Goal: Information Seeking & Learning: Understand process/instructions

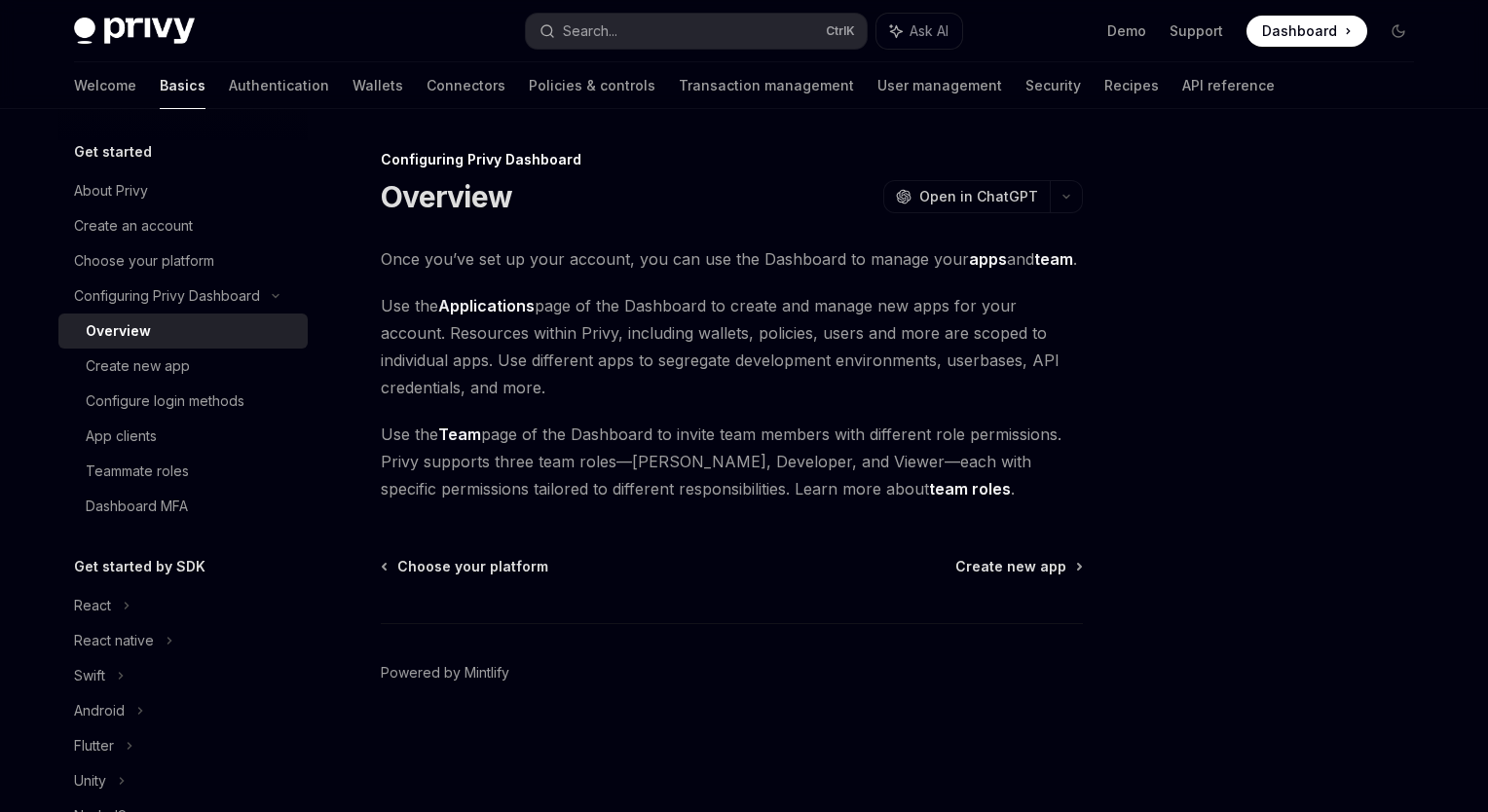
click at [670, 197] on div "Overview OpenAI Open in ChatGPT" at bounding box center [731, 196] width 702 height 35
click at [1029, 568] on span "Create new app" at bounding box center [1011, 567] width 111 height 20
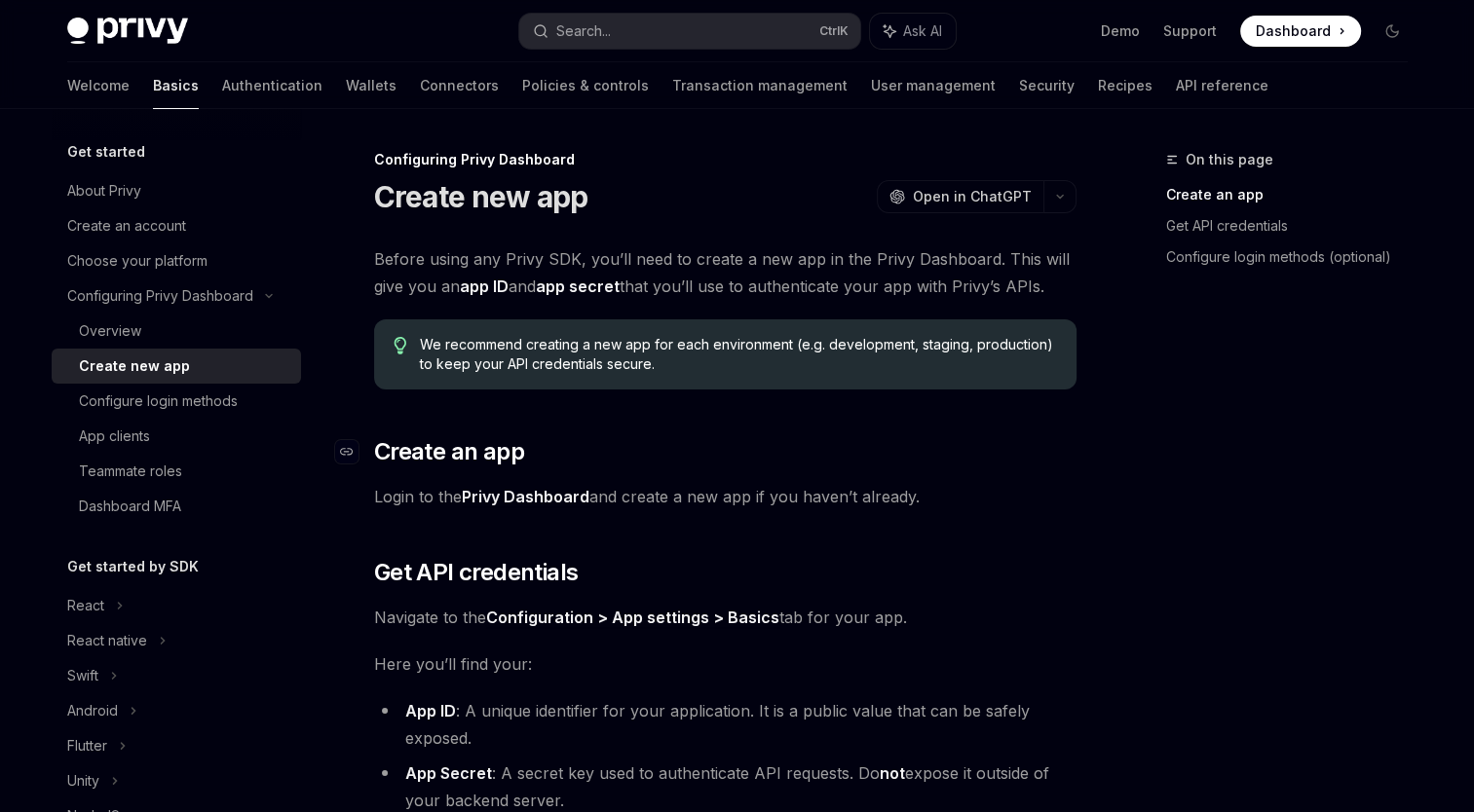
click at [1072, 442] on h2 "​ Create an app" at bounding box center [725, 451] width 702 height 31
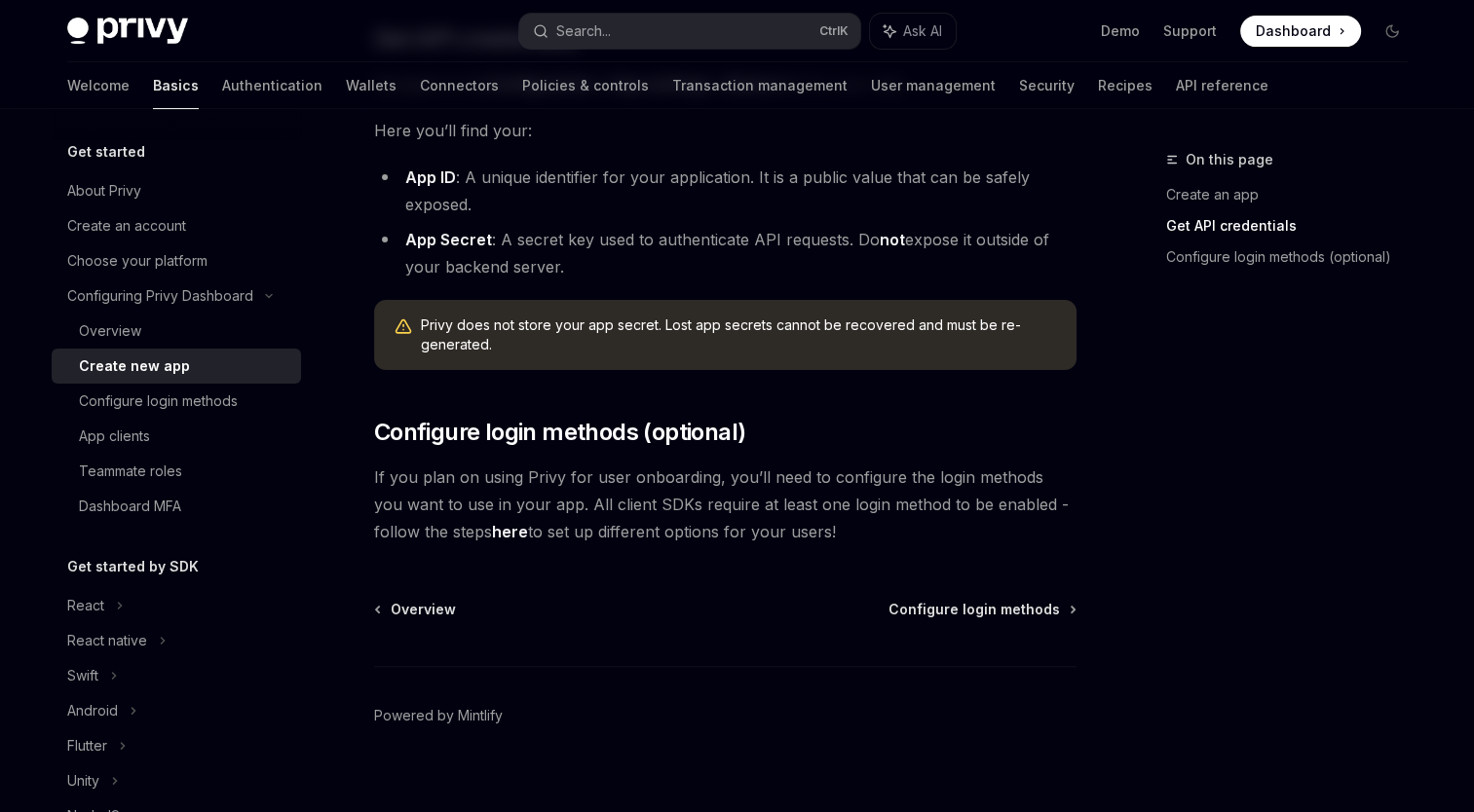
scroll to position [555, 0]
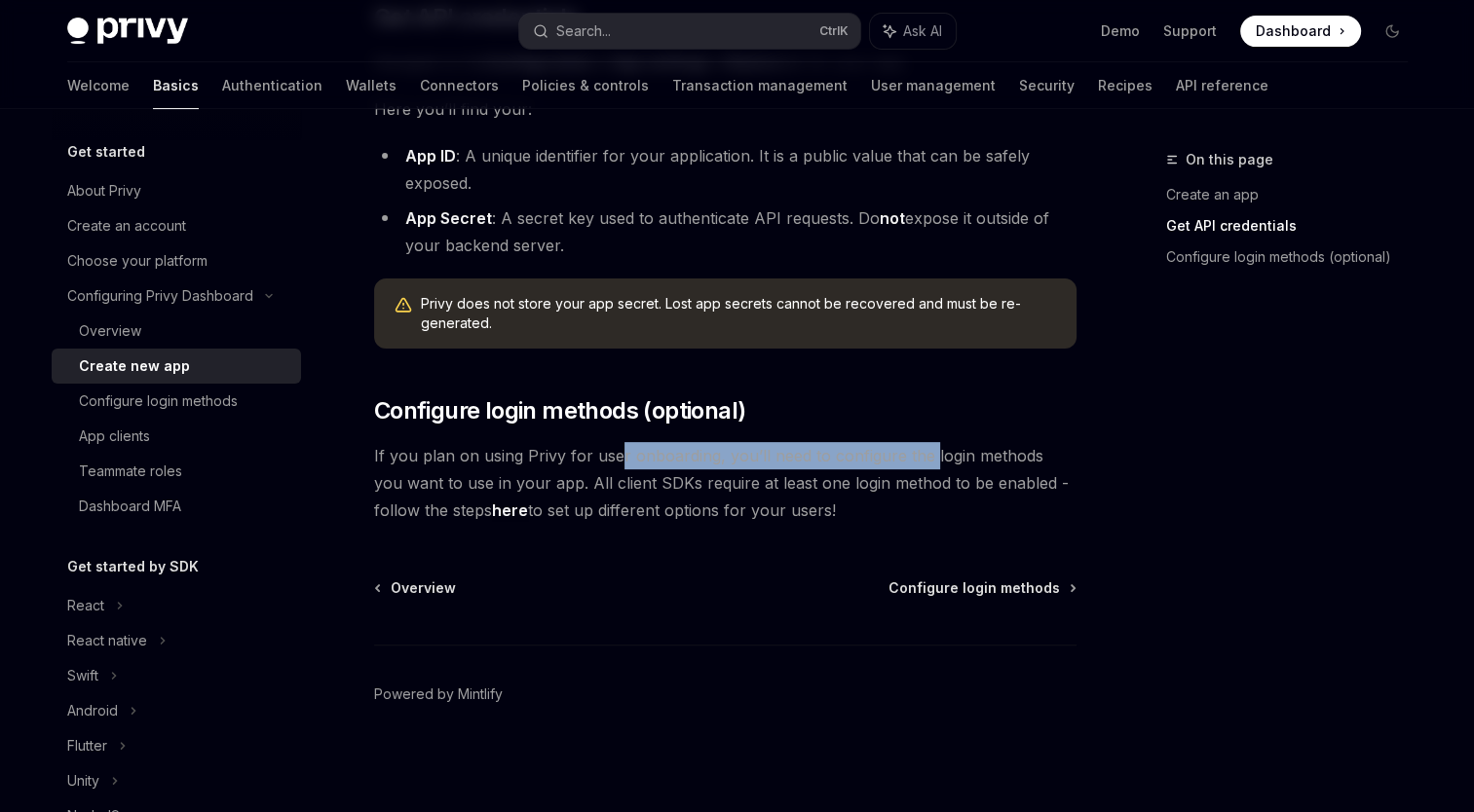
drag, startPoint x: 618, startPoint y: 460, endPoint x: 925, endPoint y: 459, distance: 307.0
click at [925, 459] on span "If you plan on using Privy for user onboarding, you’ll need to configure the lo…" at bounding box center [725, 482] width 702 height 81
click at [1185, 475] on div "On this page Create an app Get API credentials Configure login methods (optiona…" at bounding box center [1275, 479] width 296 height 664
click at [1000, 588] on span "Configure login methods" at bounding box center [973, 589] width 172 height 20
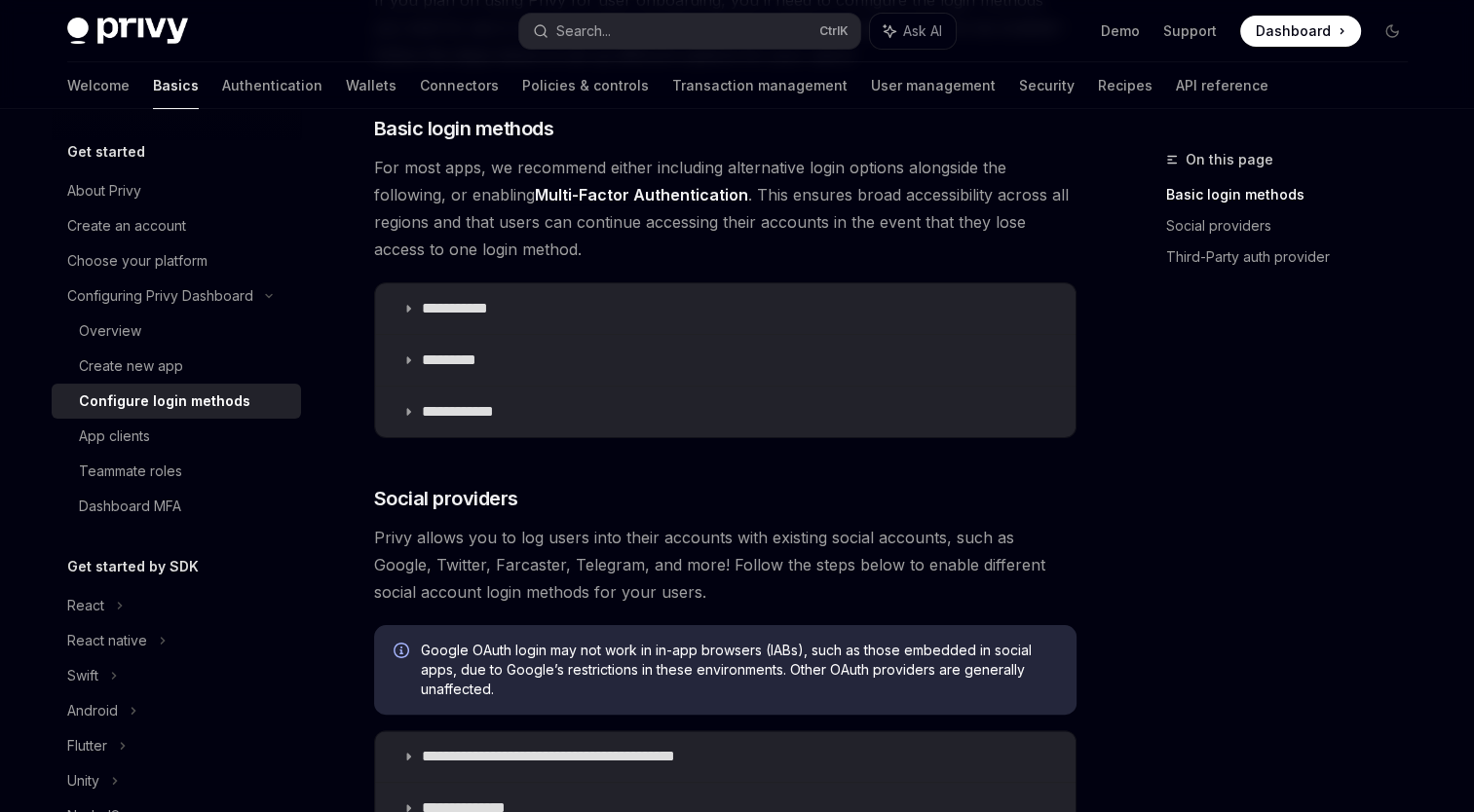
scroll to position [292, 0]
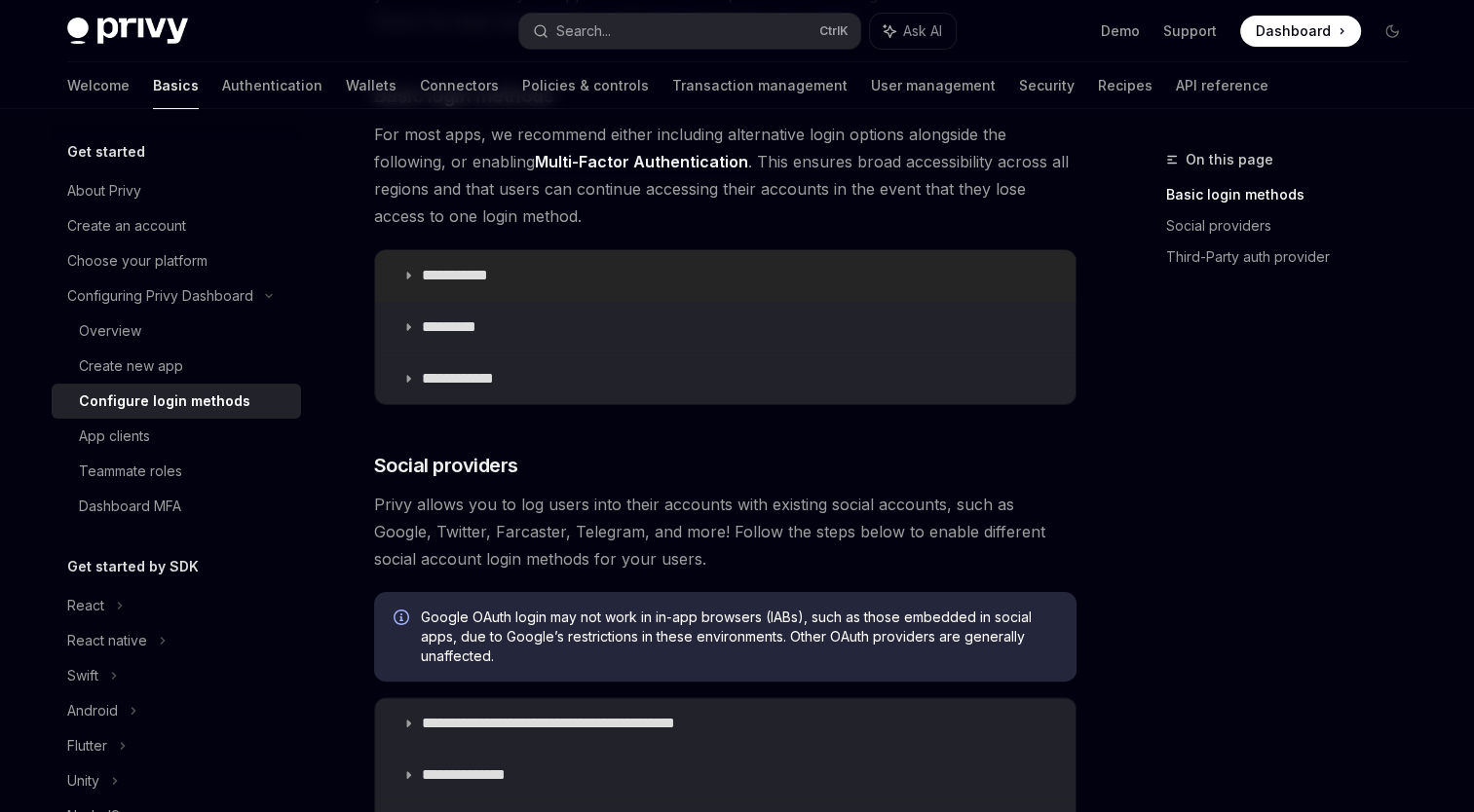
click at [409, 275] on icon at bounding box center [408, 276] width 12 height 12
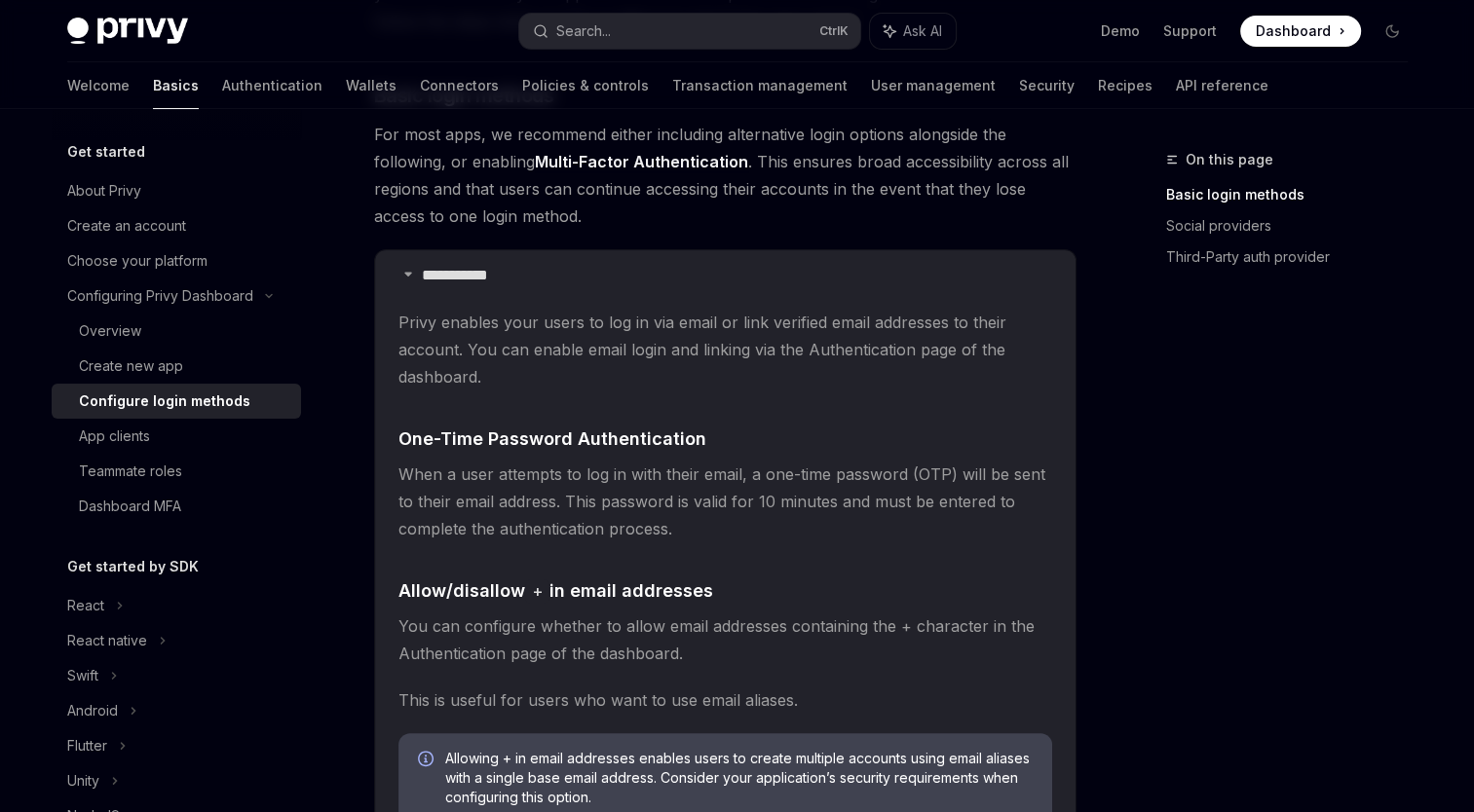
click at [1142, 350] on div "On this page Basic login methods Social providers Third-Party auth provider" at bounding box center [1275, 479] width 296 height 664
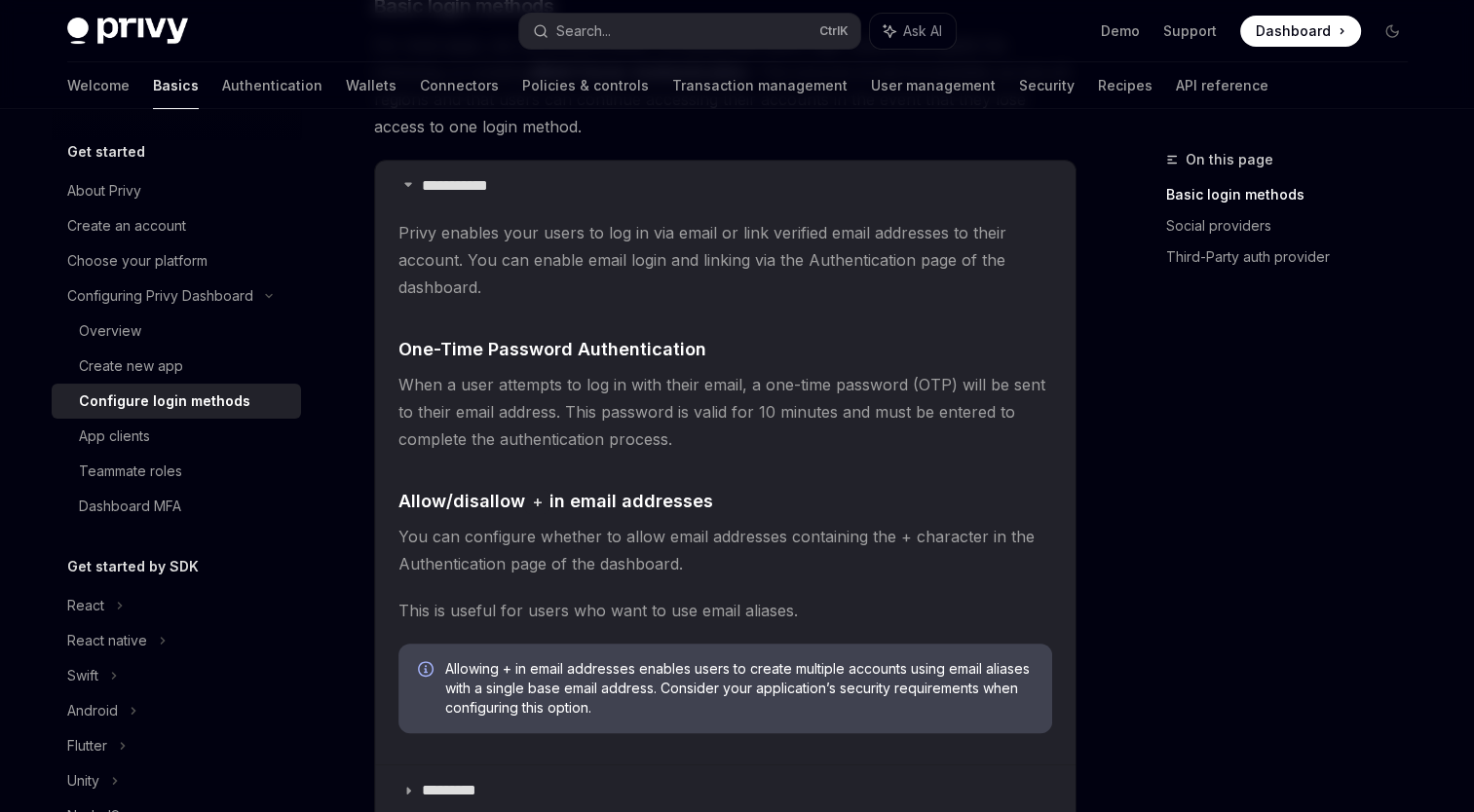
scroll to position [389, 0]
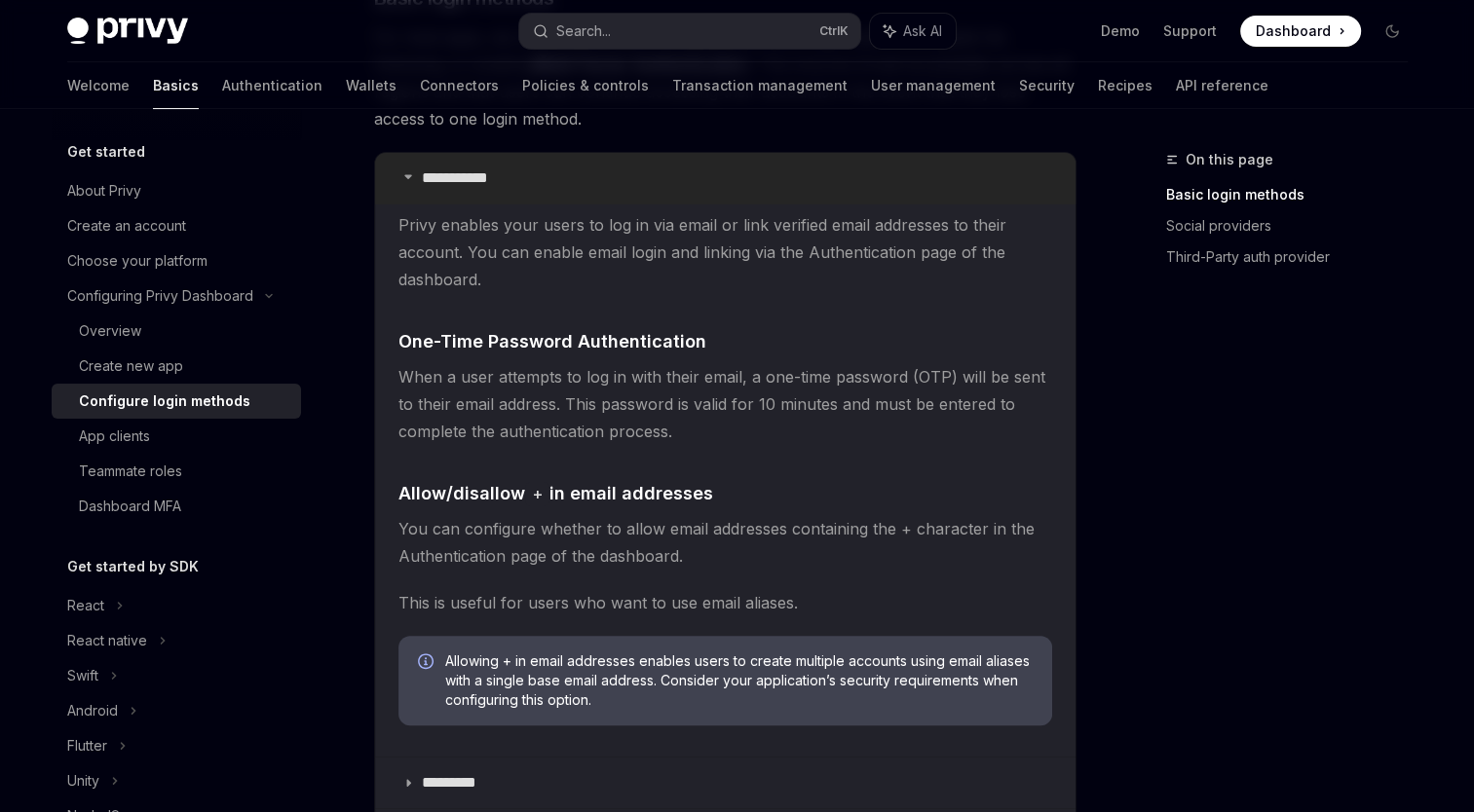
click at [398, 177] on summary "**********" at bounding box center [725, 178] width 700 height 51
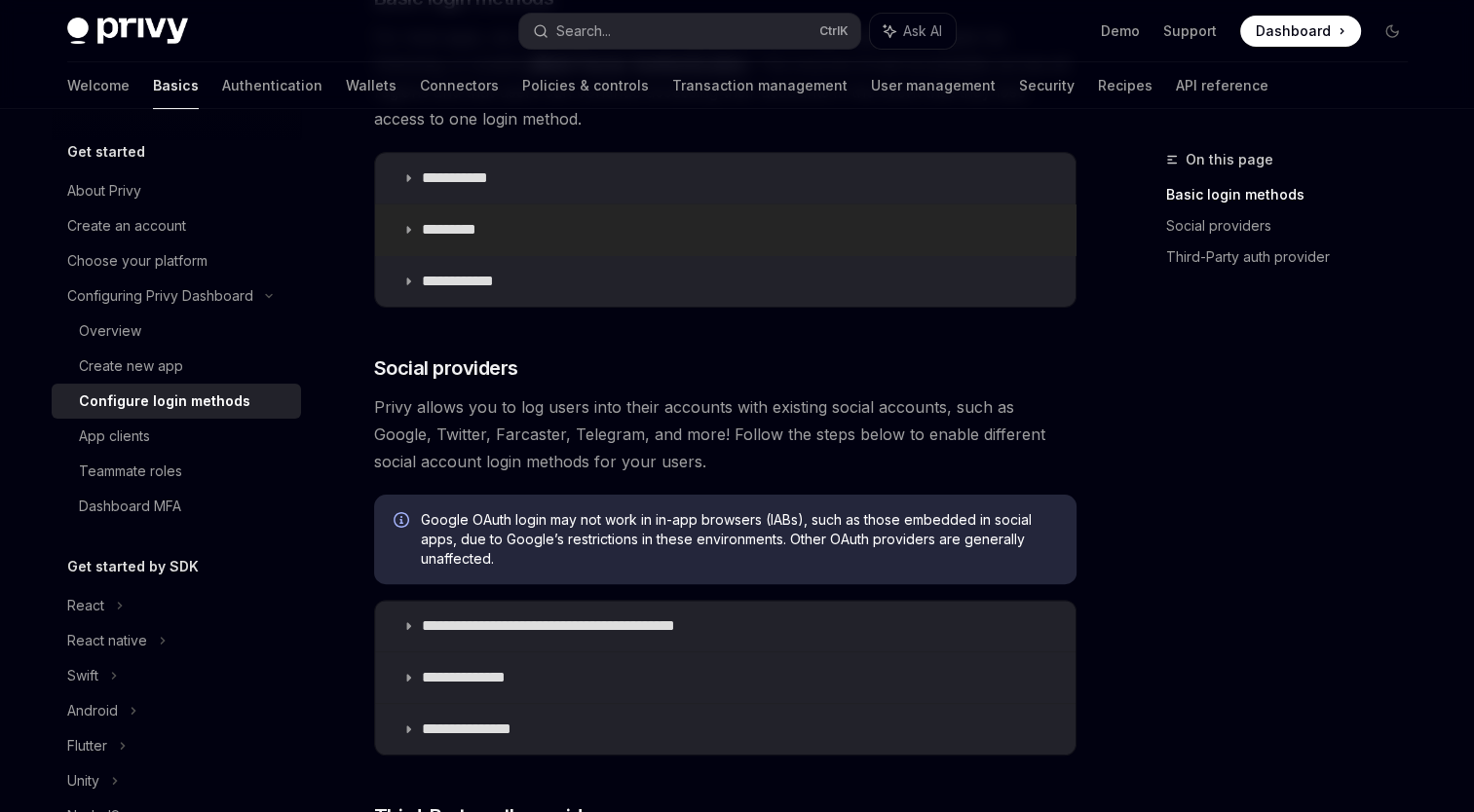
click at [412, 227] on icon at bounding box center [408, 230] width 12 height 12
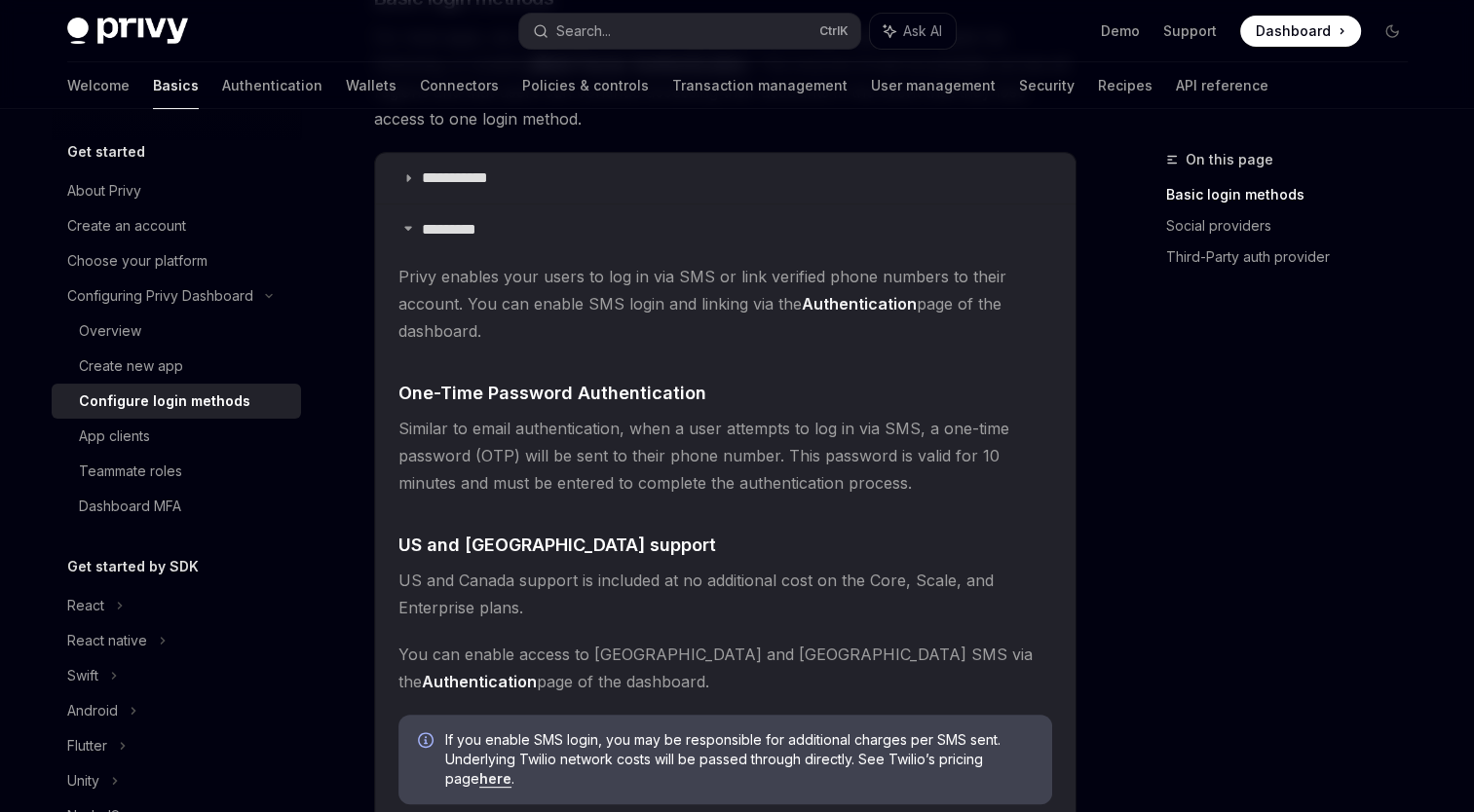
click at [1034, 354] on children "Privy enables your users to log in via SMS or link verified phone numbers to th…" at bounding box center [725, 662] width 654 height 798
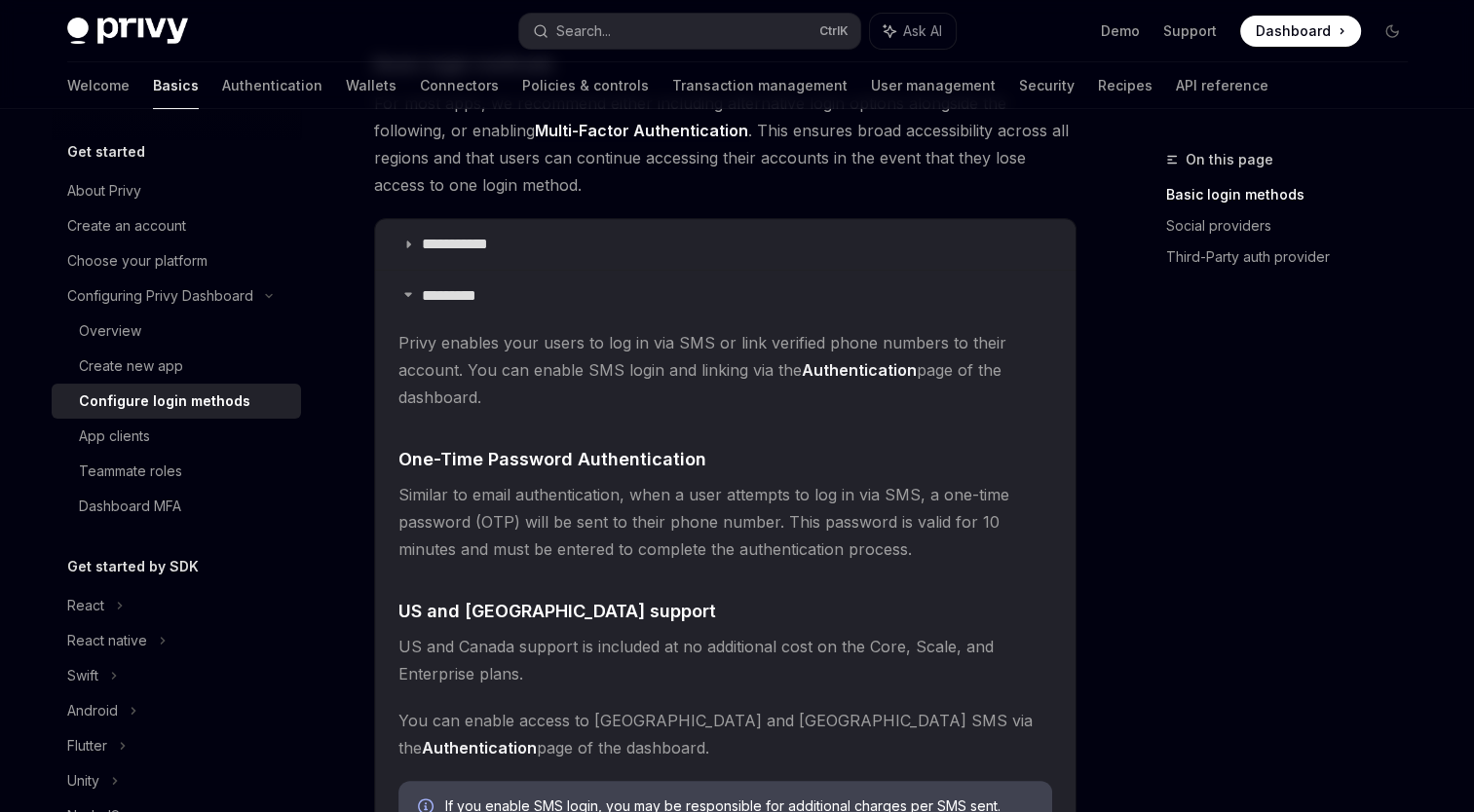
scroll to position [292, 0]
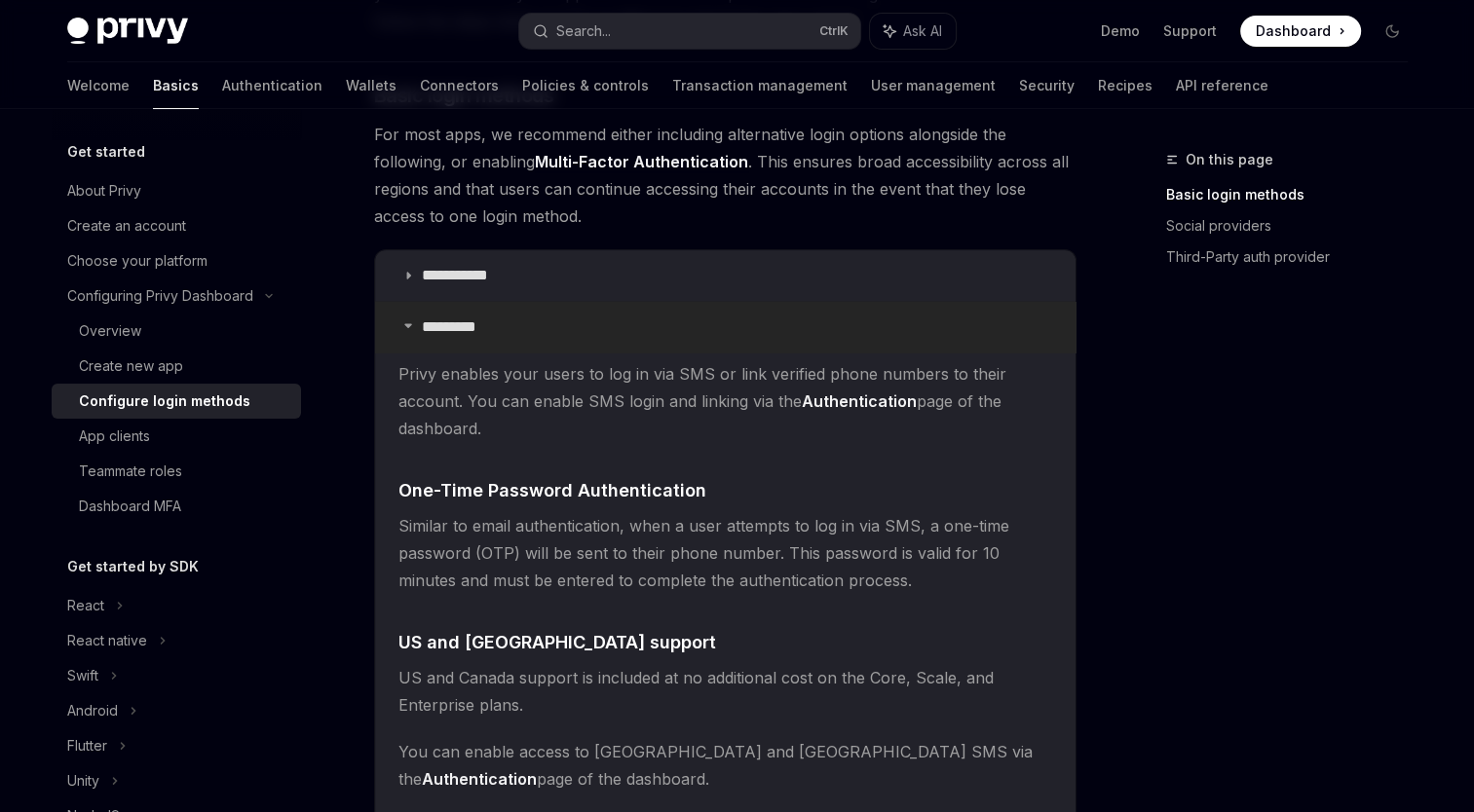
click at [429, 322] on p "*********" at bounding box center [460, 328] width 75 height 20
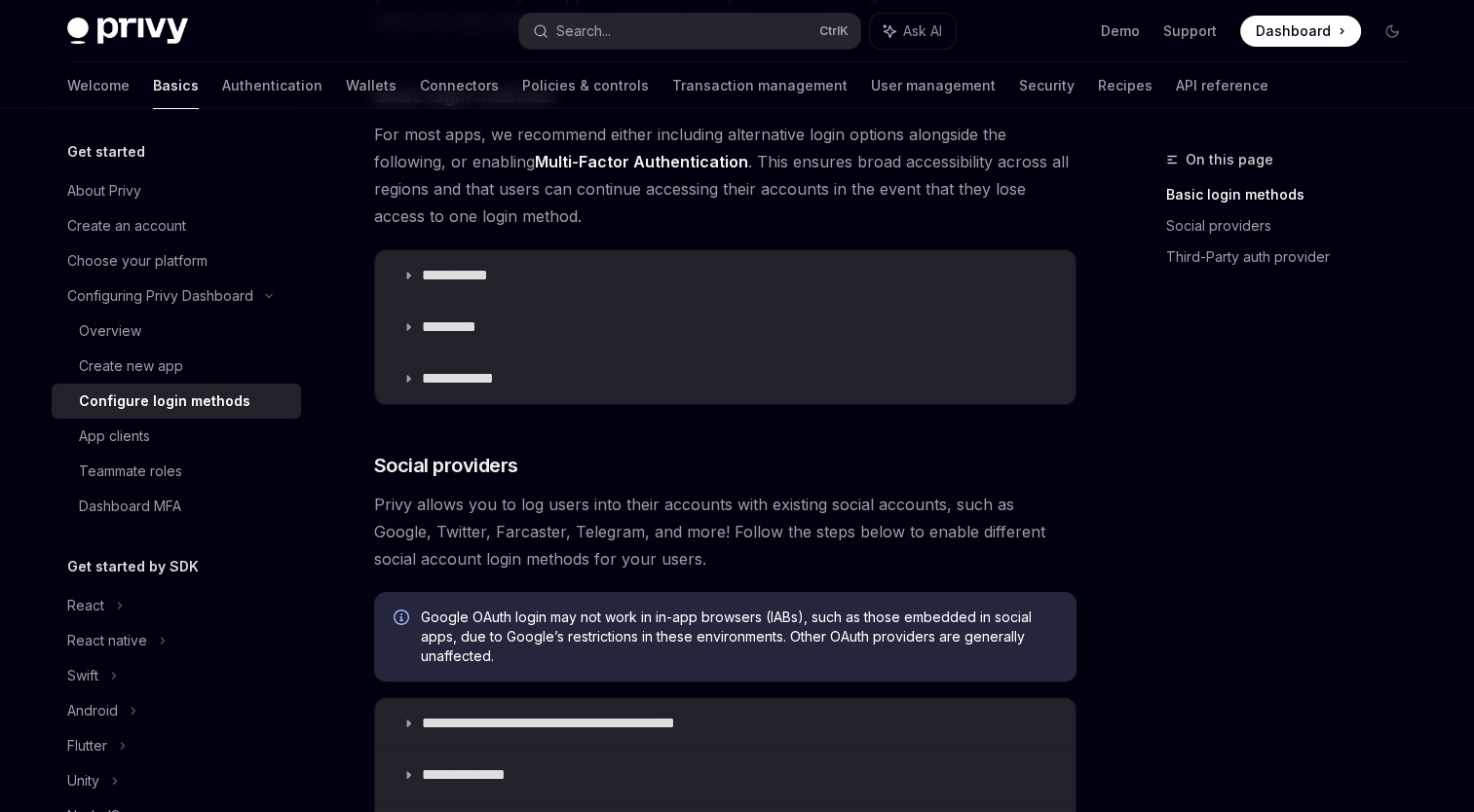
click at [1112, 431] on div "**********" at bounding box center [737, 694] width 1372 height 1753
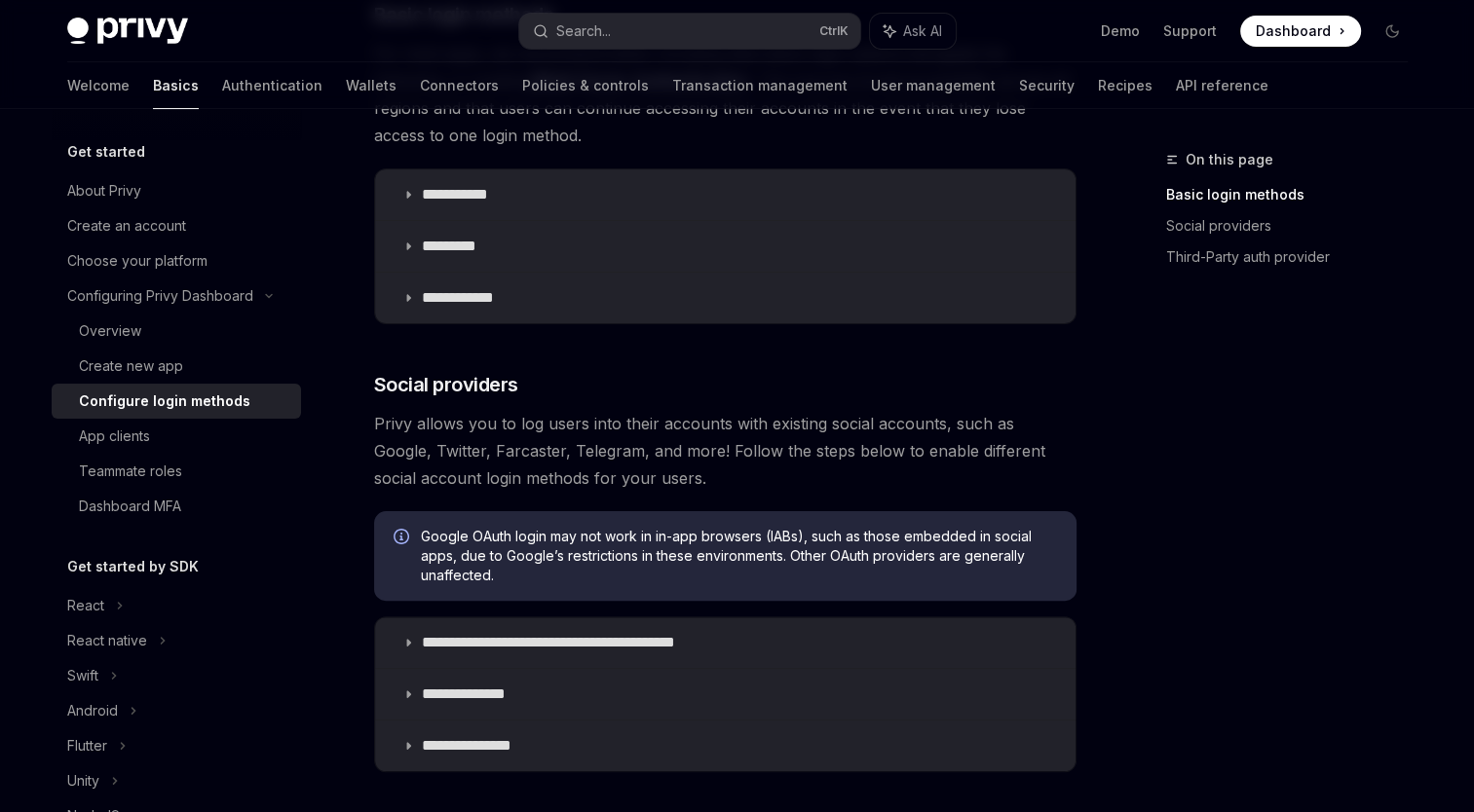
scroll to position [389, 0]
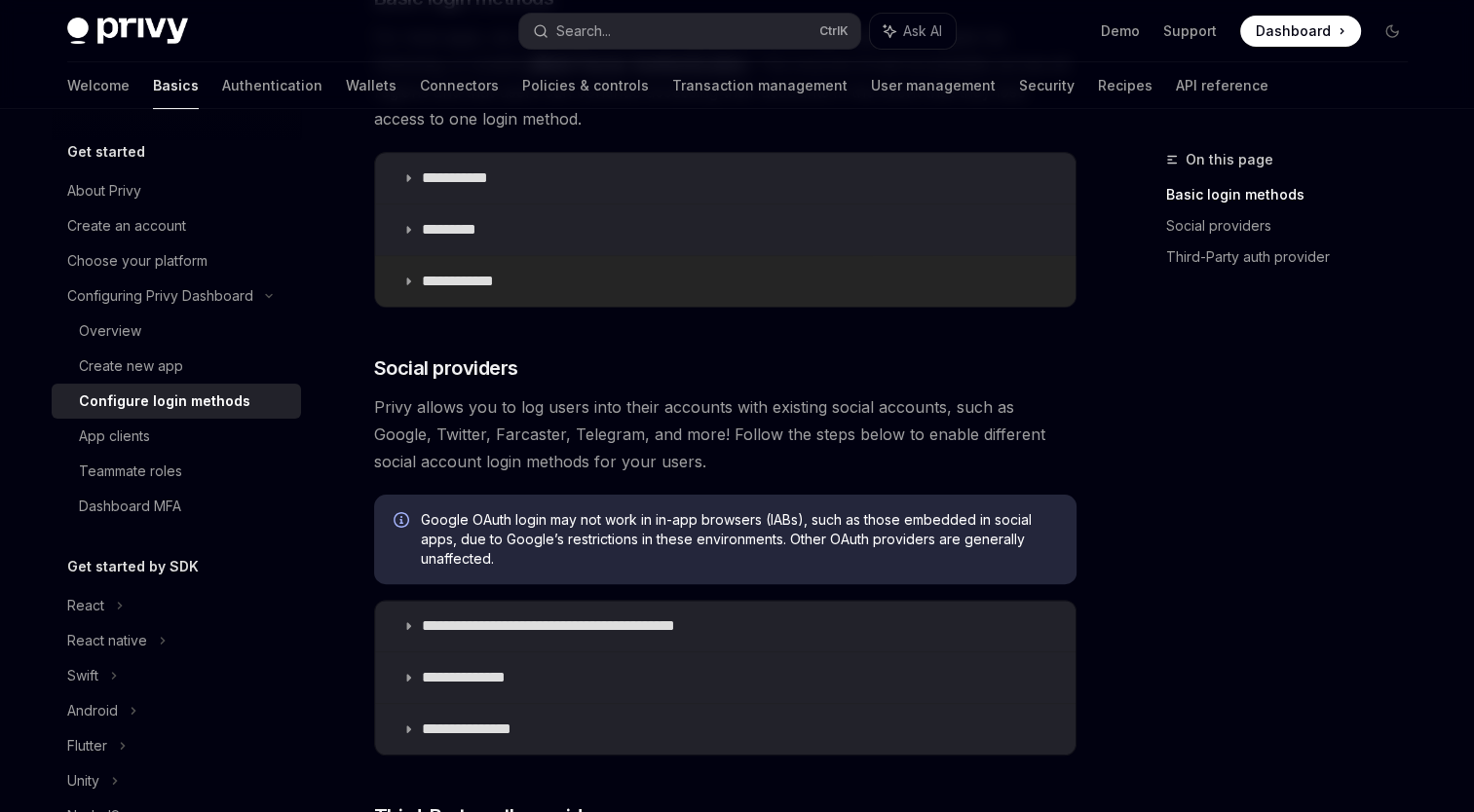
click at [417, 281] on summary "**********" at bounding box center [725, 281] width 700 height 51
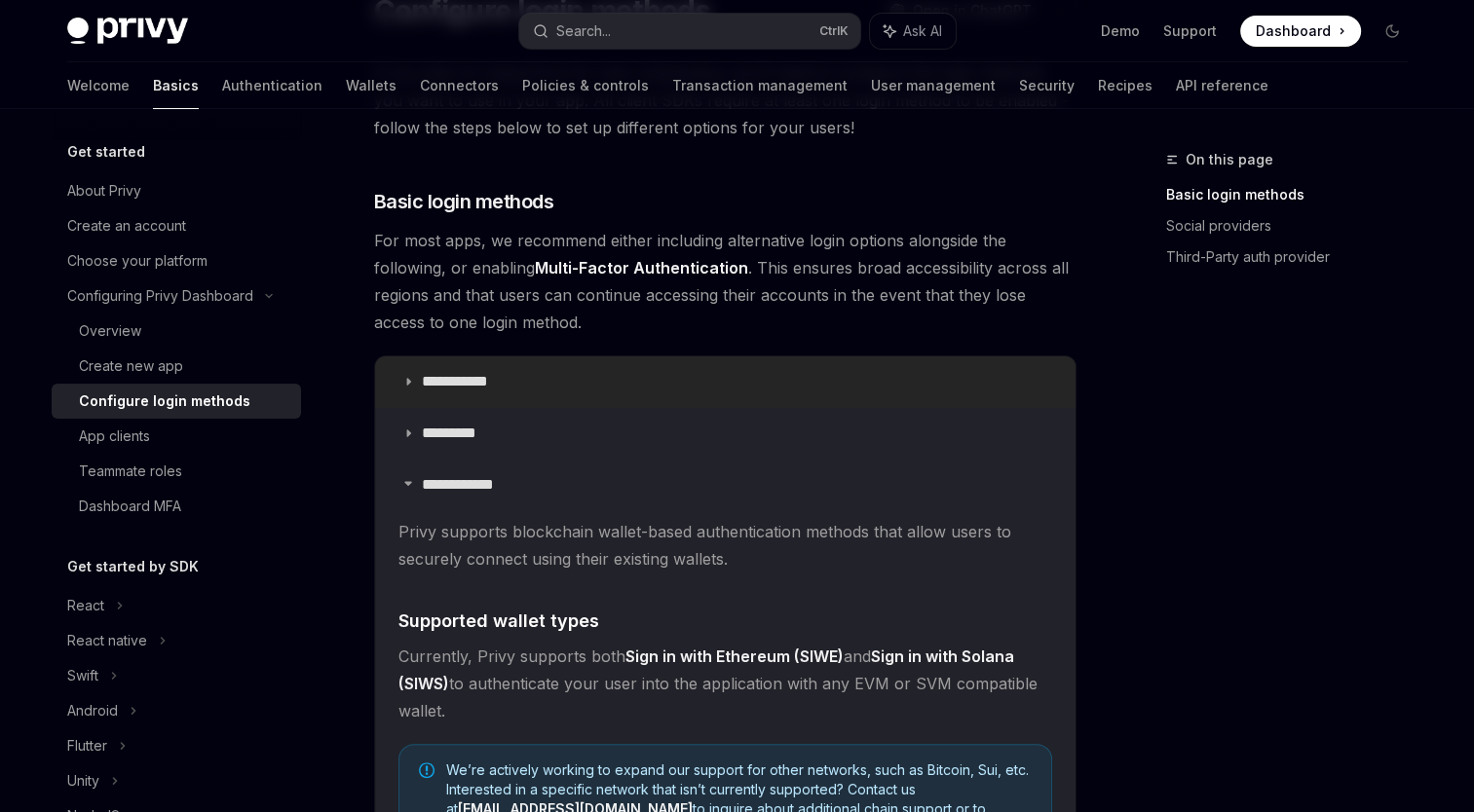
scroll to position [292, 0]
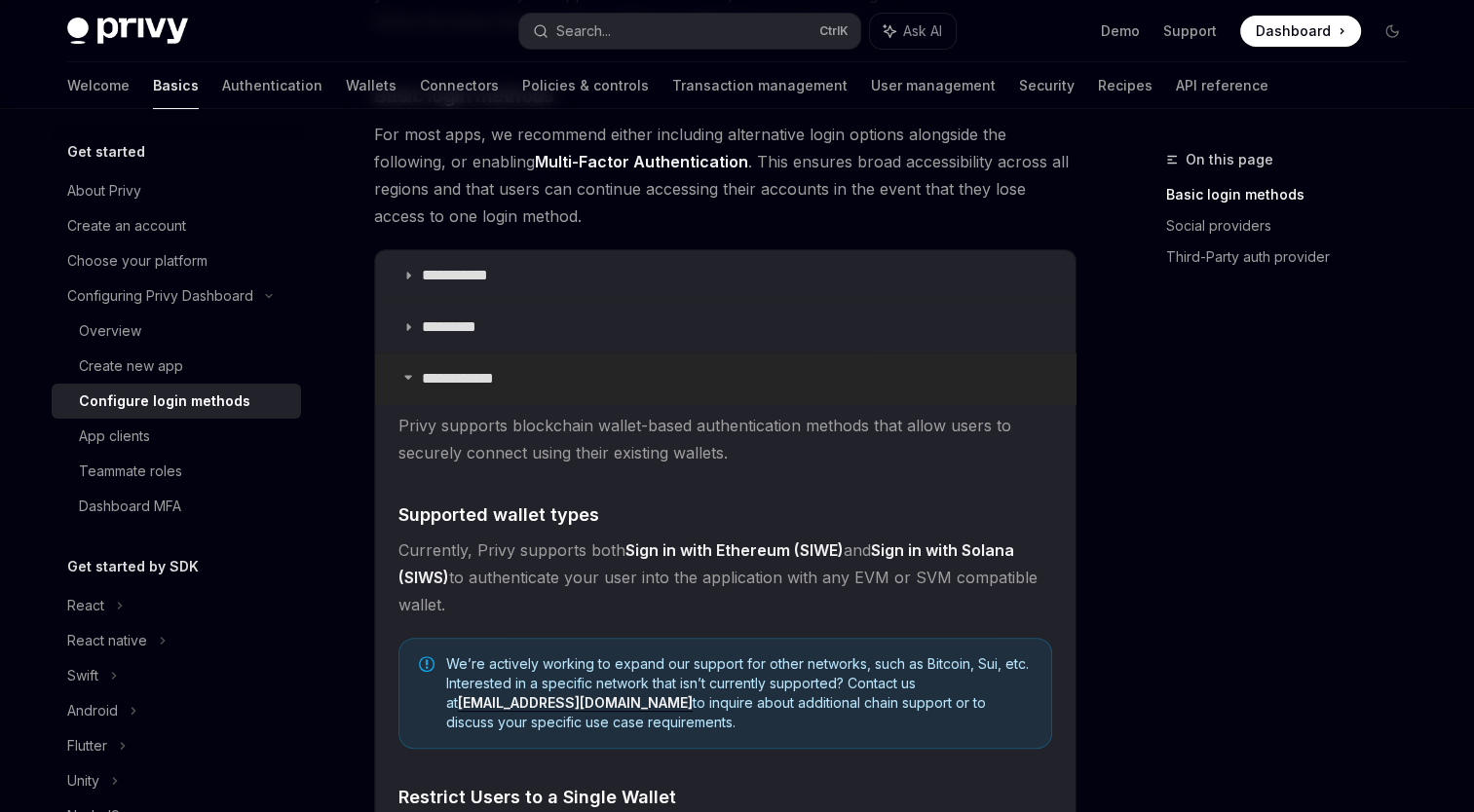
click at [420, 376] on summary "**********" at bounding box center [725, 378] width 700 height 51
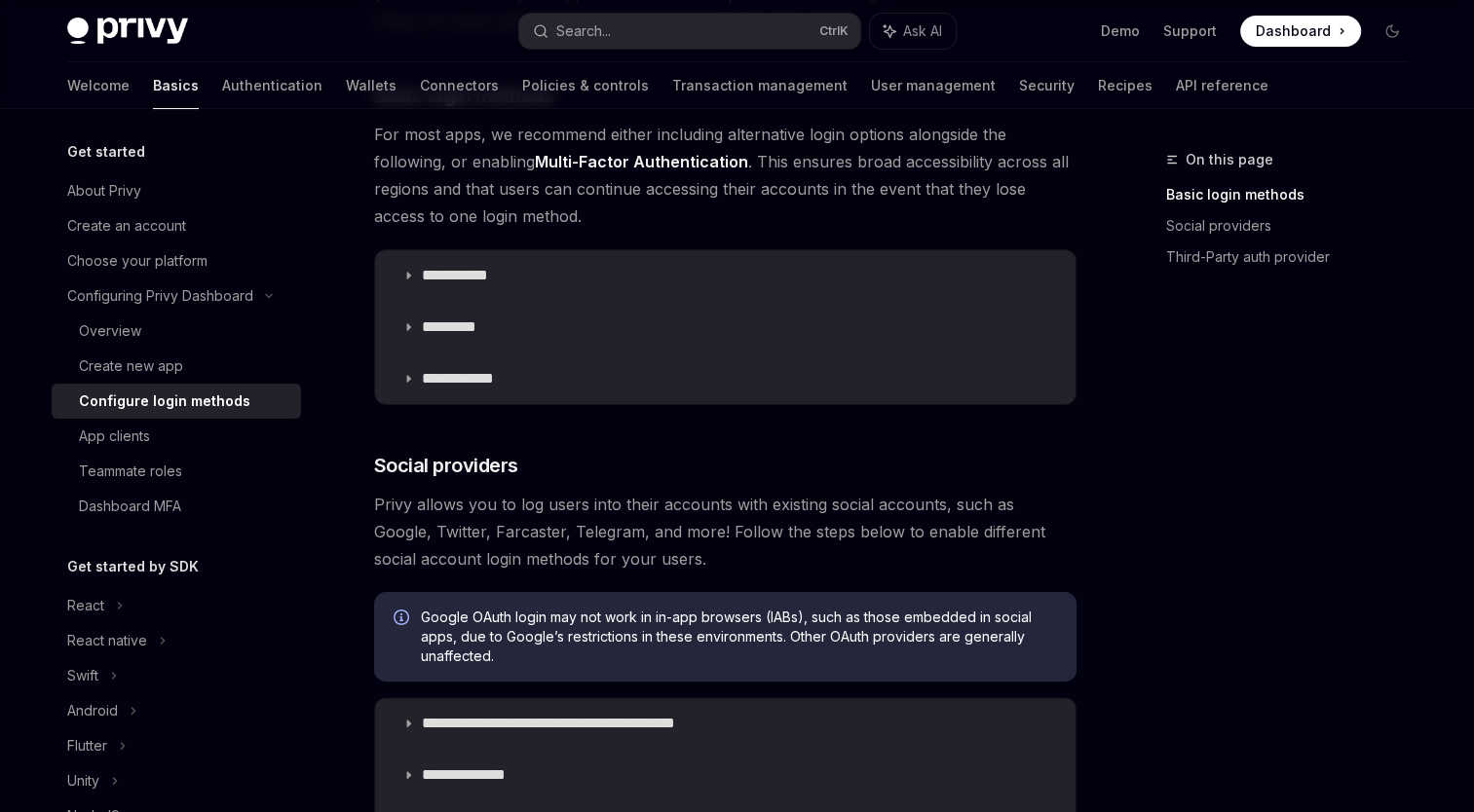
click at [1165, 462] on div "On this page Basic login methods Social providers Third-Party auth provider" at bounding box center [1275, 479] width 296 height 664
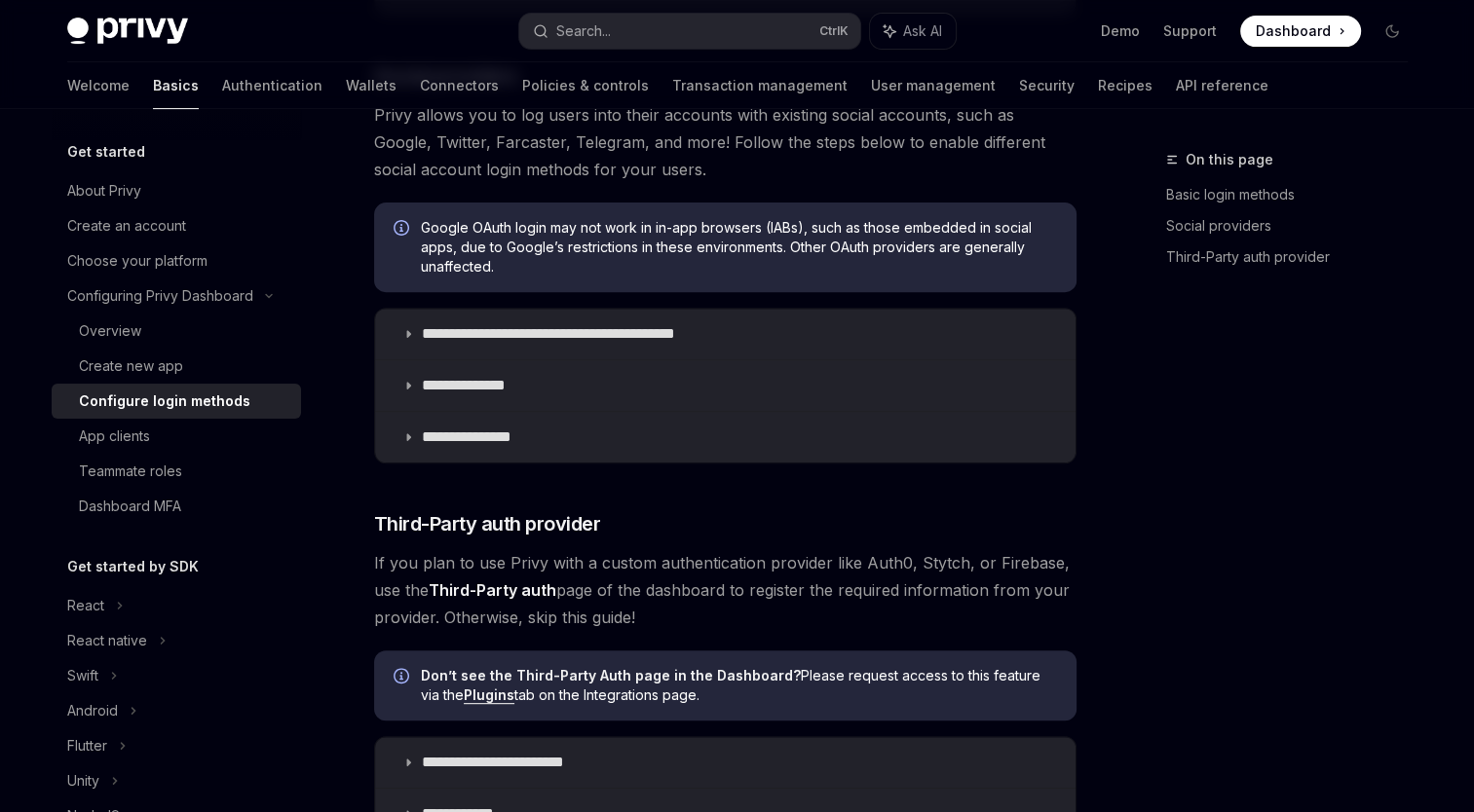
scroll to position [779, 0]
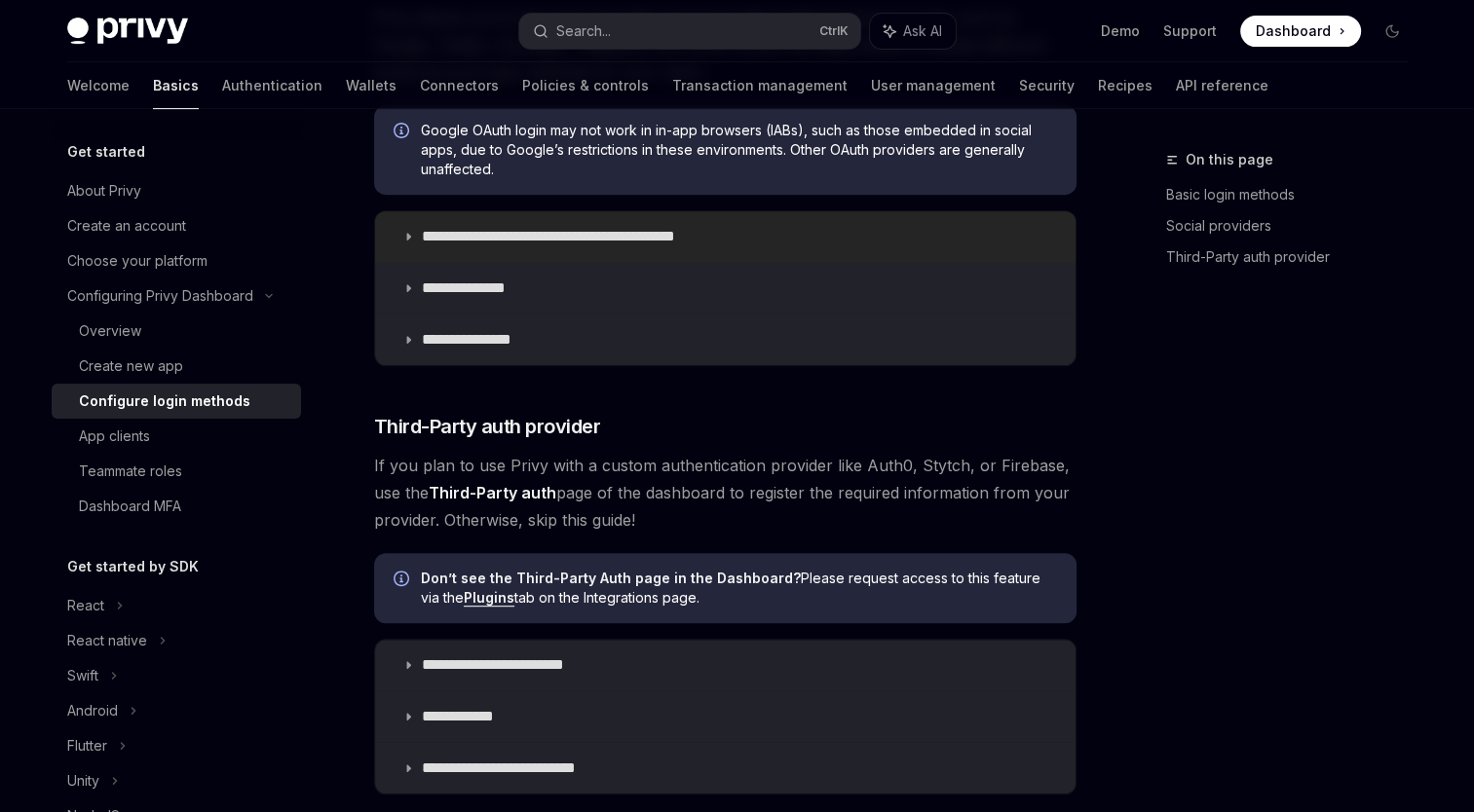
click at [419, 231] on summary "**********" at bounding box center [725, 236] width 700 height 51
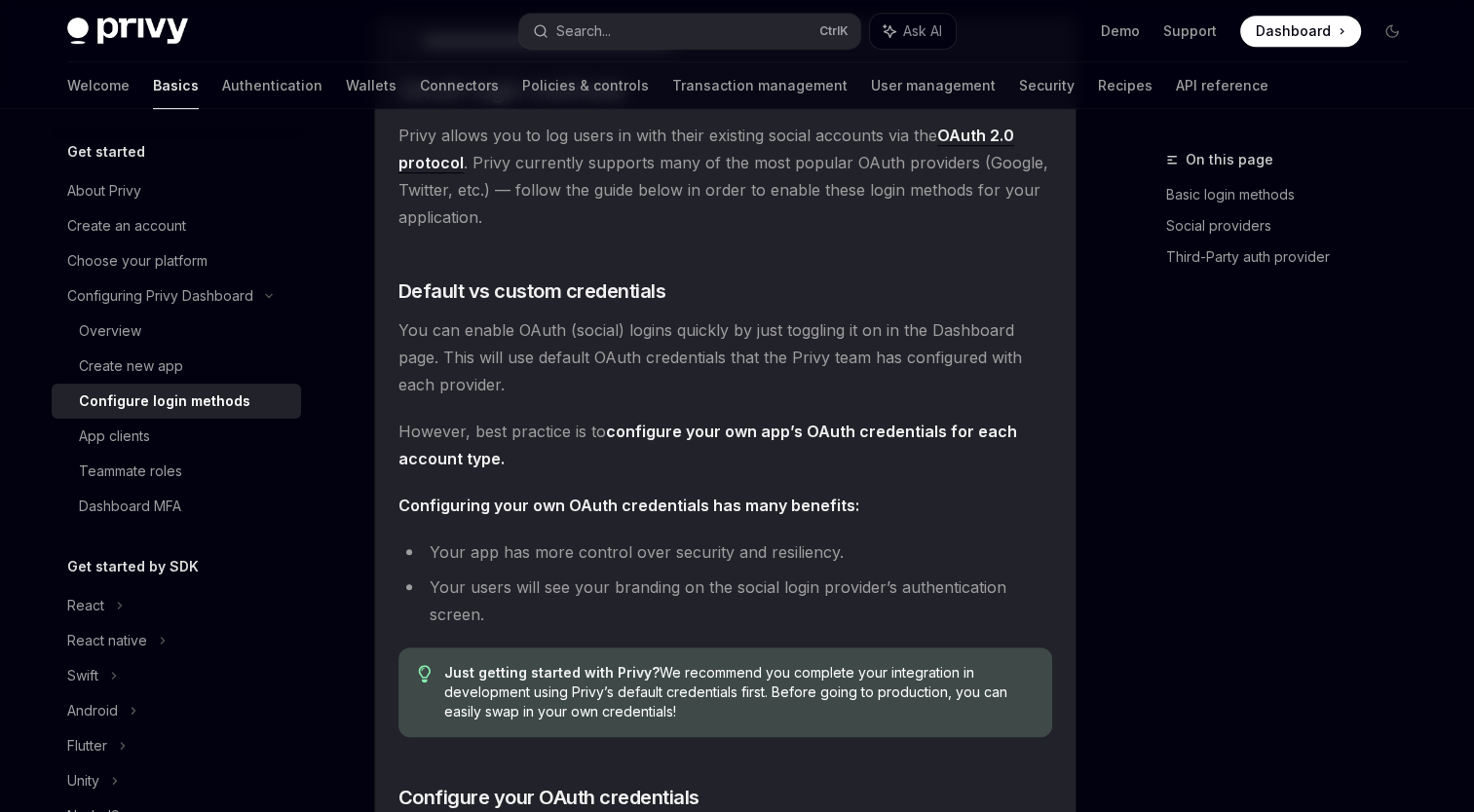
scroll to position [682, 0]
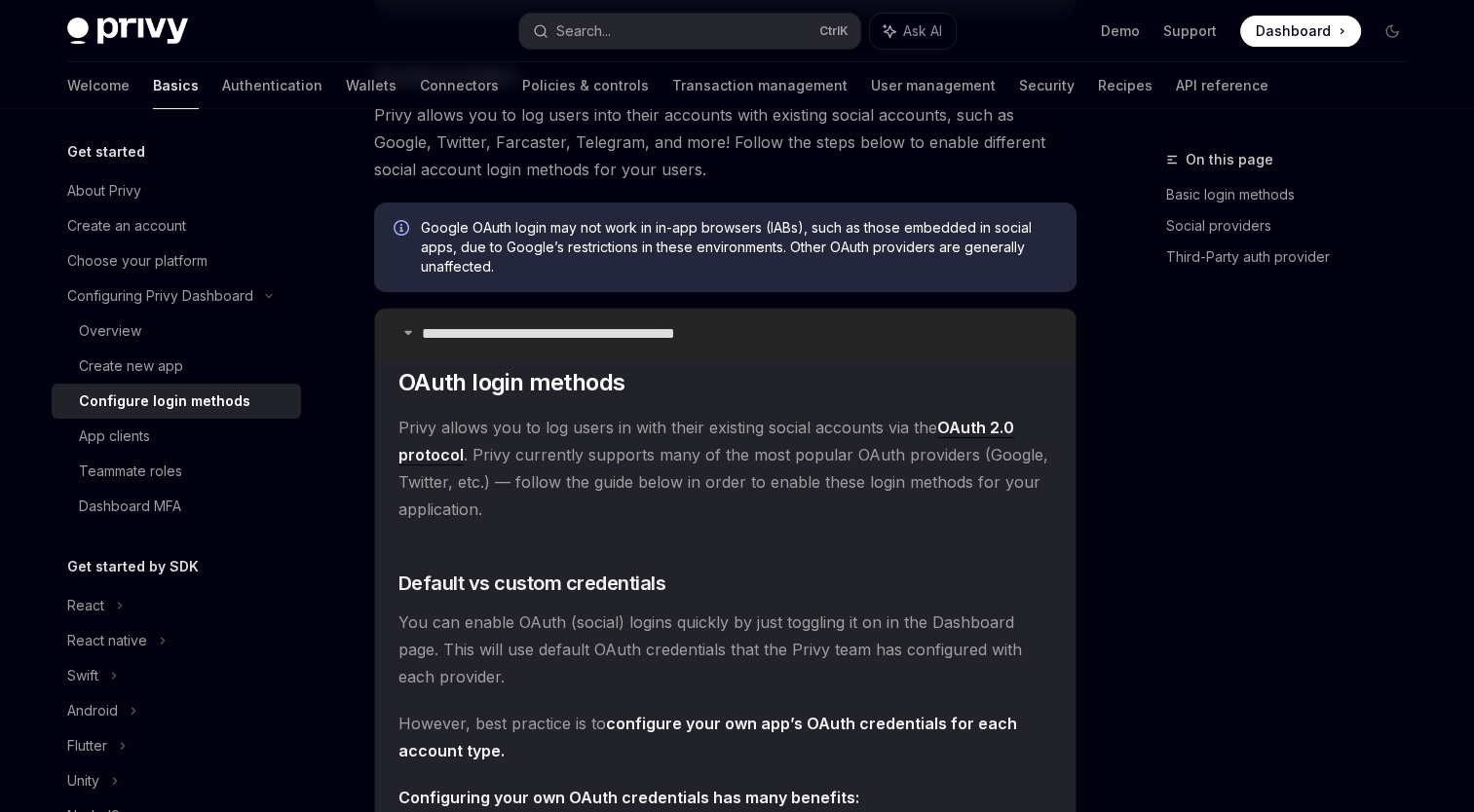
click at [406, 332] on icon at bounding box center [408, 333] width 12 height 12
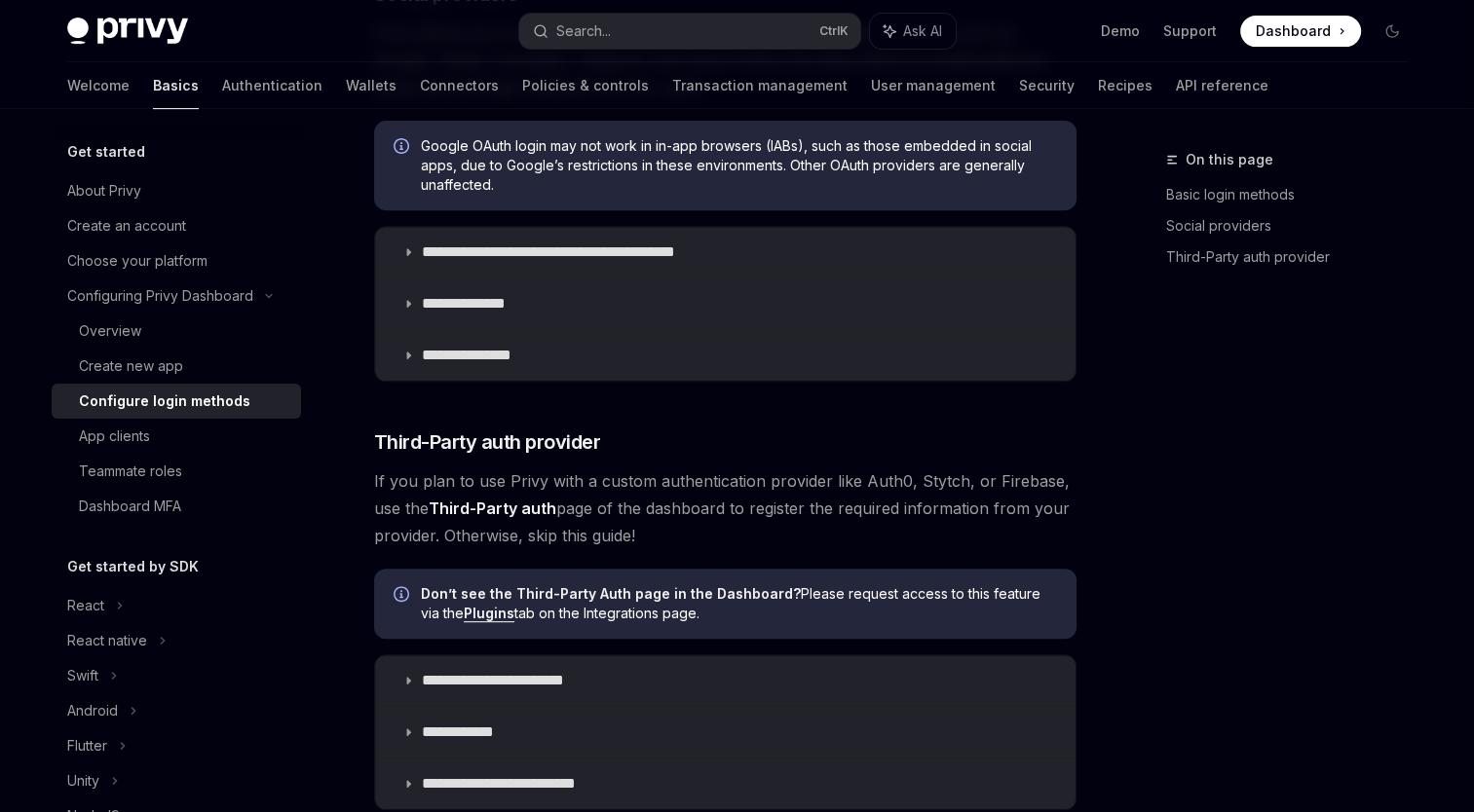
scroll to position [877, 0]
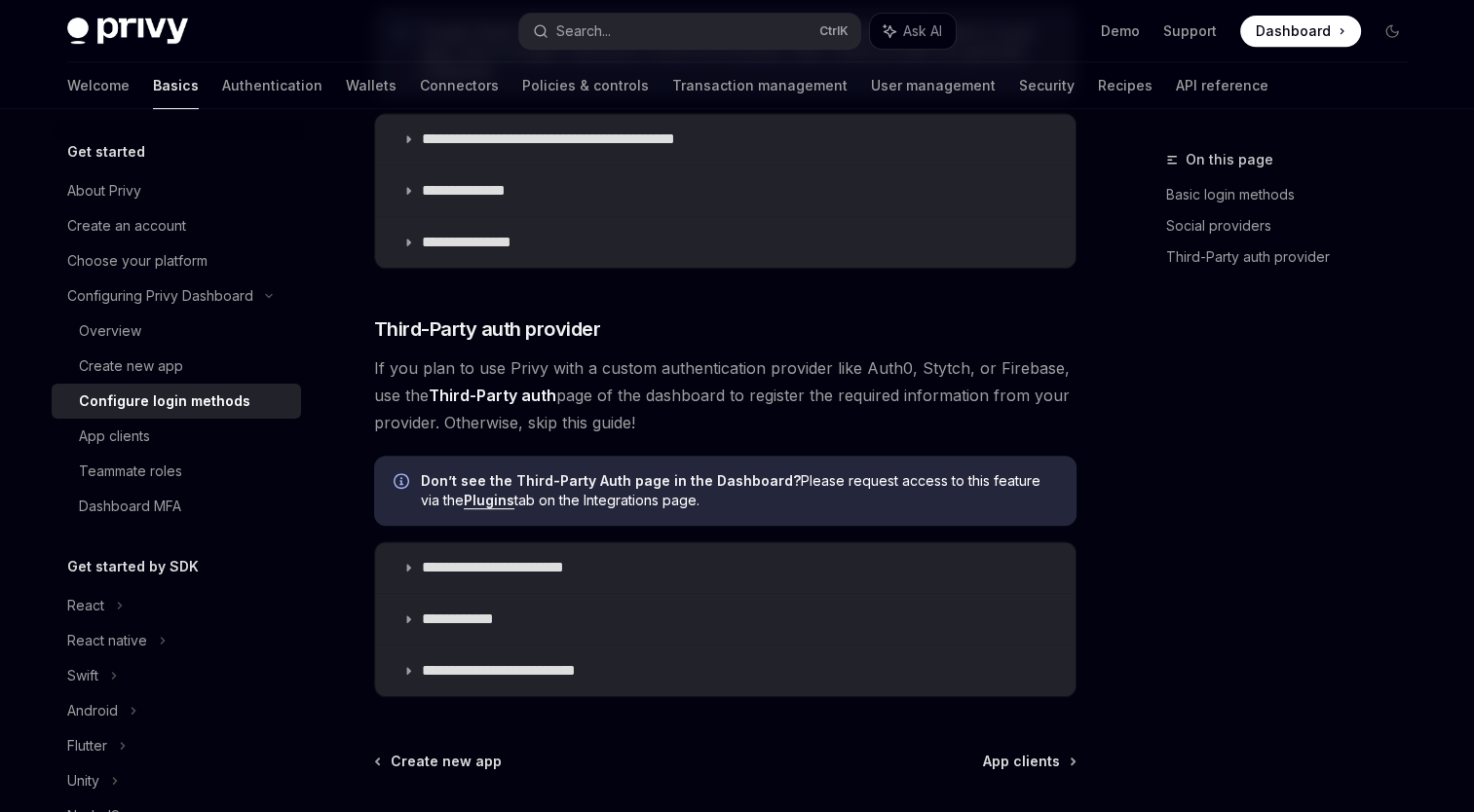
click at [1154, 360] on div "On this page Basic login methods Social providers Third-Party auth provider" at bounding box center [1275, 479] width 296 height 664
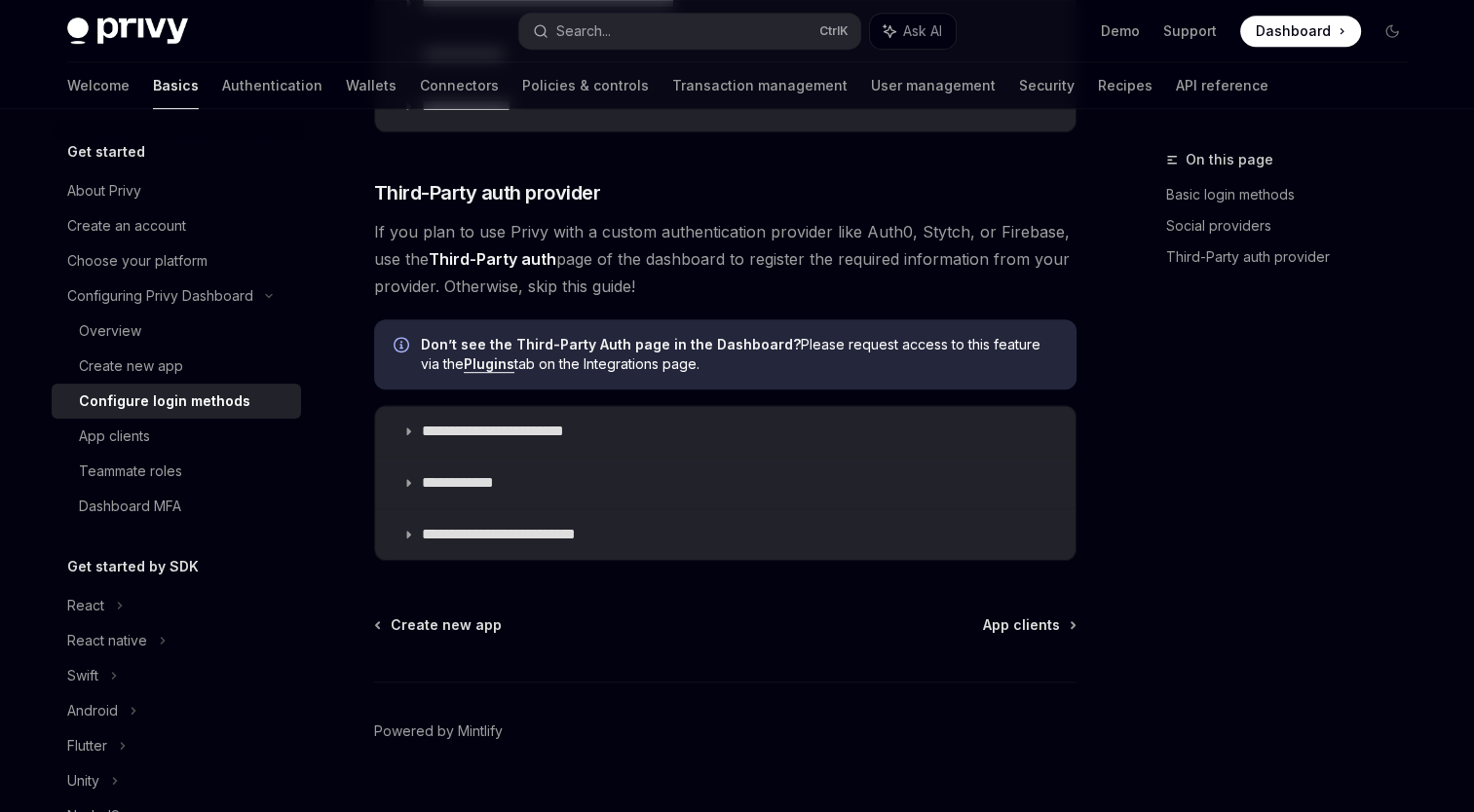
scroll to position [1047, 0]
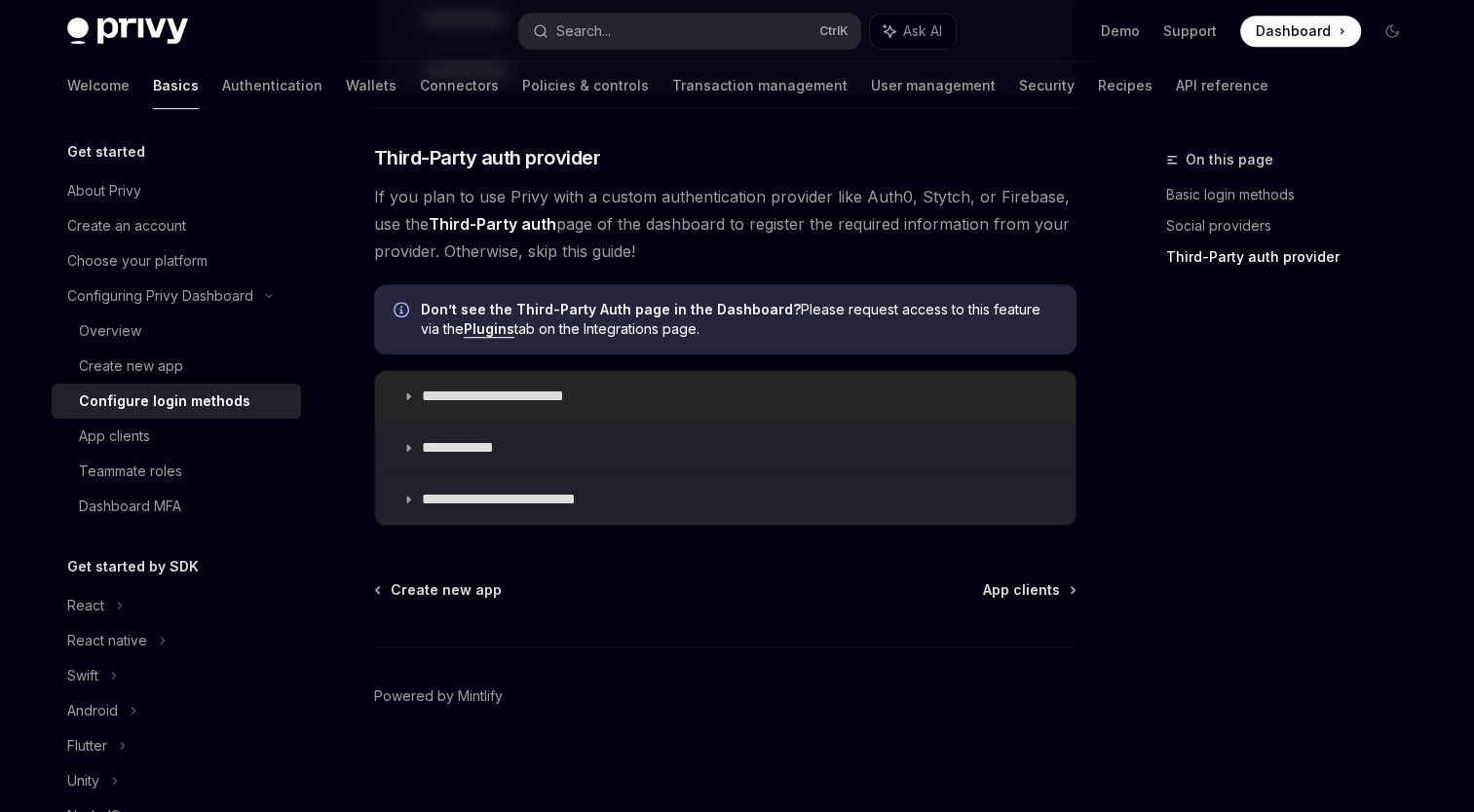
click at [406, 398] on icon at bounding box center [408, 396] width 12 height 12
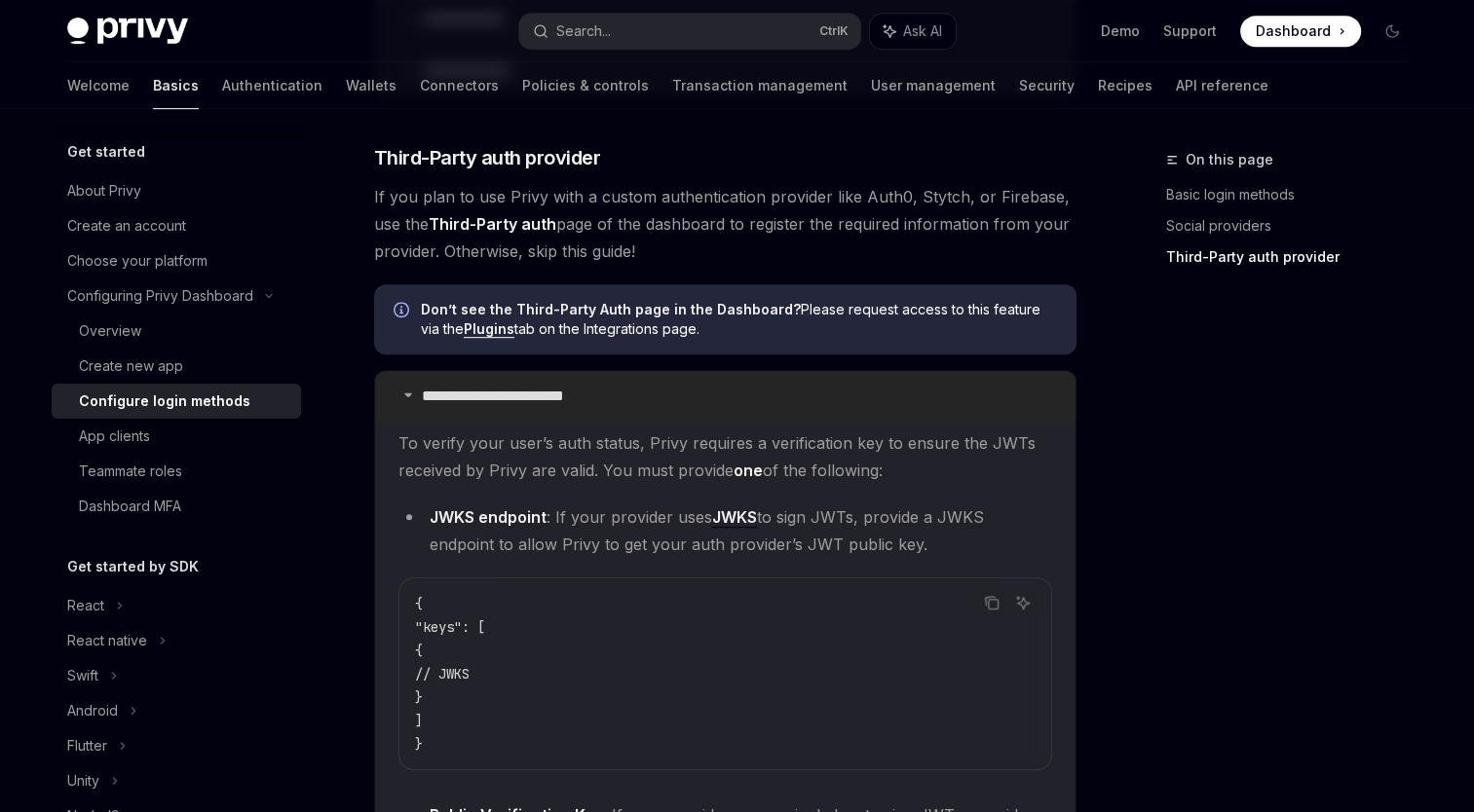
click at [406, 398] on icon at bounding box center [408, 394] width 12 height 12
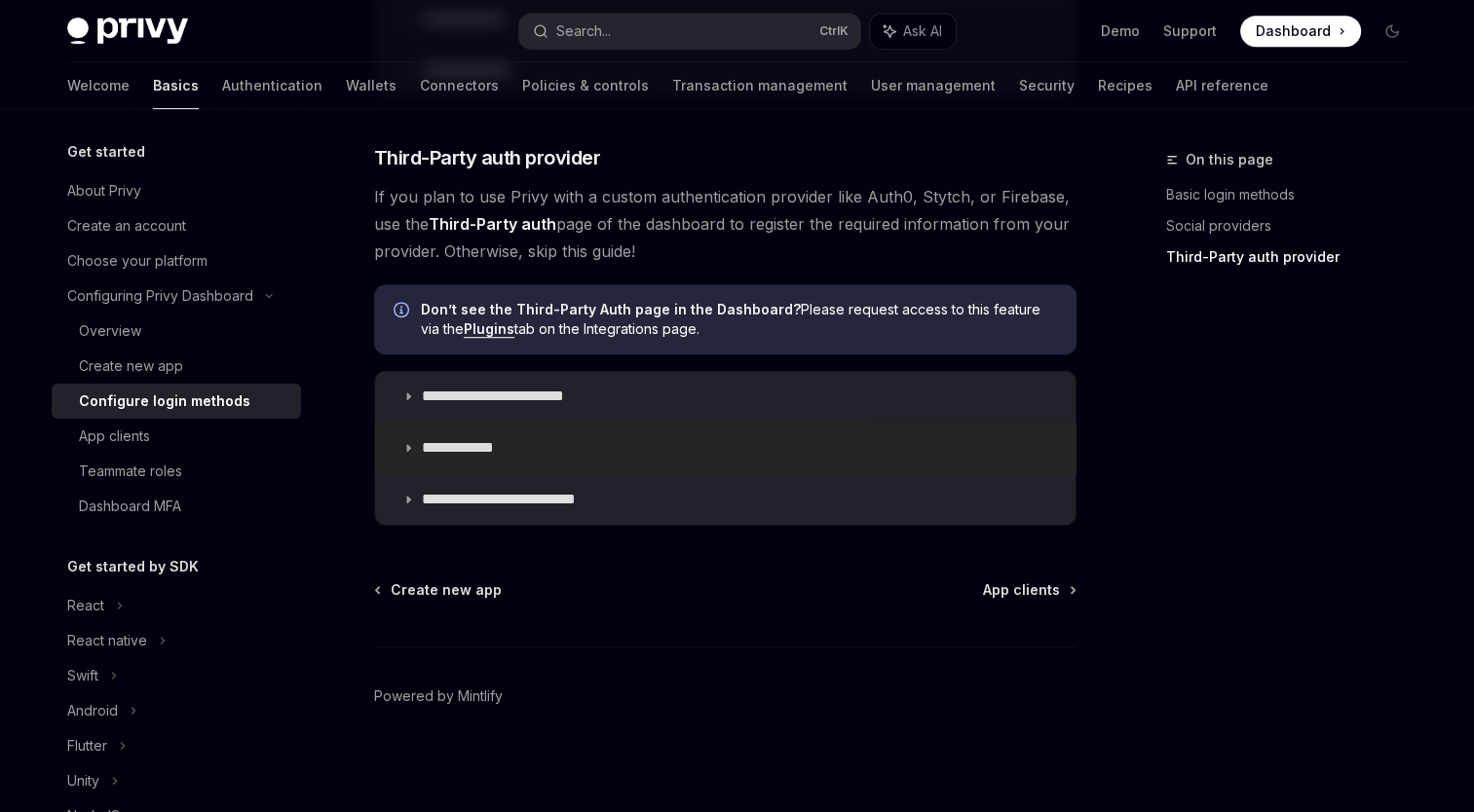
click at [409, 442] on icon at bounding box center [408, 448] width 12 height 12
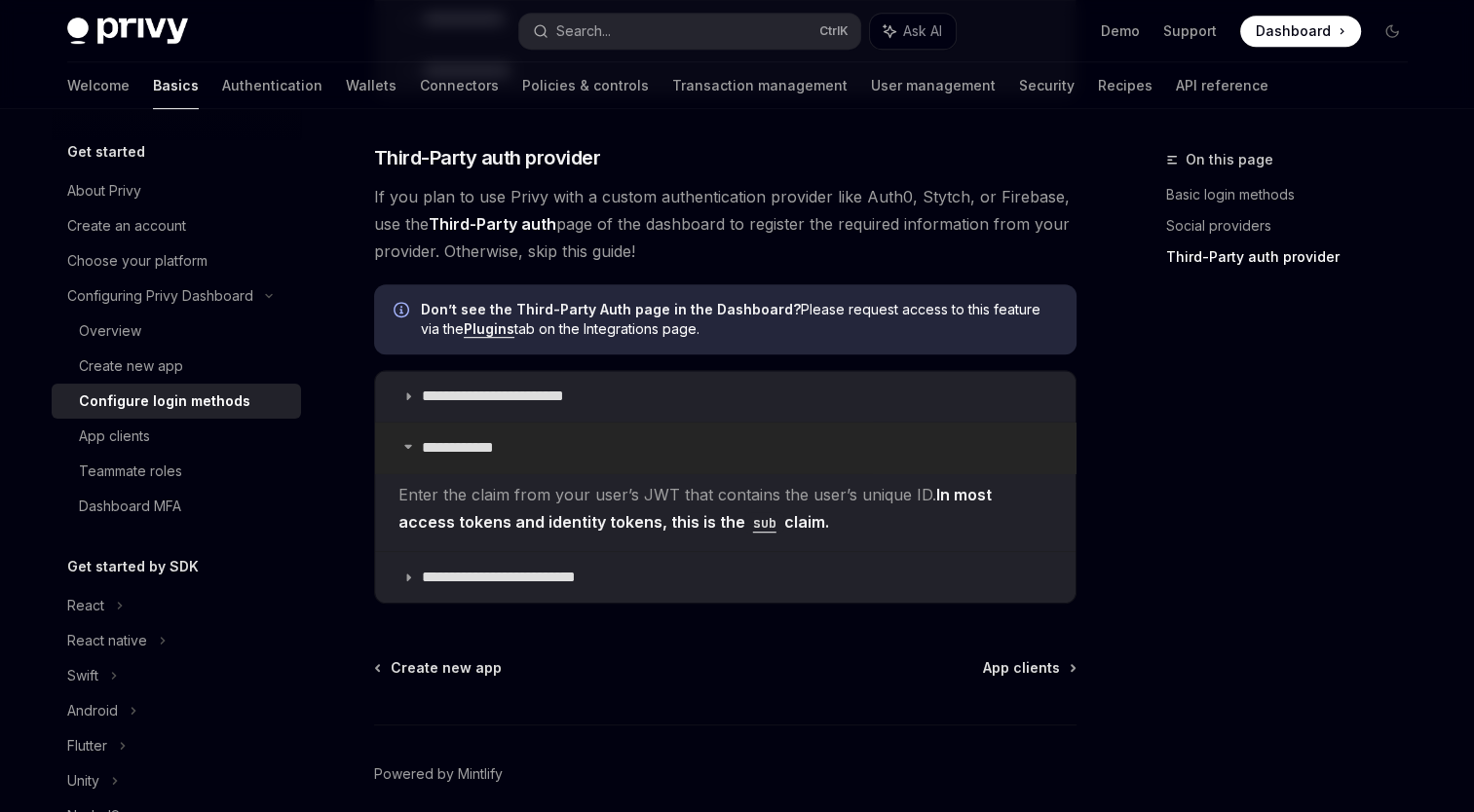
click at [409, 440] on icon at bounding box center [408, 446] width 12 height 12
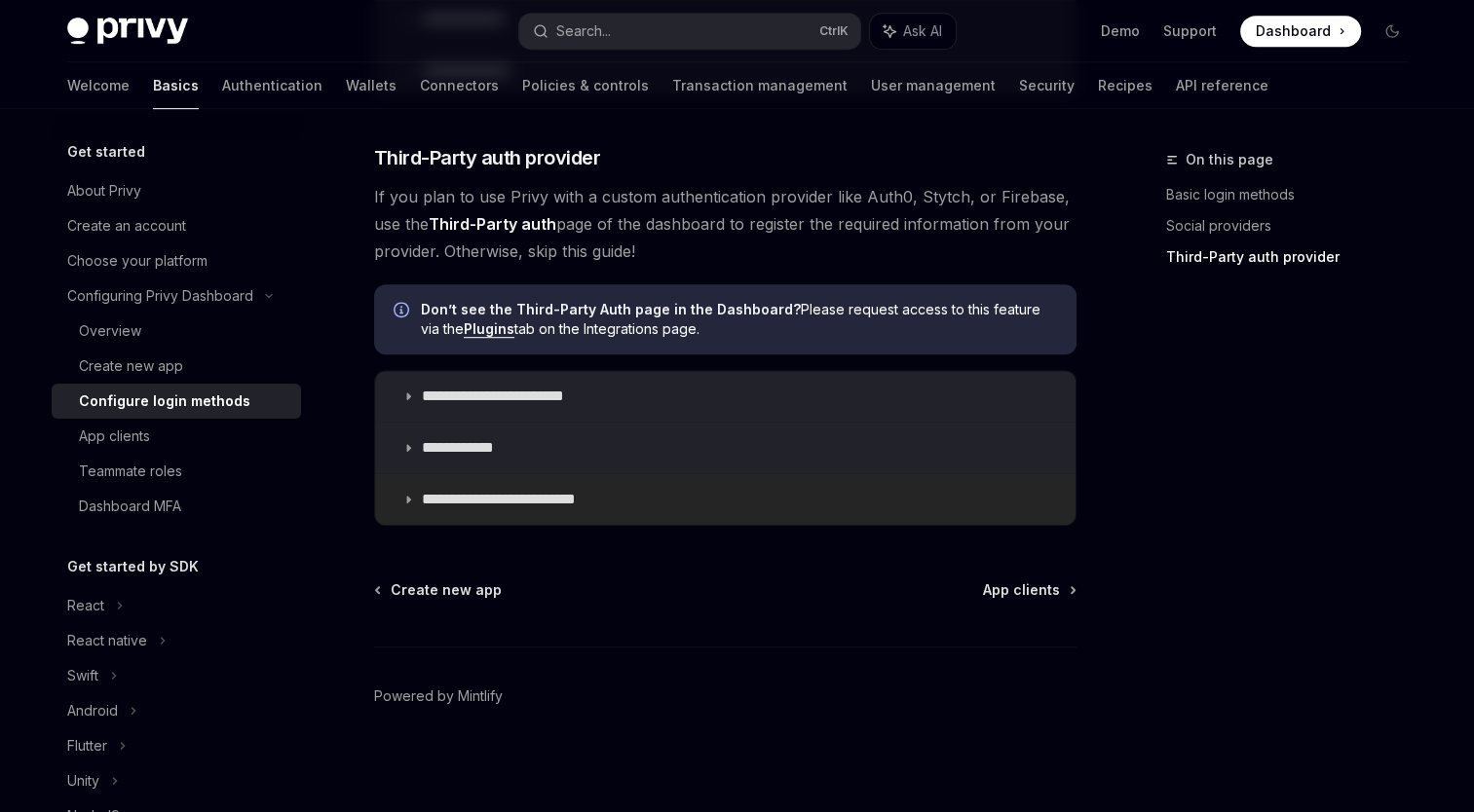
click at [410, 502] on icon at bounding box center [408, 499] width 12 height 12
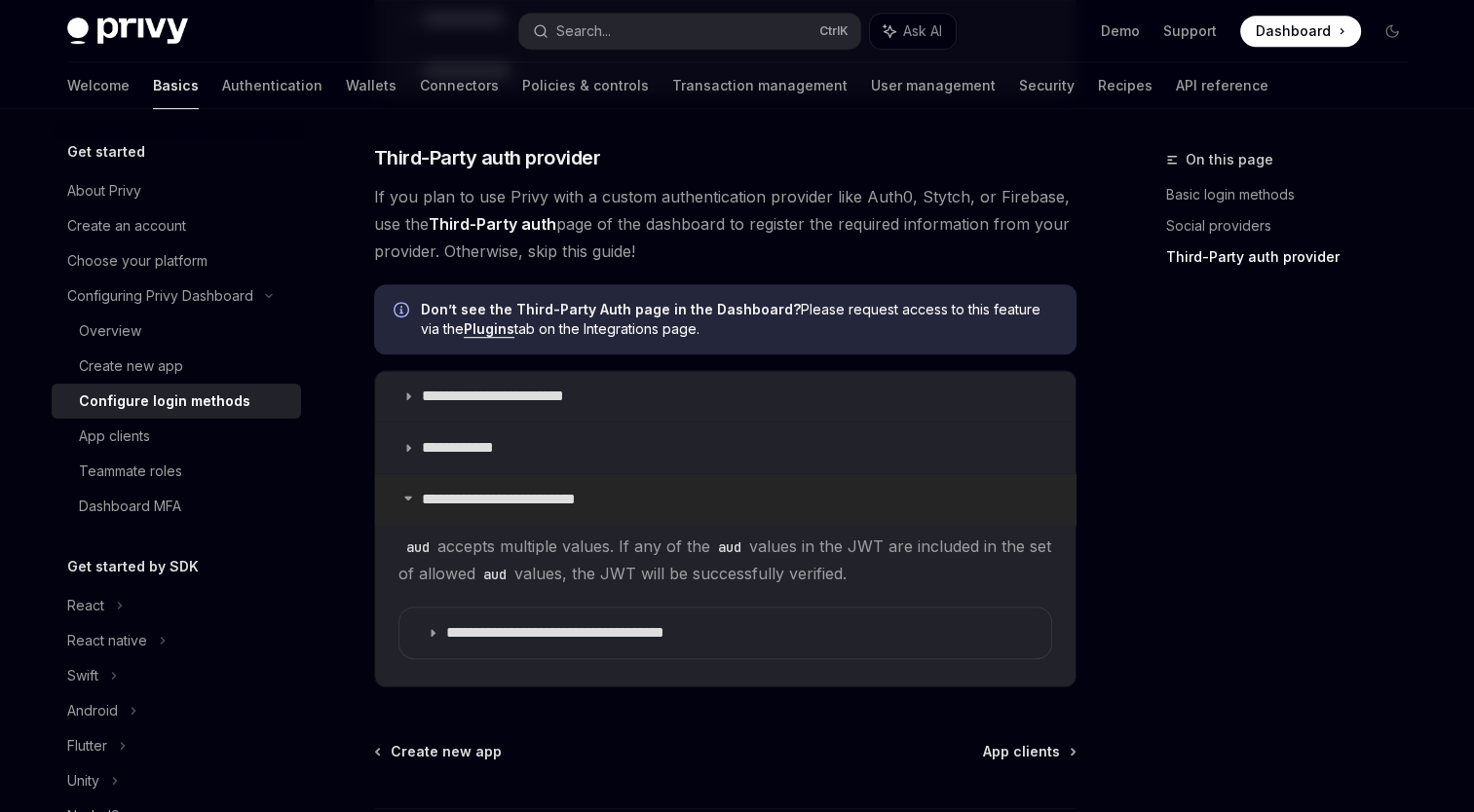
click at [410, 502] on summary "**********" at bounding box center [725, 499] width 700 height 51
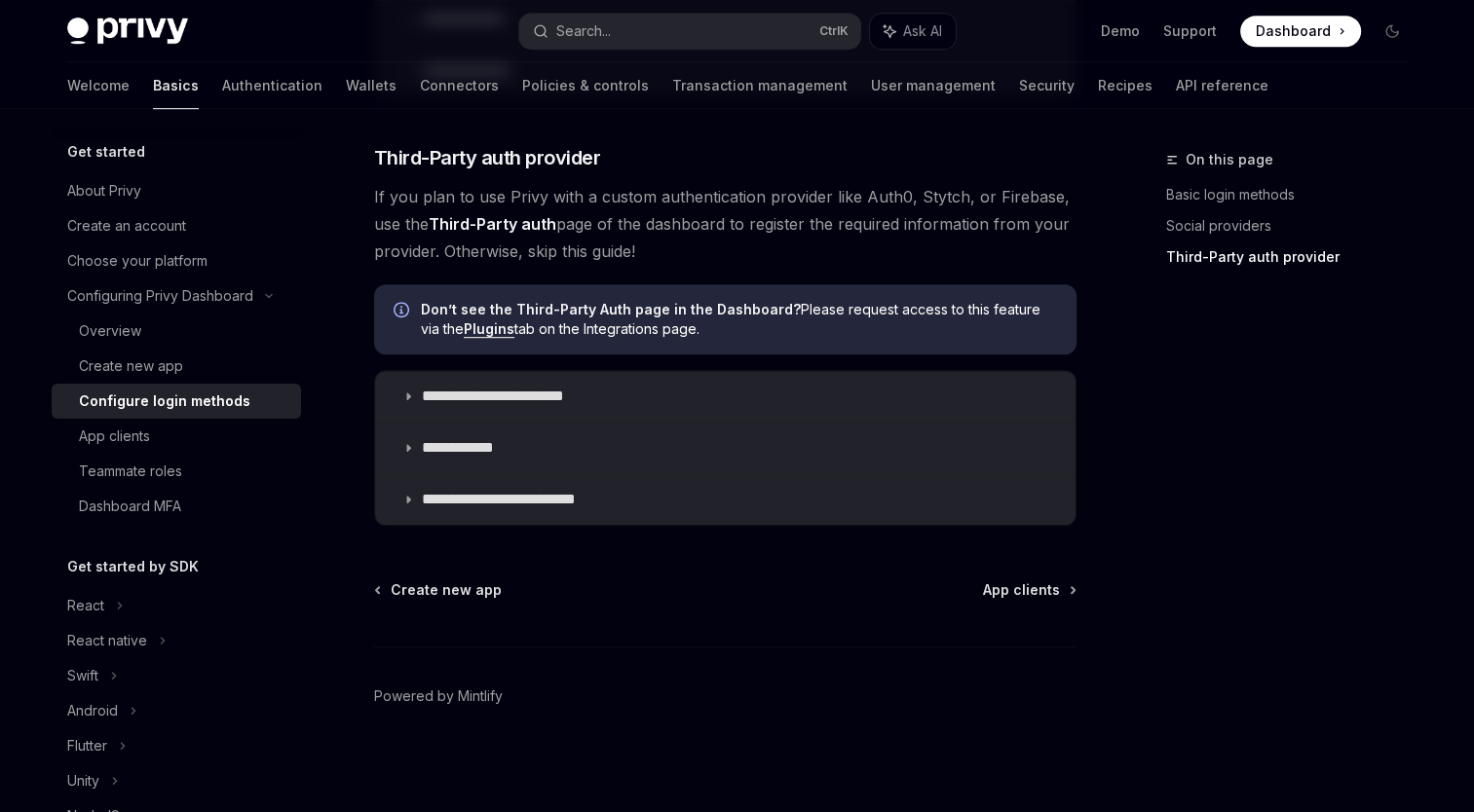
click at [1218, 494] on div "On this page Basic login methods Social providers Third-Party auth provider" at bounding box center [1275, 479] width 296 height 664
click at [1042, 586] on span "App clients" at bounding box center [1021, 591] width 76 height 20
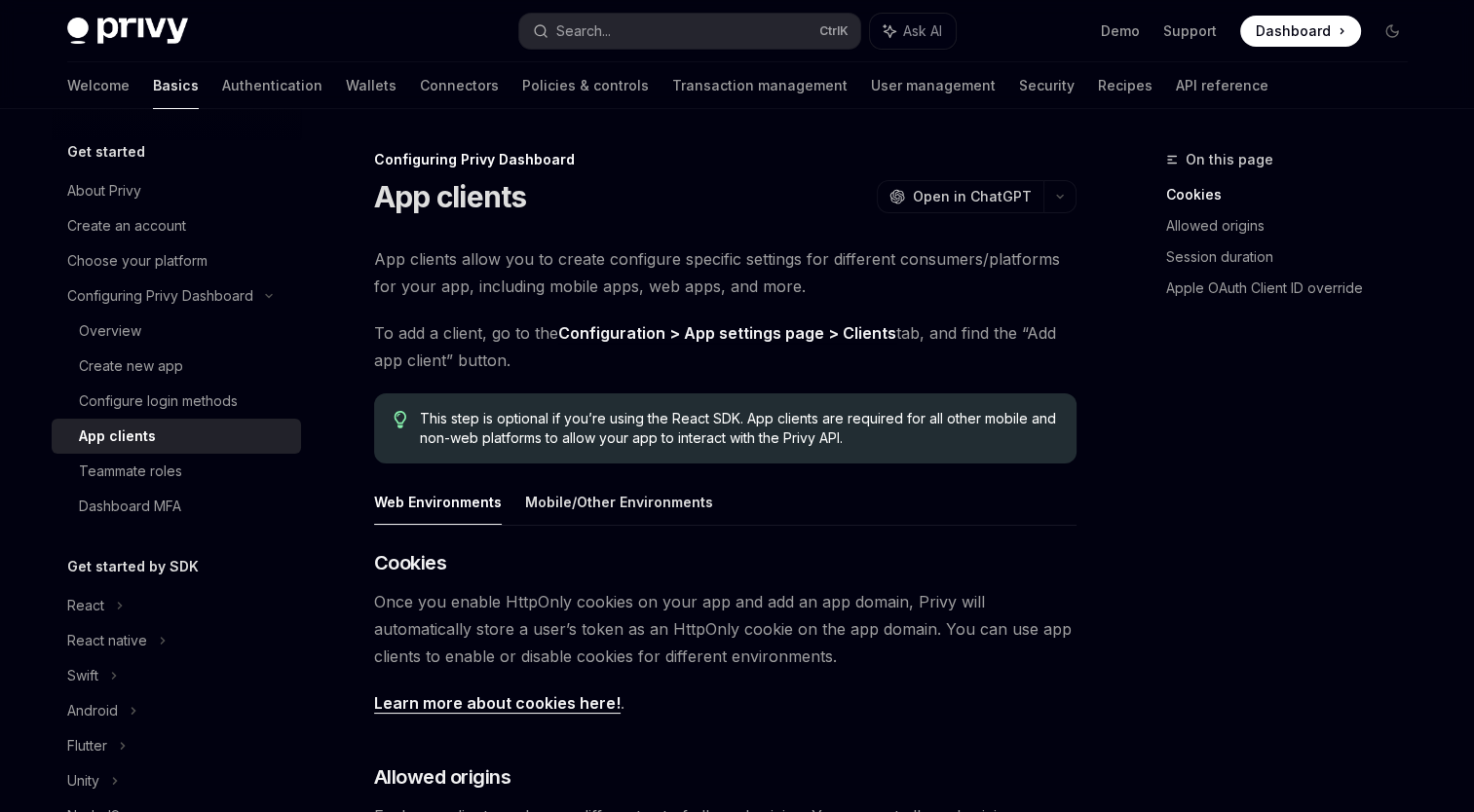
click at [1141, 317] on div "On this page Cookies Allowed origins Session duration Apple OAuth Client ID ove…" at bounding box center [1275, 233] width 296 height 172
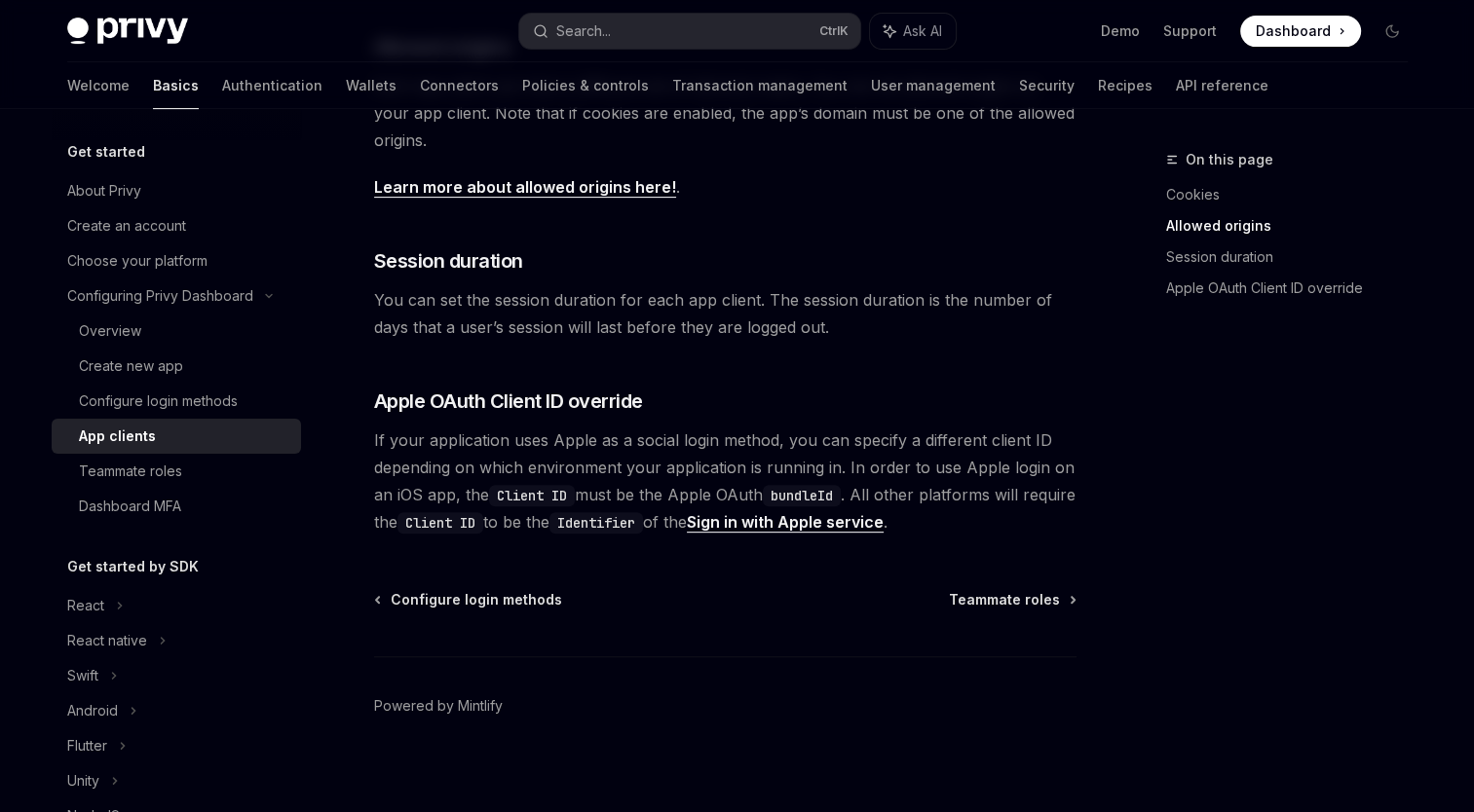
scroll to position [742, 0]
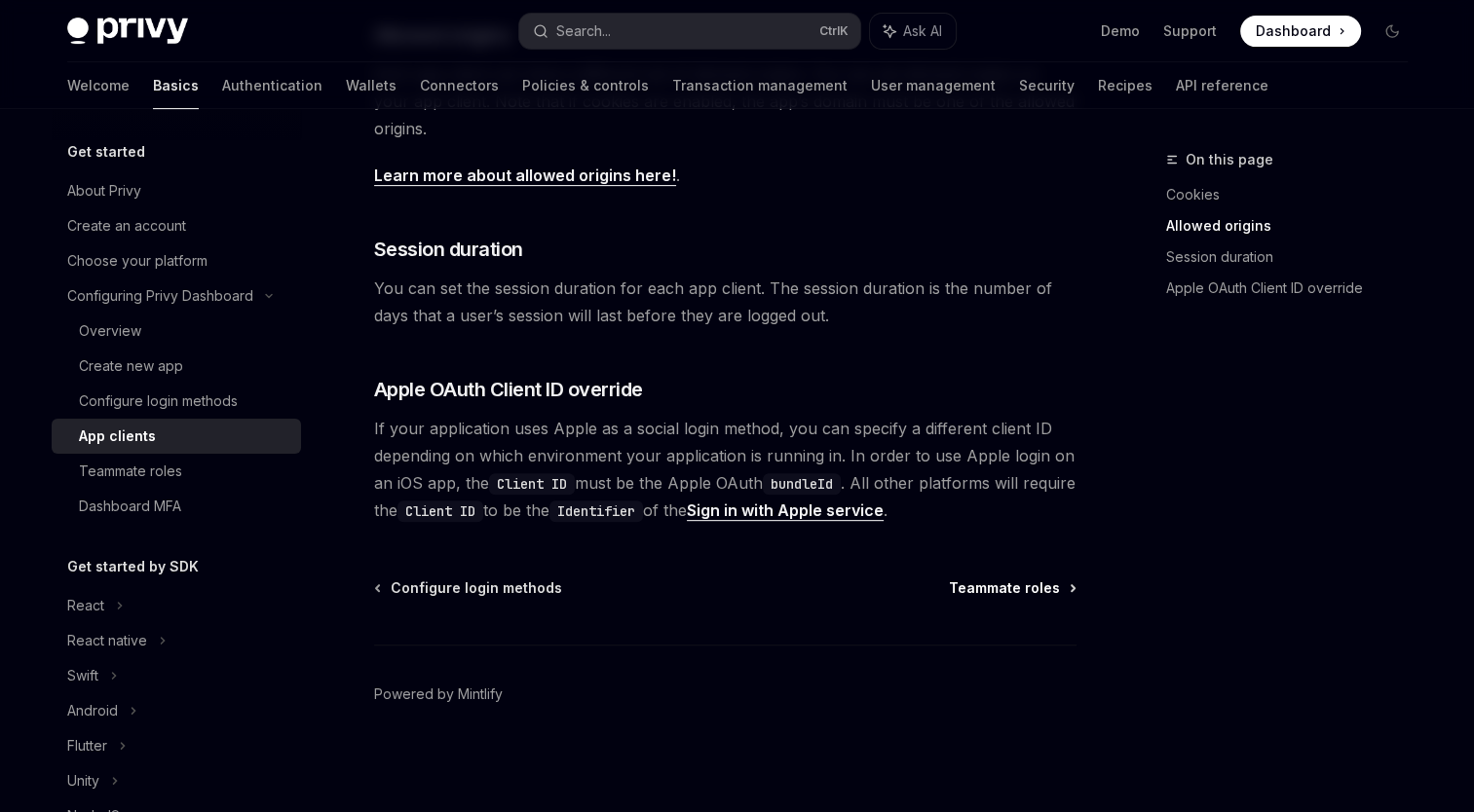
click at [1023, 591] on span "Teammate roles" at bounding box center [1004, 589] width 111 height 20
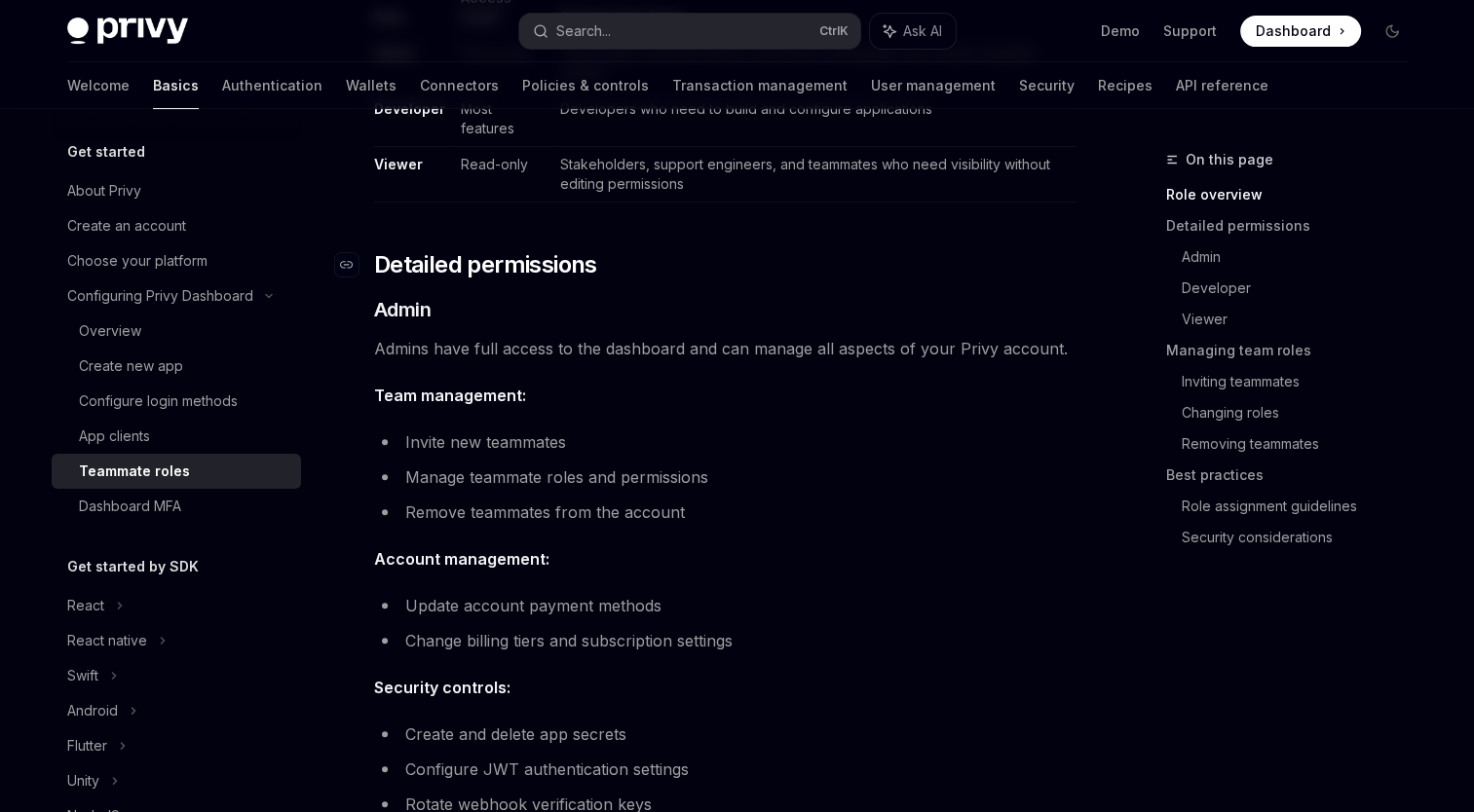
scroll to position [584, 0]
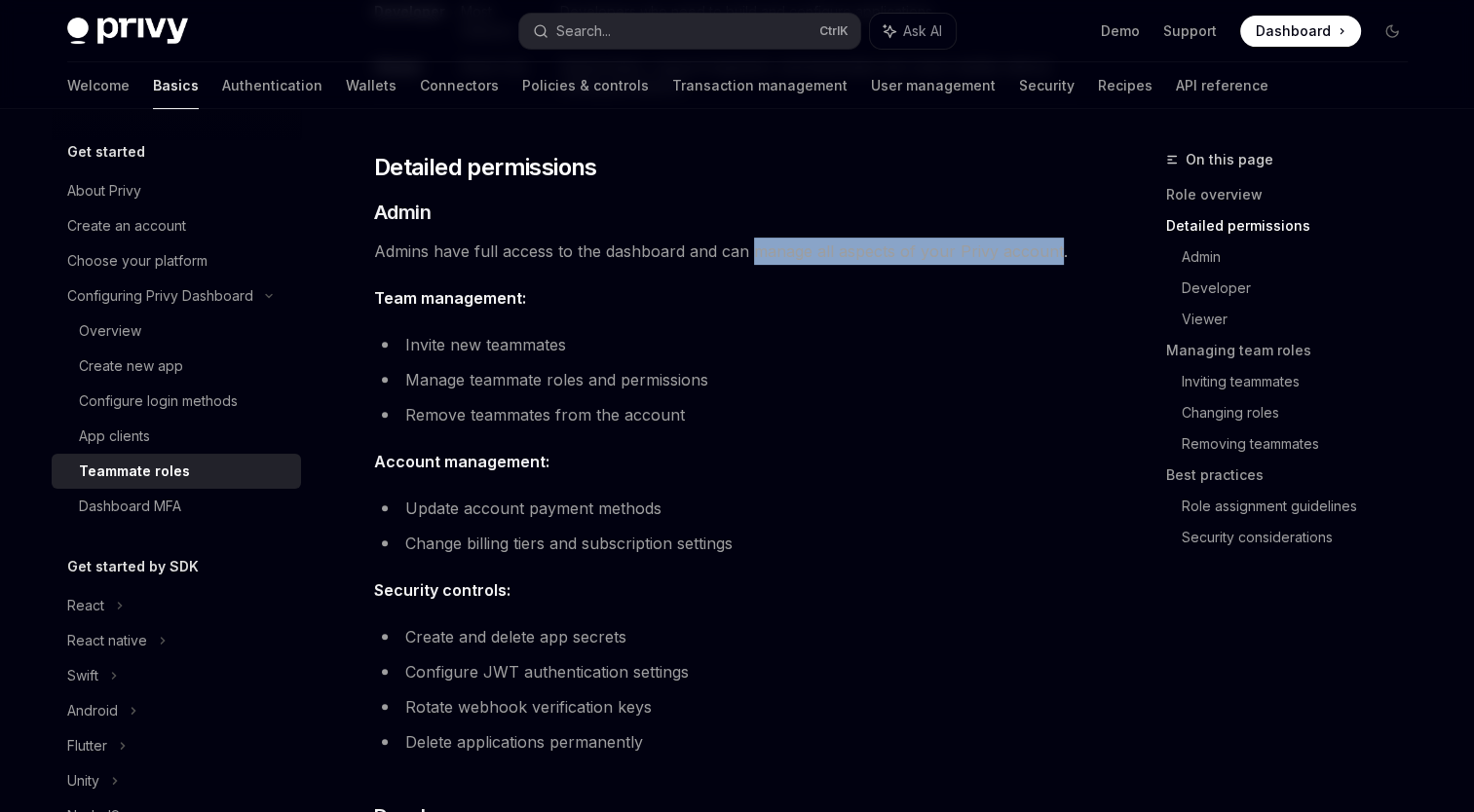
drag, startPoint x: 1052, startPoint y: 207, endPoint x: 752, endPoint y: 204, distance: 300.0
click at [752, 237] on span "Admins have full access to the dashboard and can manage all aspects of your Pri…" at bounding box center [725, 250] width 702 height 27
drag, startPoint x: 752, startPoint y: 204, endPoint x: 918, endPoint y: 239, distance: 169.6
click at [918, 284] on span "Team management:" at bounding box center [725, 297] width 702 height 27
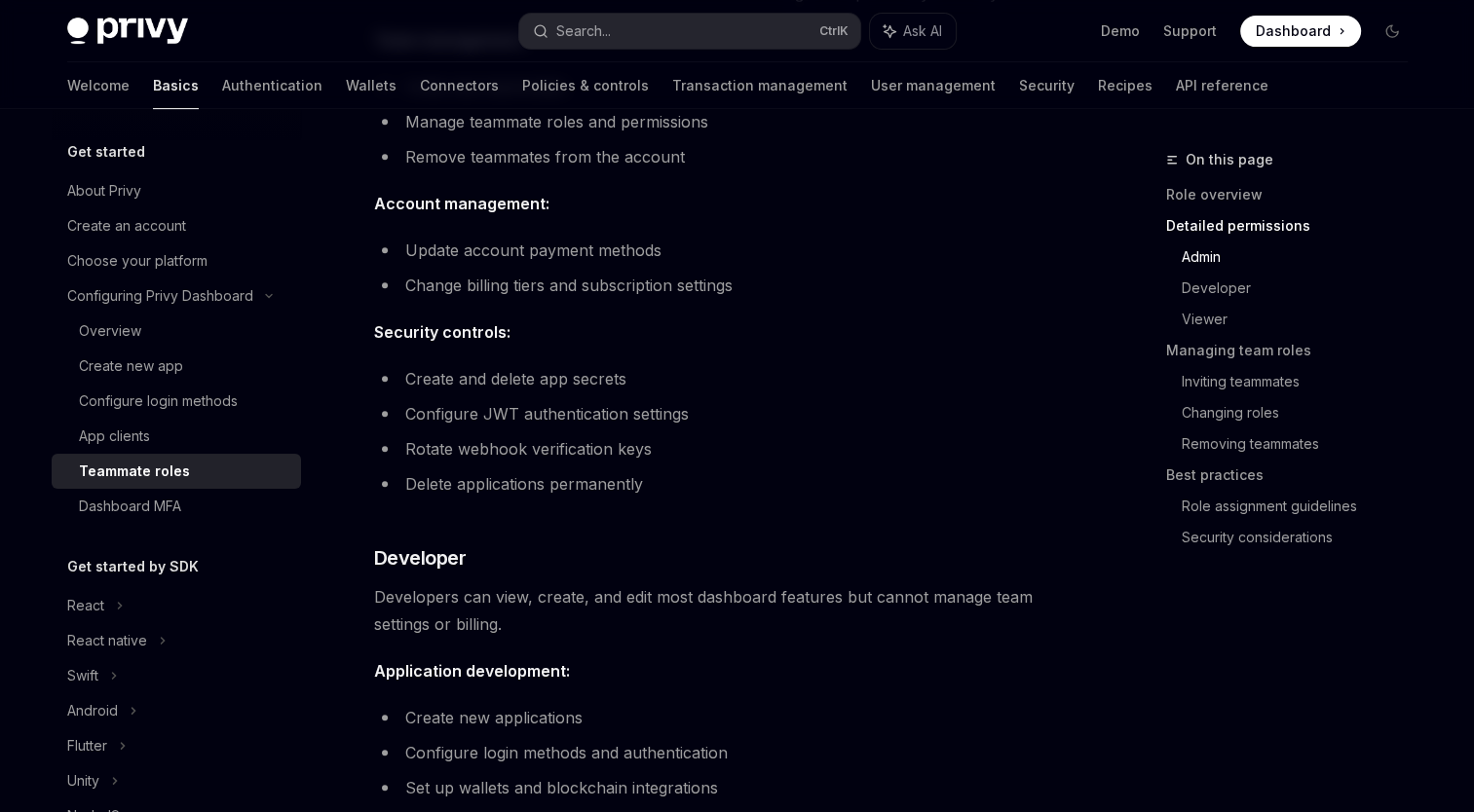
scroll to position [877, 0]
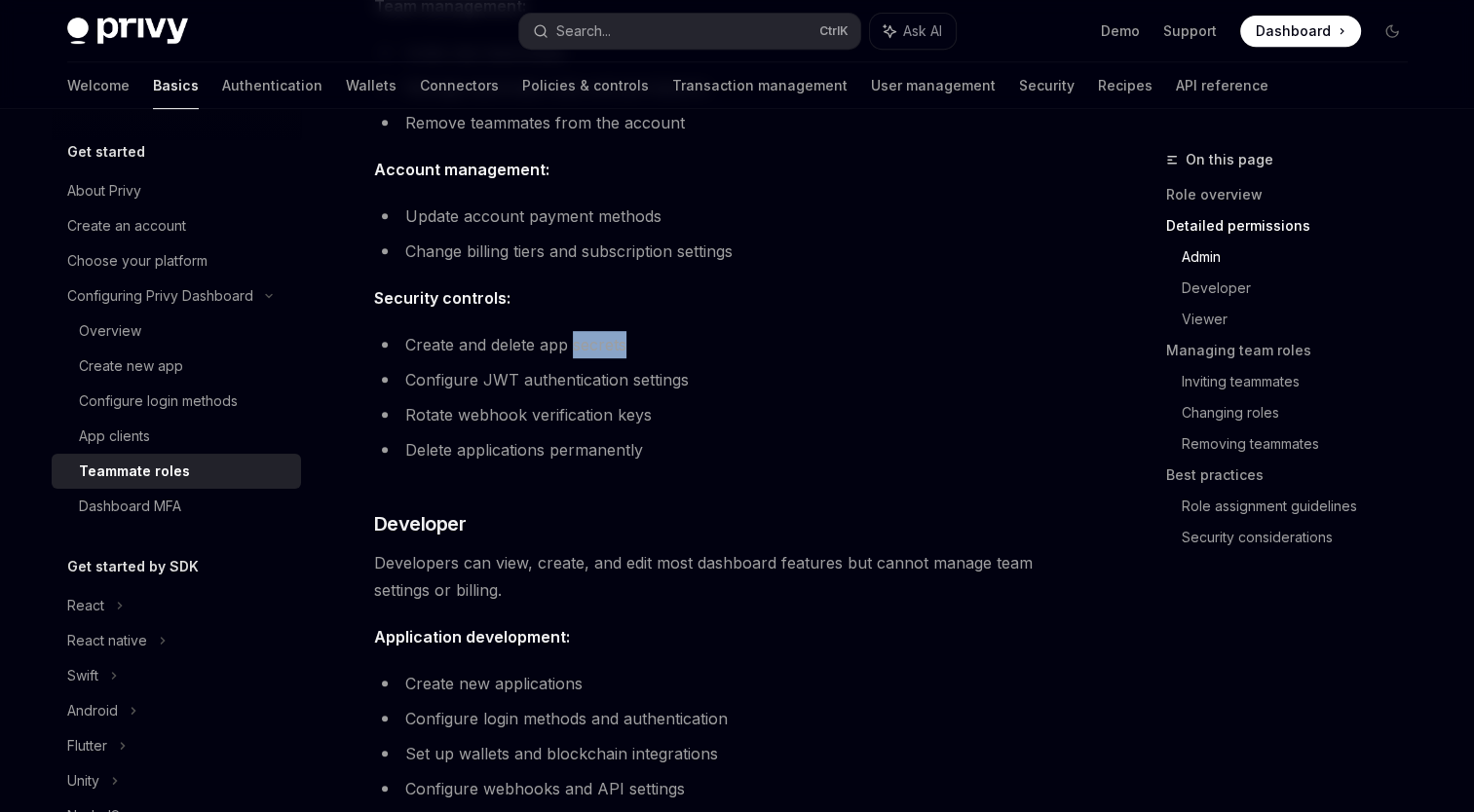
drag, startPoint x: 576, startPoint y: 298, endPoint x: 666, endPoint y: 299, distance: 90.0
click at [666, 331] on li "Create and delete app secrets" at bounding box center [725, 343] width 702 height 27
drag, startPoint x: 666, startPoint y: 299, endPoint x: 853, endPoint y: 341, distance: 191.7
click at [850, 366] on li "Configure JWT authentication settings" at bounding box center [725, 379] width 702 height 27
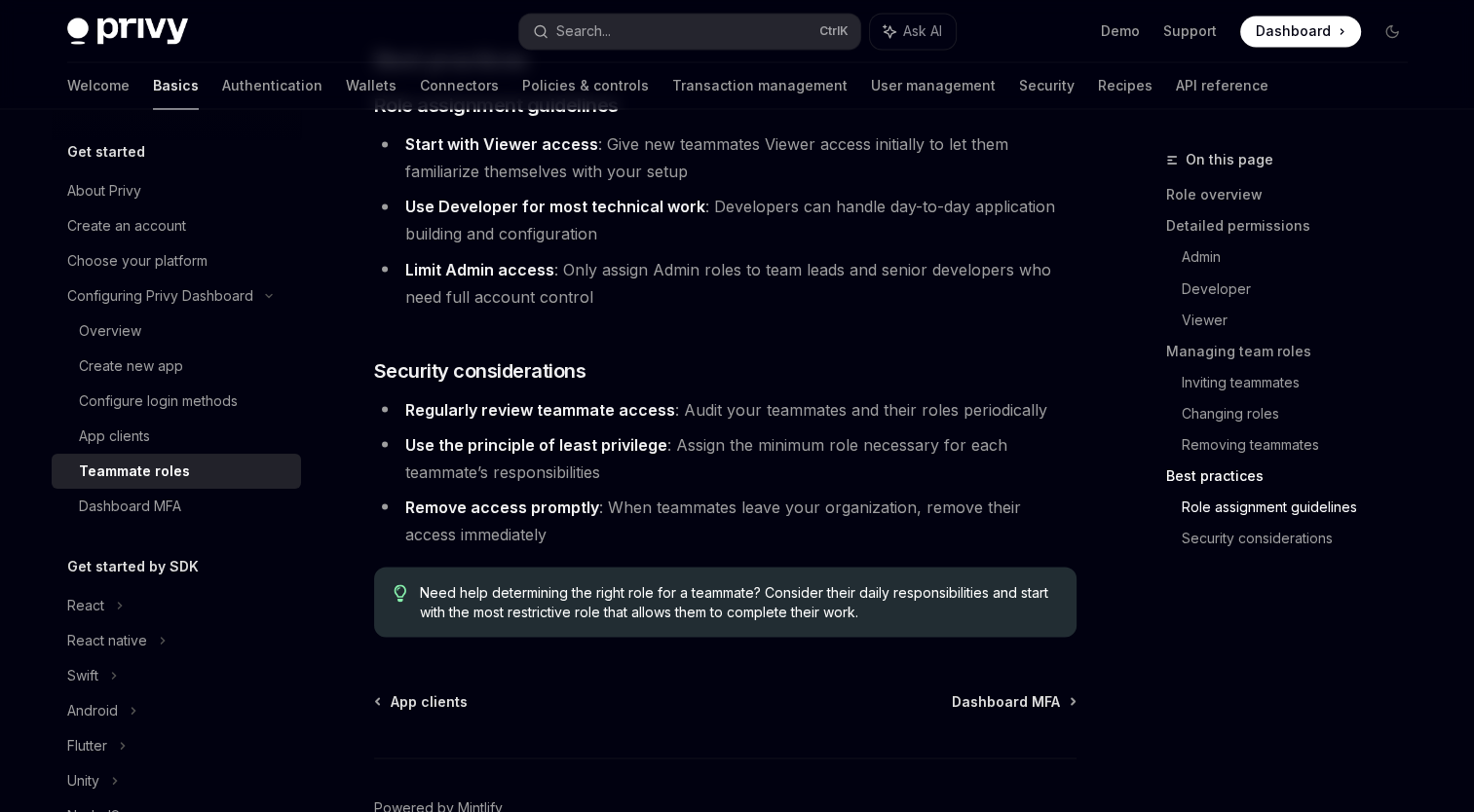
scroll to position [3472, 0]
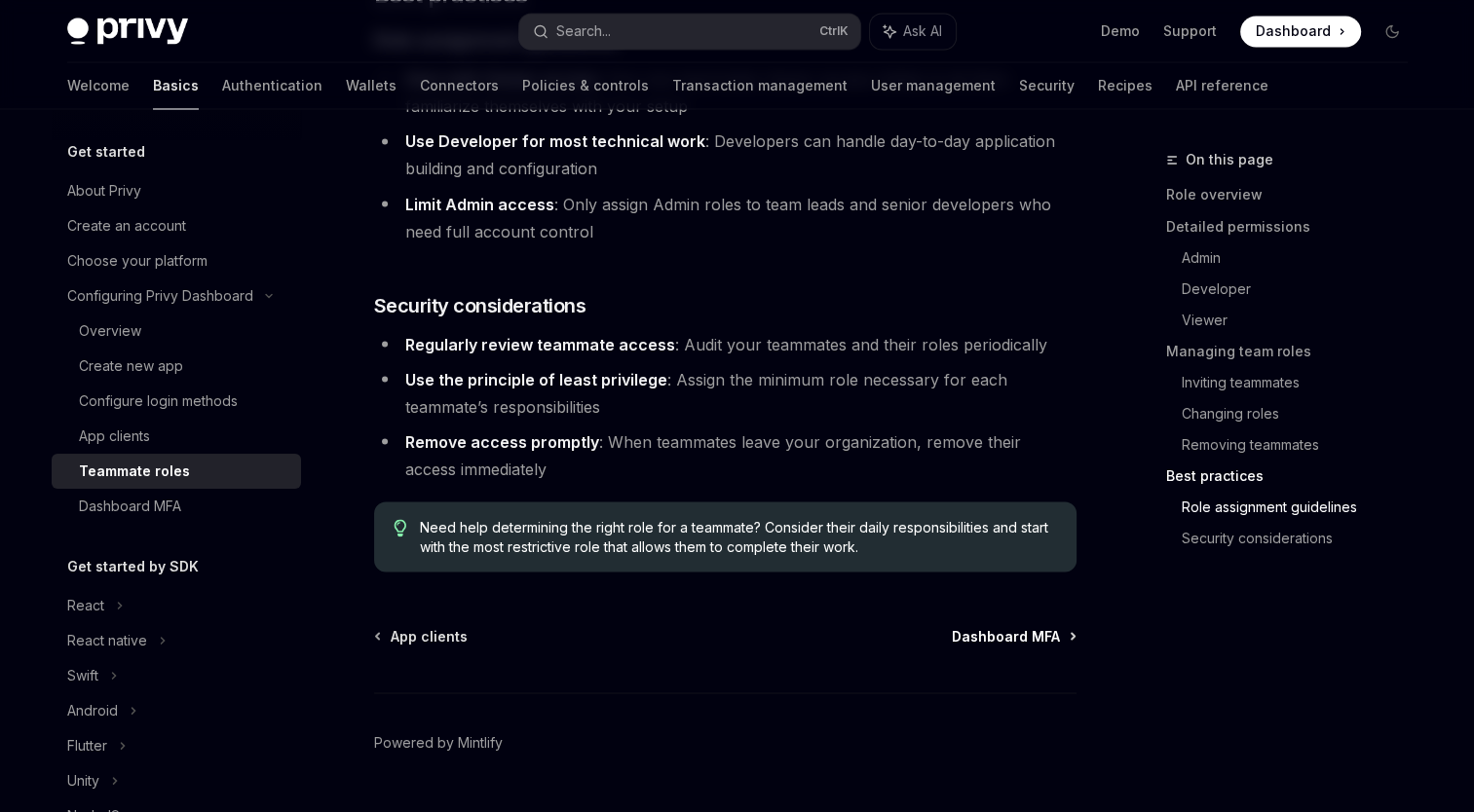
click at [1055, 626] on span "Dashboard MFA" at bounding box center [1005, 636] width 108 height 20
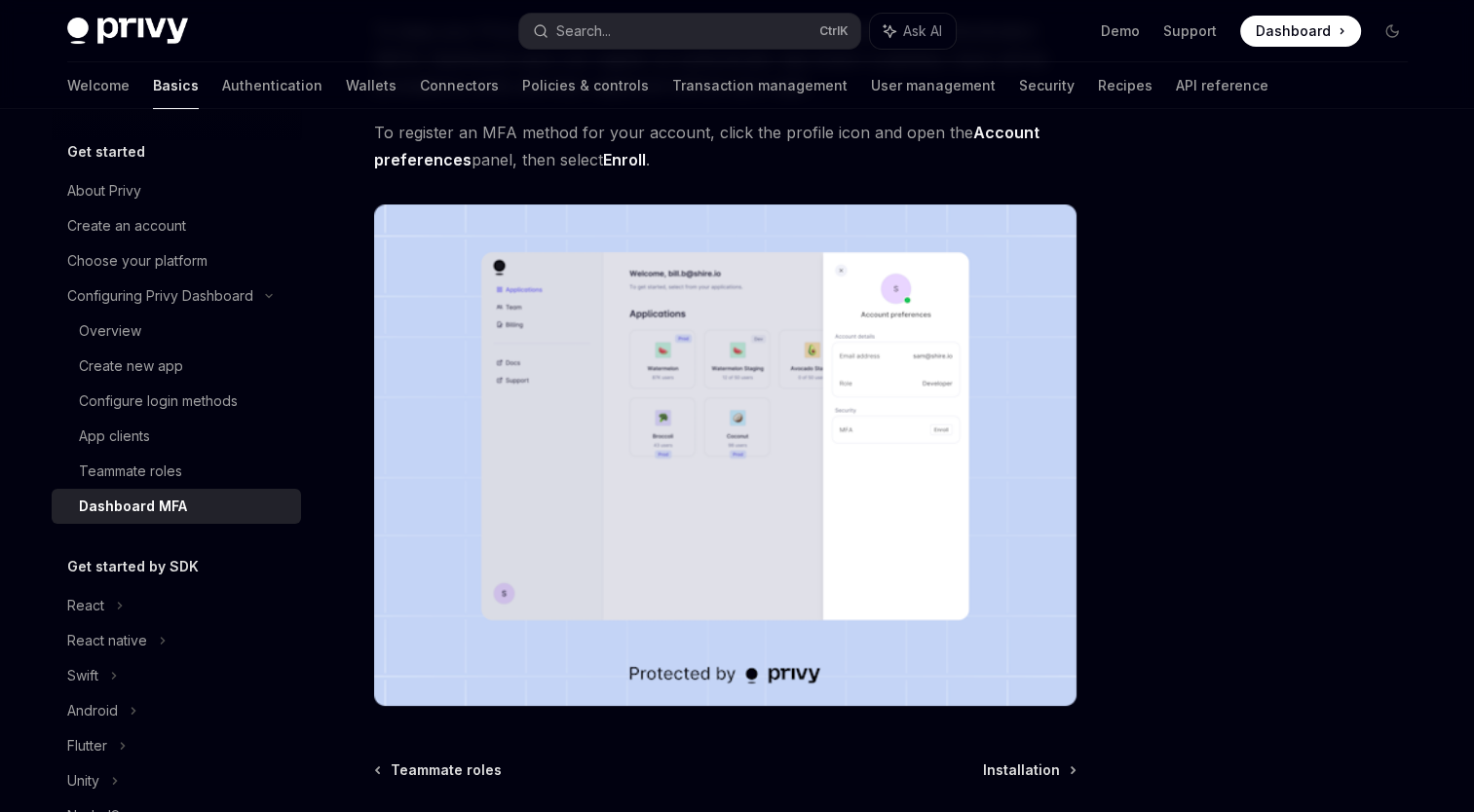
scroll to position [195, 0]
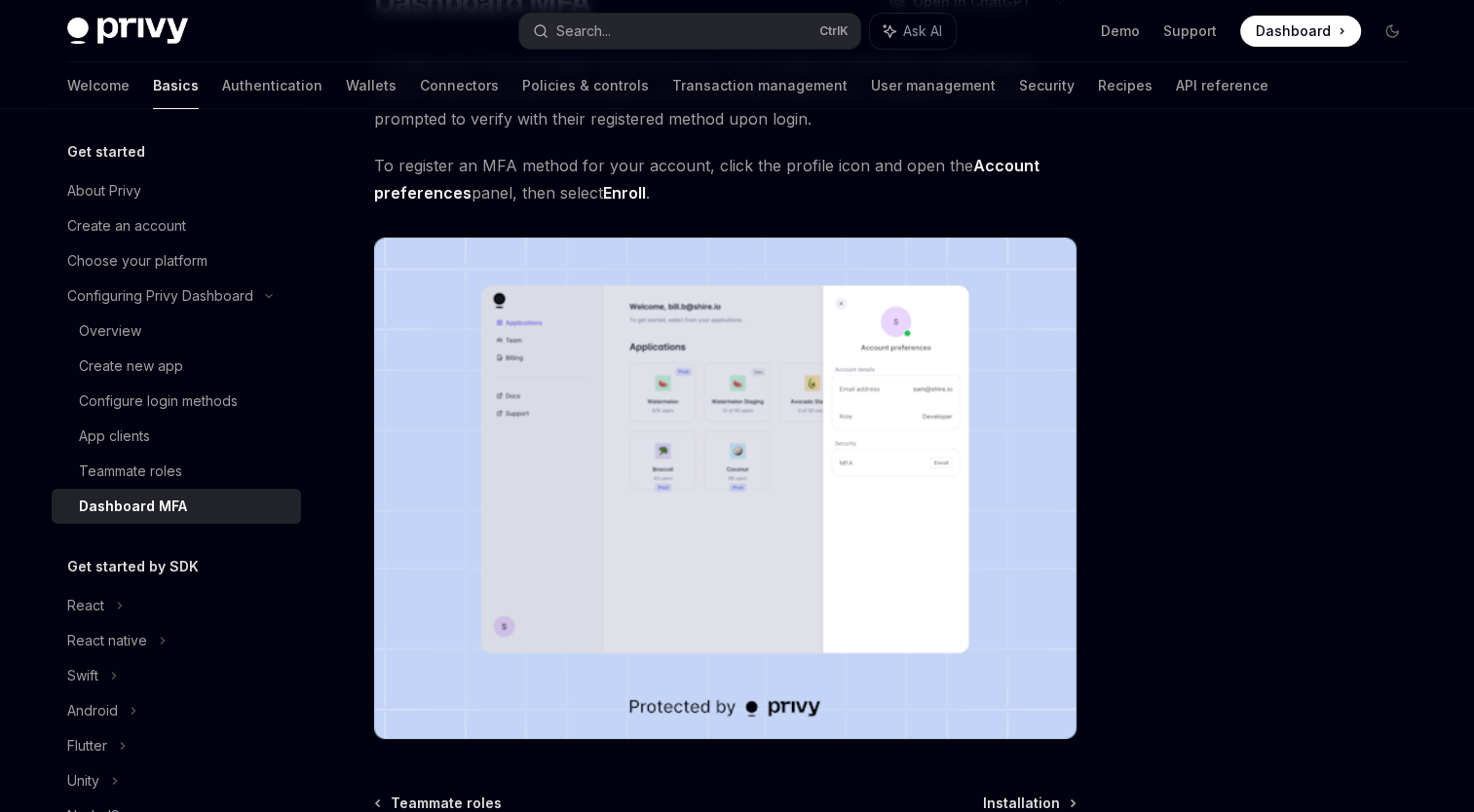
click at [855, 399] on img at bounding box center [725, 487] width 702 height 501
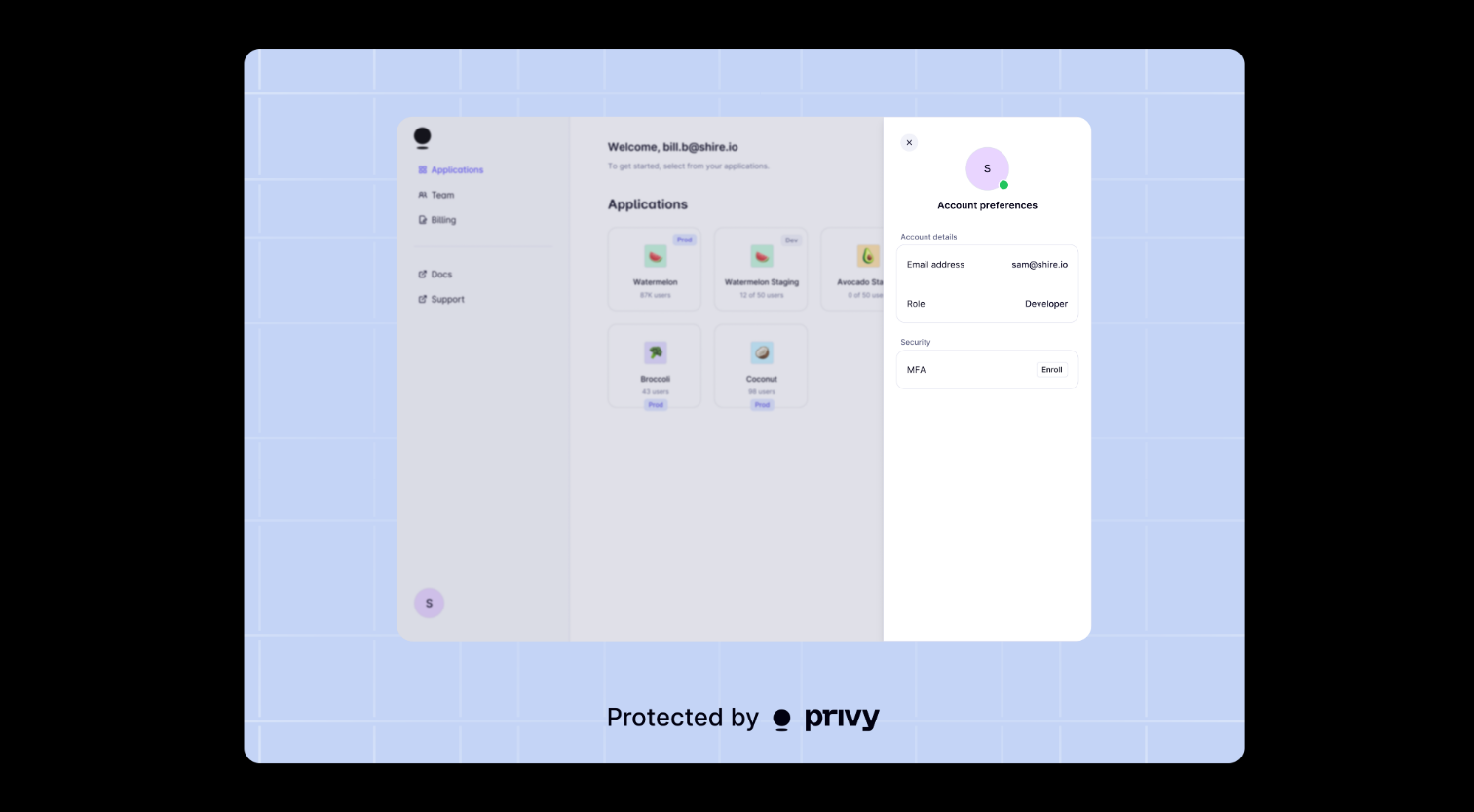
click at [1300, 305] on div at bounding box center [737, 406] width 1474 height 812
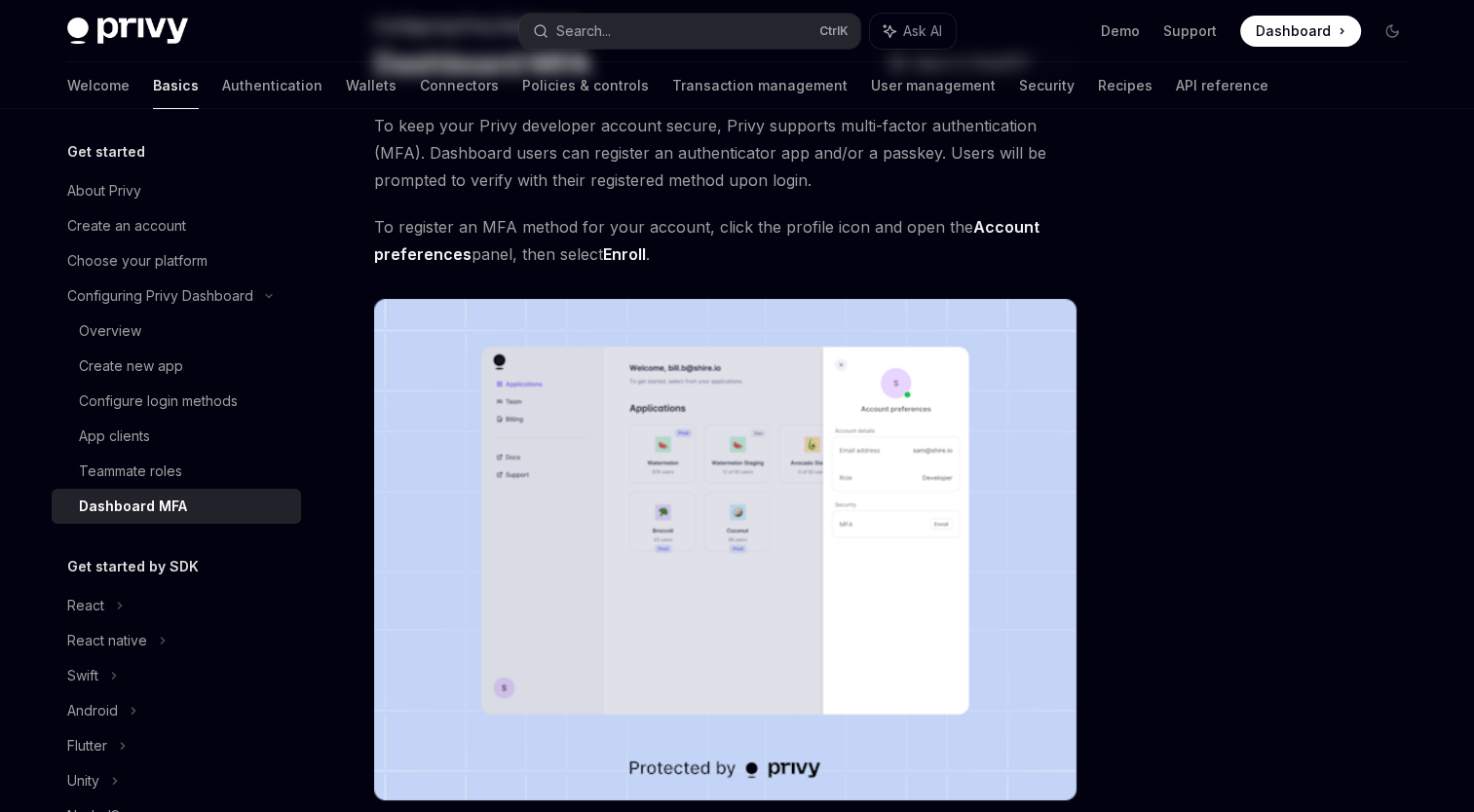
scroll to position [410, 0]
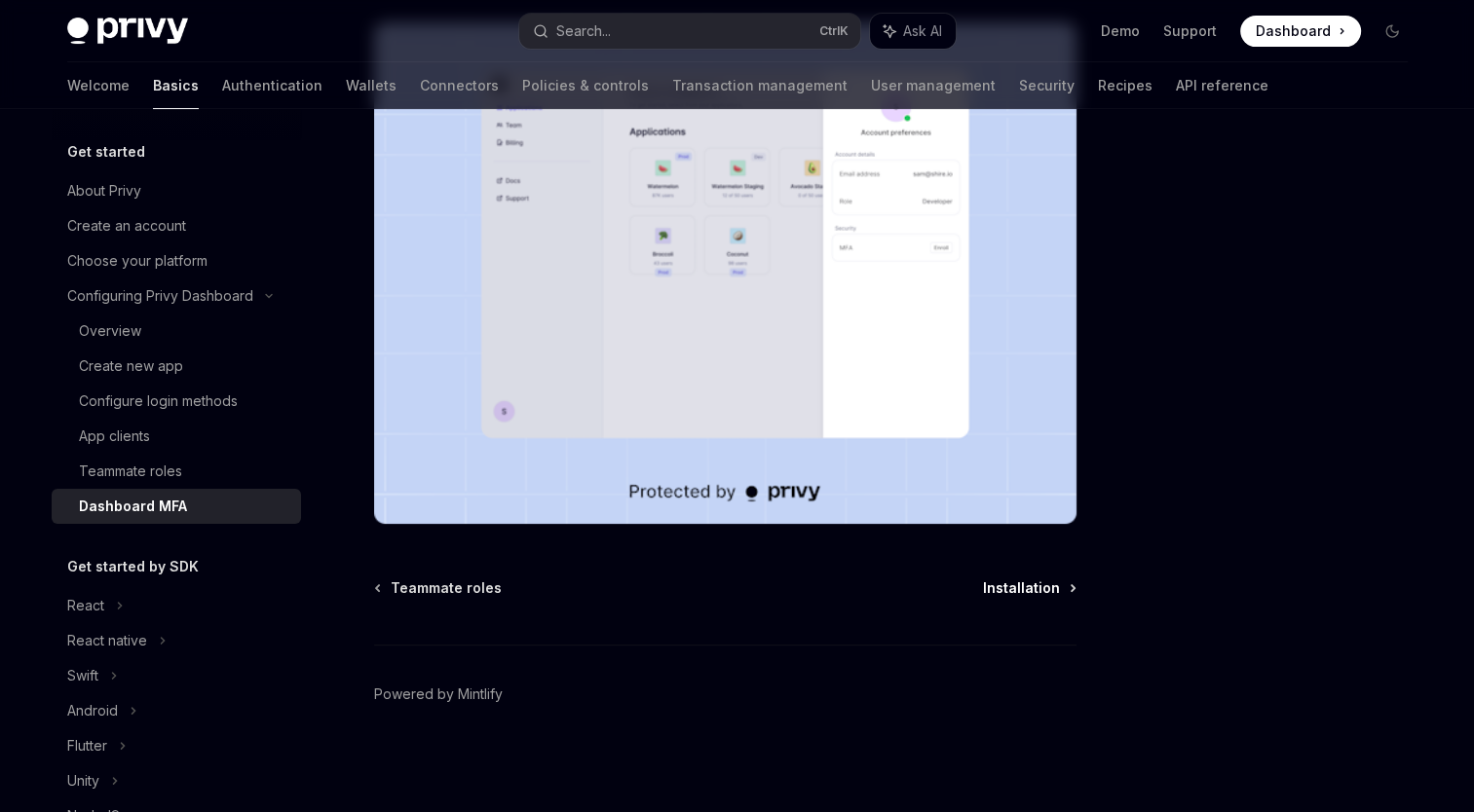
click at [1044, 585] on span "Installation" at bounding box center [1021, 589] width 76 height 20
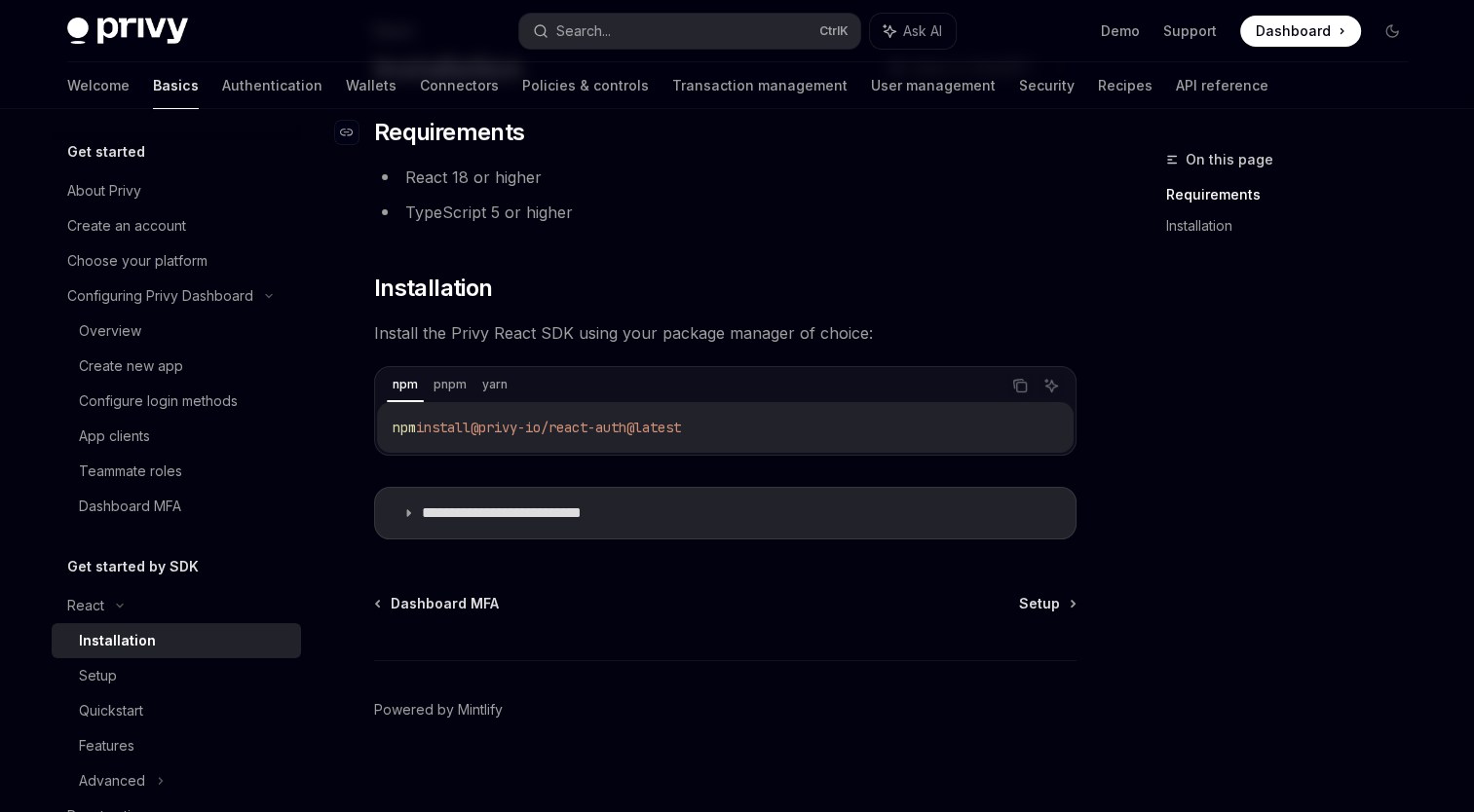
scroll to position [143, 0]
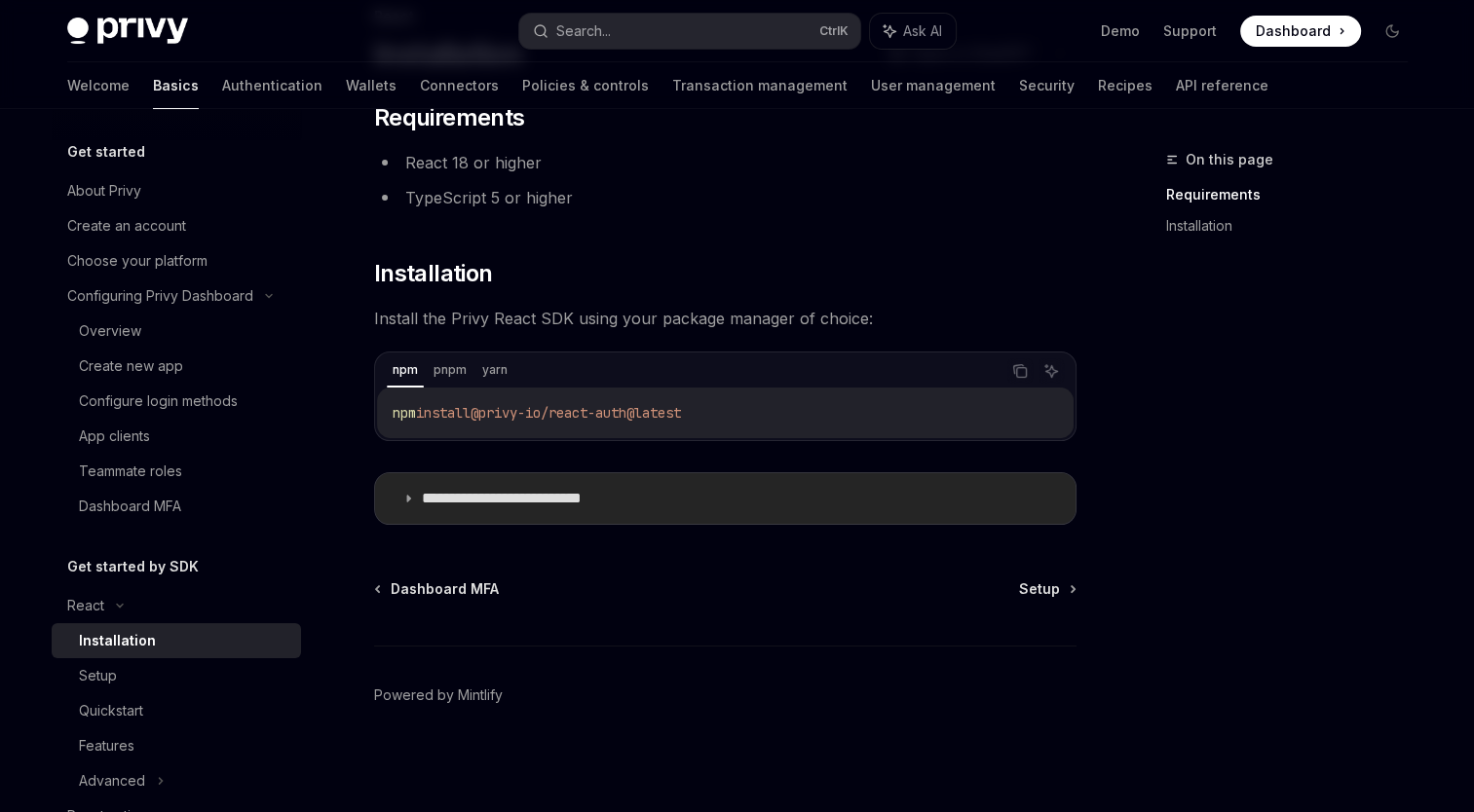
click at [406, 503] on summary "**********" at bounding box center [725, 498] width 700 height 51
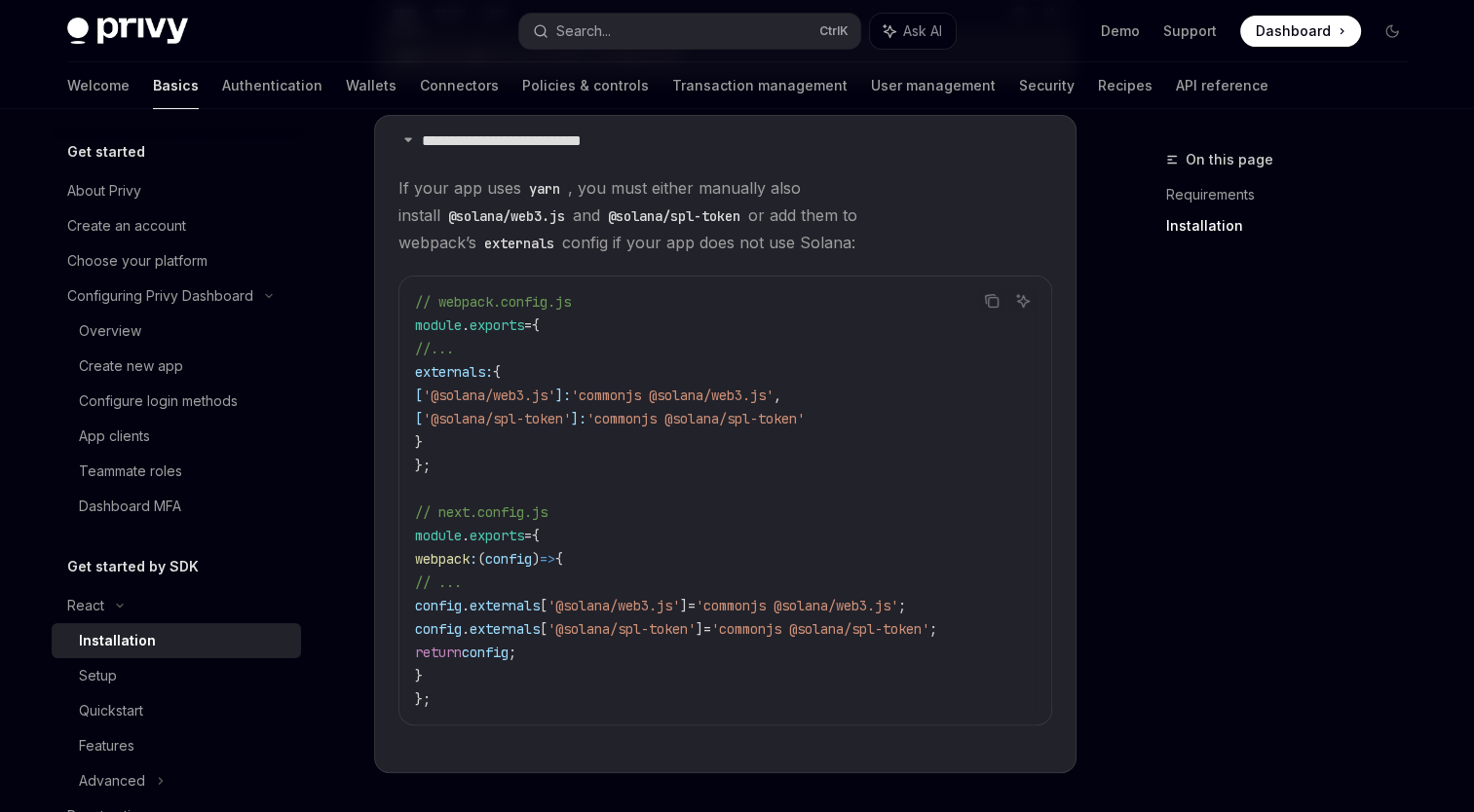
scroll to position [532, 0]
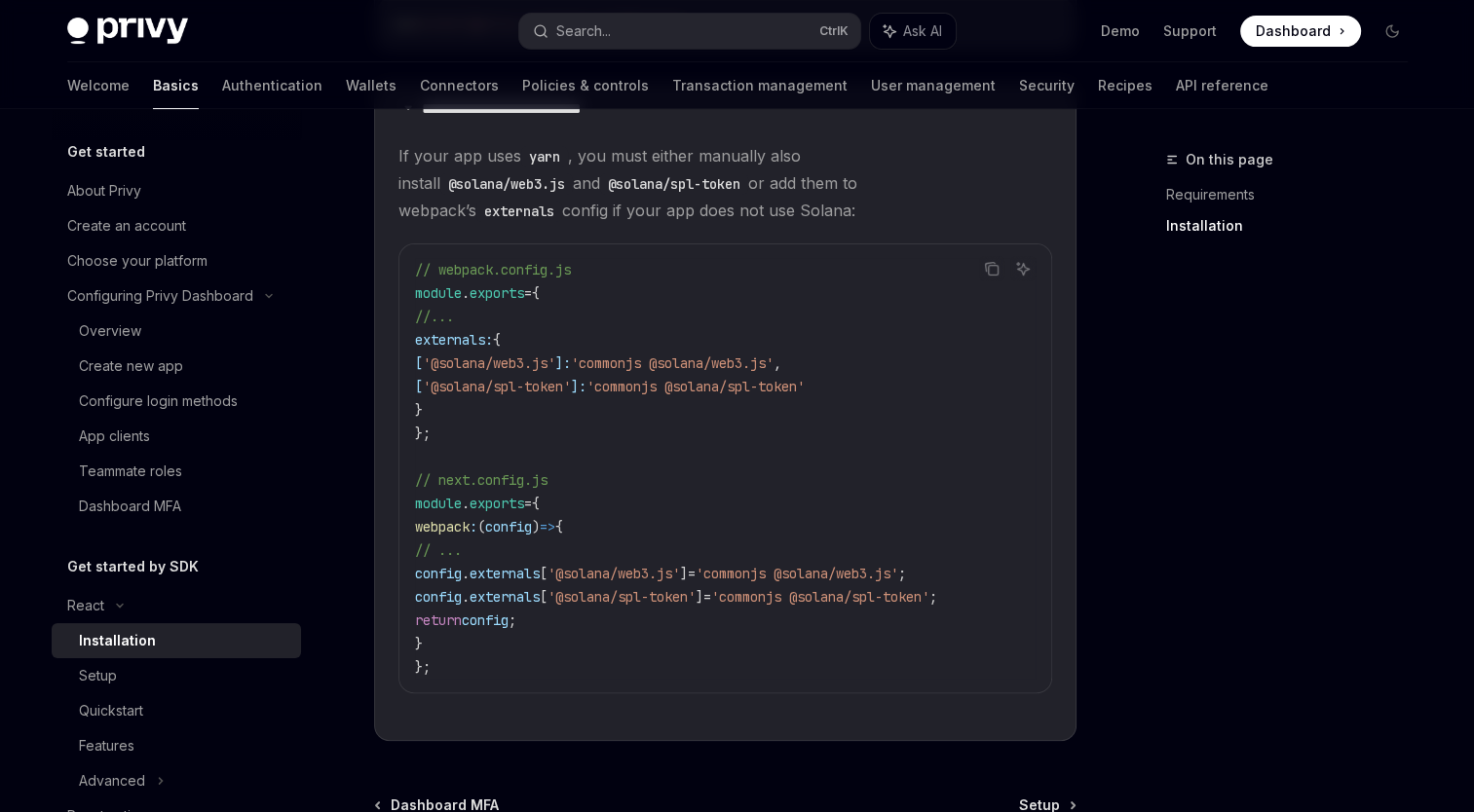
click at [1163, 468] on div "On this page Requirements Installation" at bounding box center [1275, 479] width 296 height 664
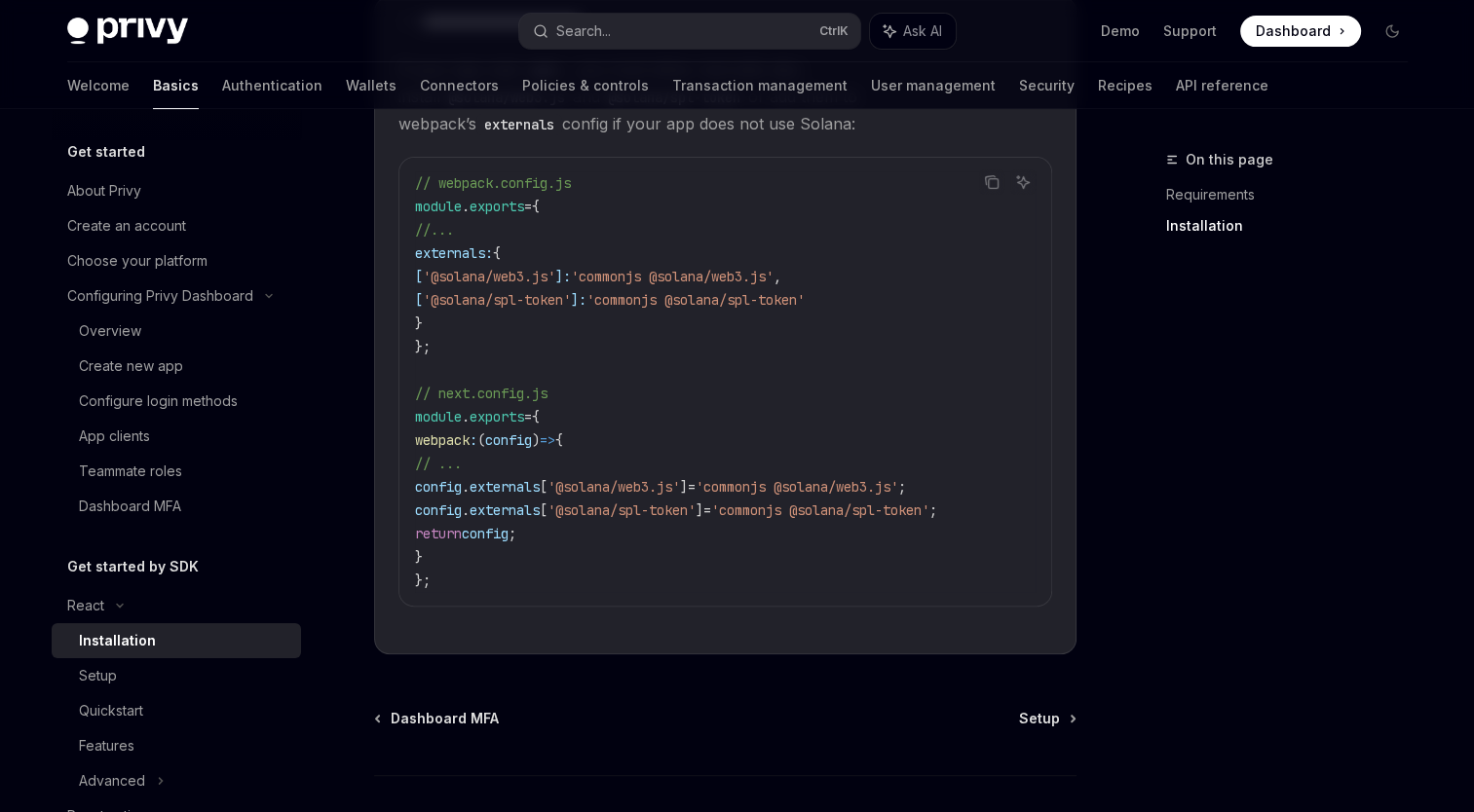
scroll to position [755, 0]
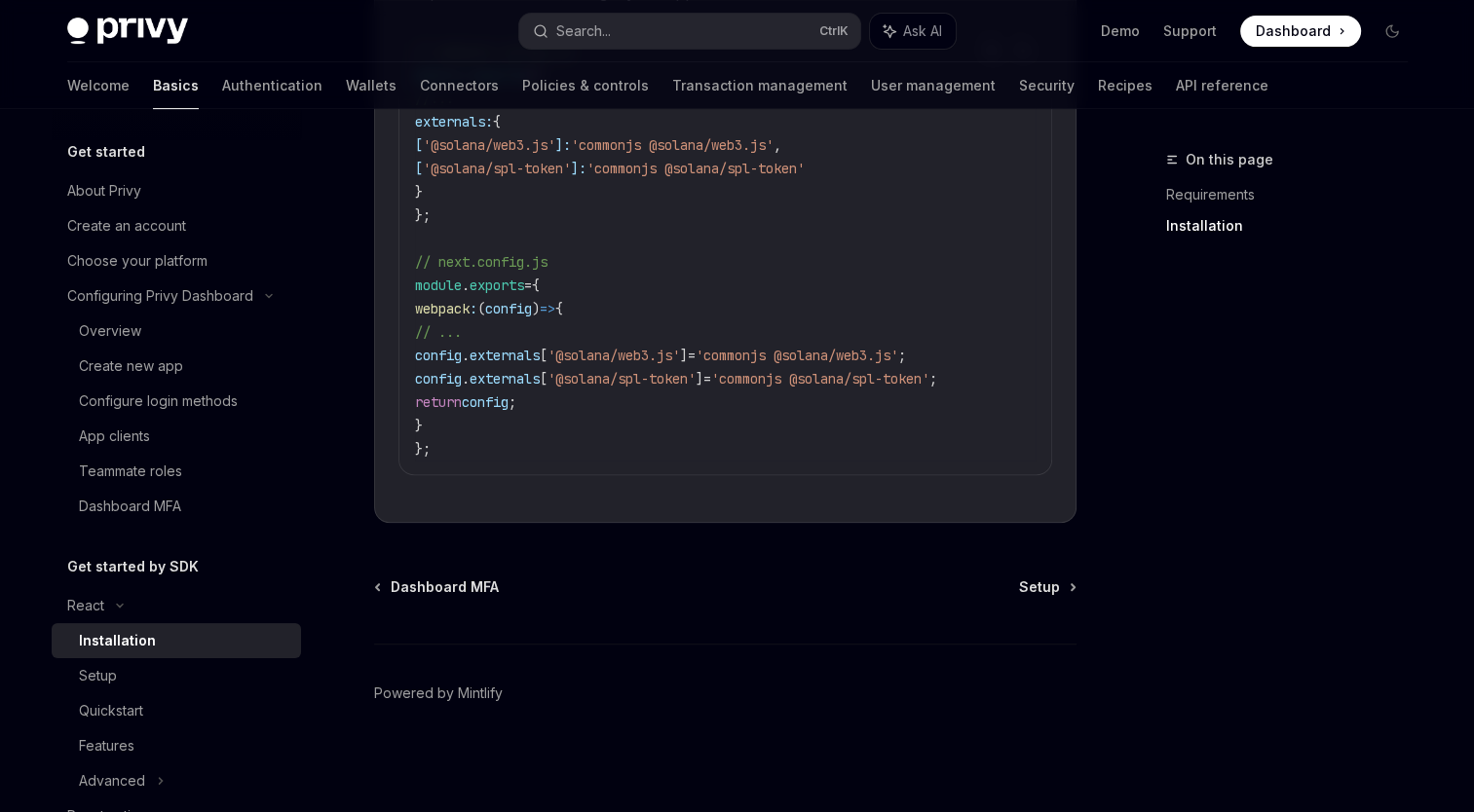
click at [1051, 577] on div "**********" at bounding box center [542, 104] width 1076 height 1415
click at [1061, 589] on link "Setup" at bounding box center [1047, 588] width 56 height 20
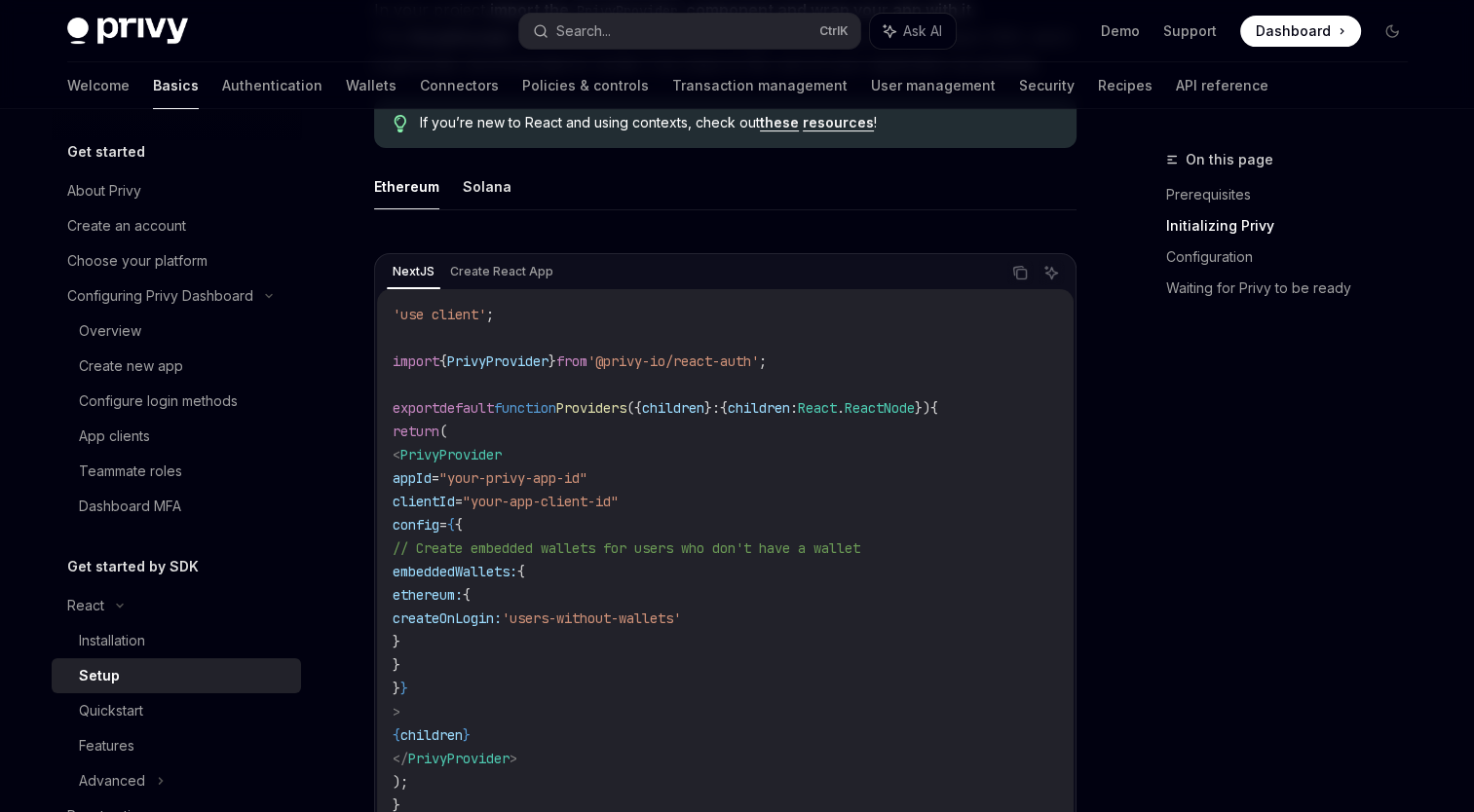
scroll to position [486, 0]
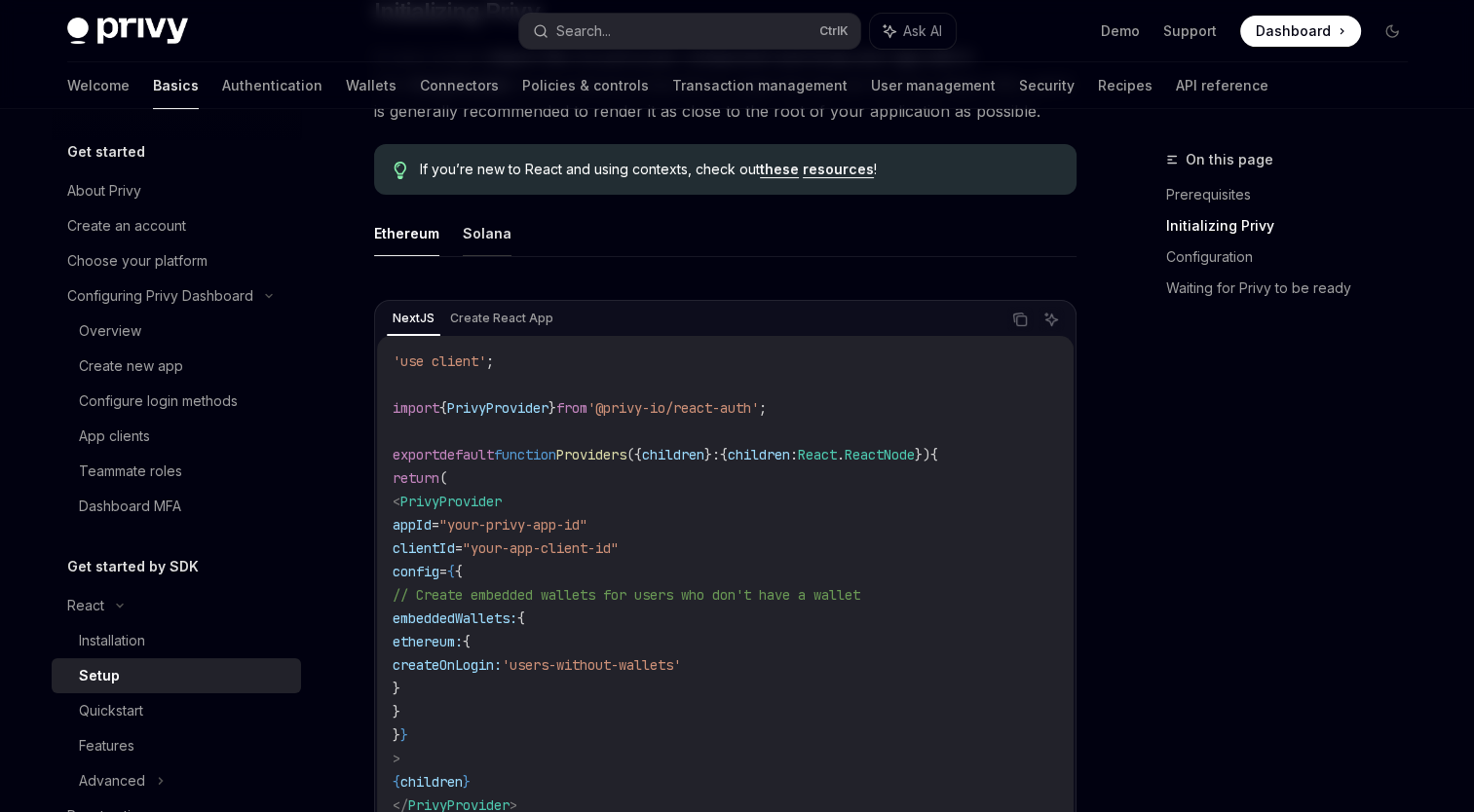
click at [489, 227] on button "Solana" at bounding box center [487, 233] width 49 height 46
click at [417, 229] on button "Ethereum" at bounding box center [407, 233] width 66 height 46
click at [799, 257] on div "Ethereum Solana NextJS Create React App Copy Ask AI 'use client' ; import { Pri…" at bounding box center [725, 561] width 702 height 701
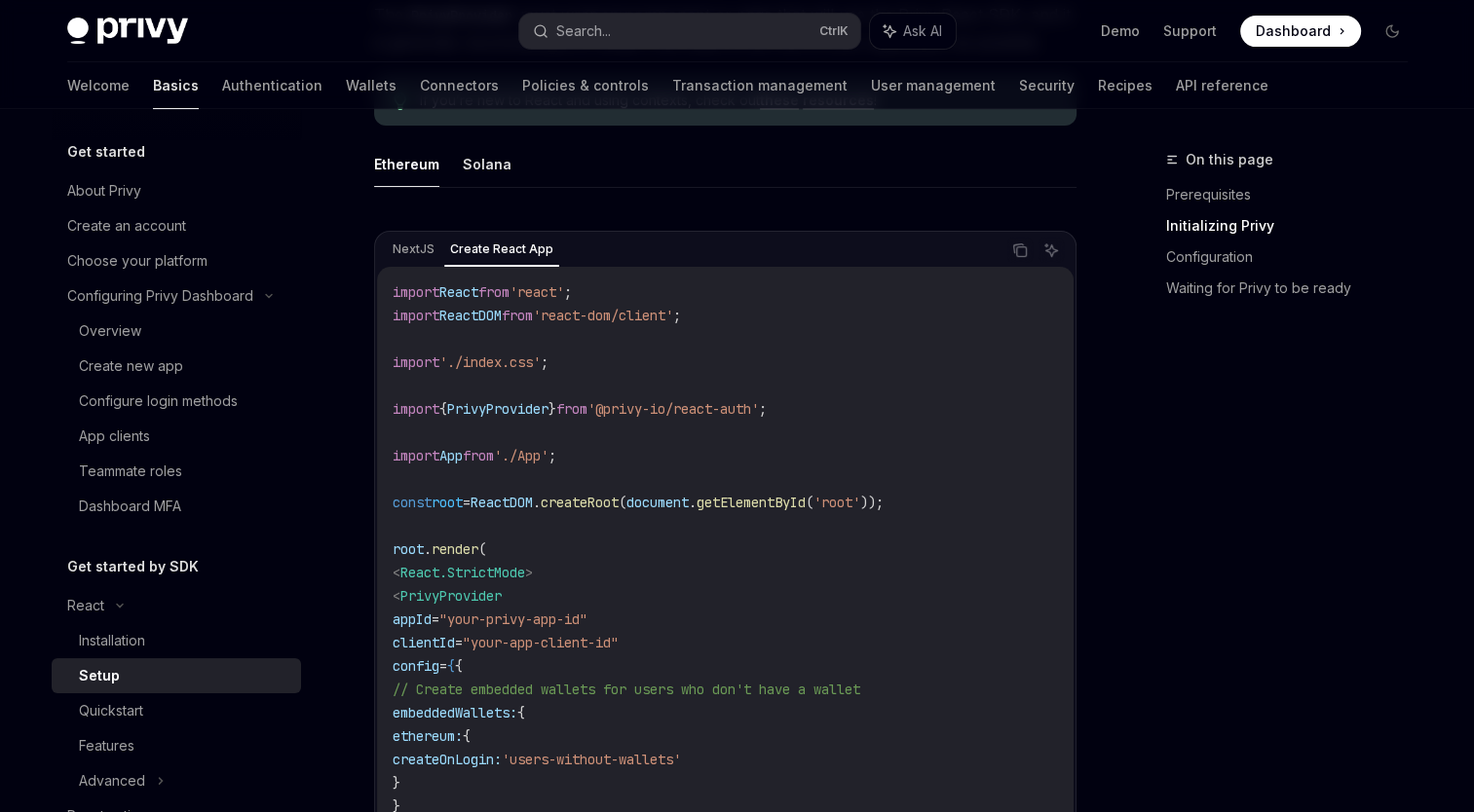
scroll to position [584, 0]
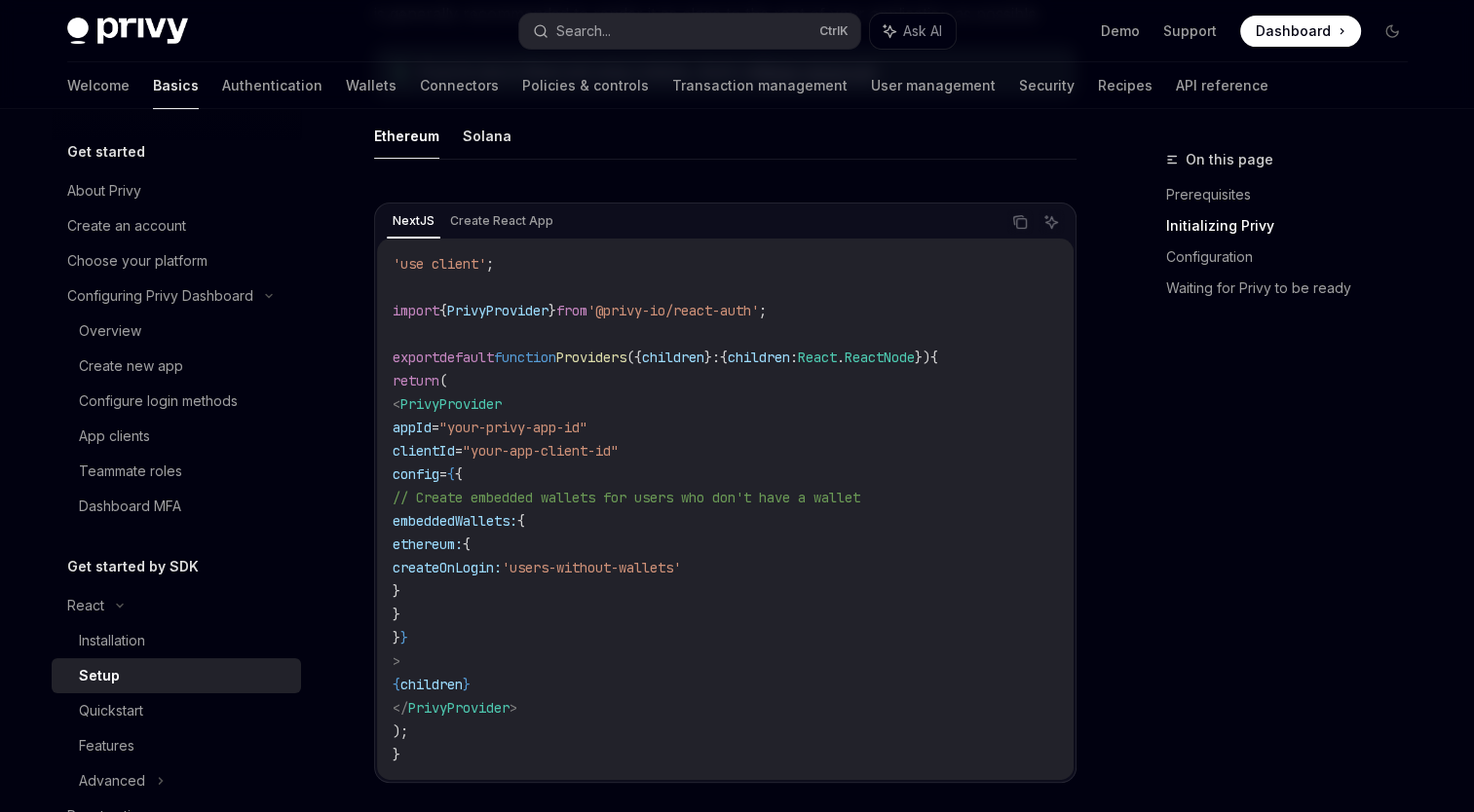
click at [1247, 396] on div "On this page Prerequisites Initializing Privy Configuration Waiting for Privy t…" at bounding box center [1275, 479] width 296 height 664
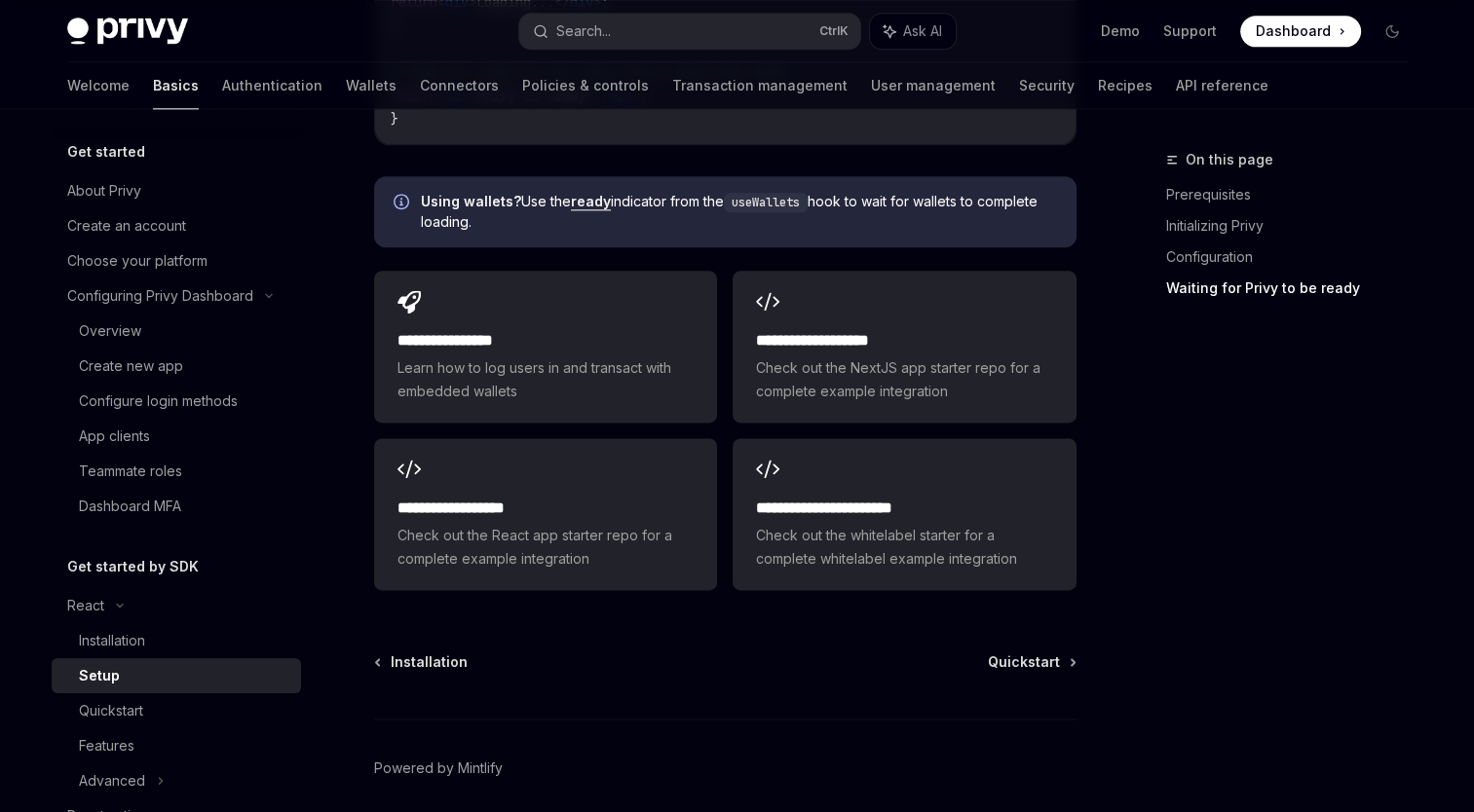
scroll to position [2527, 0]
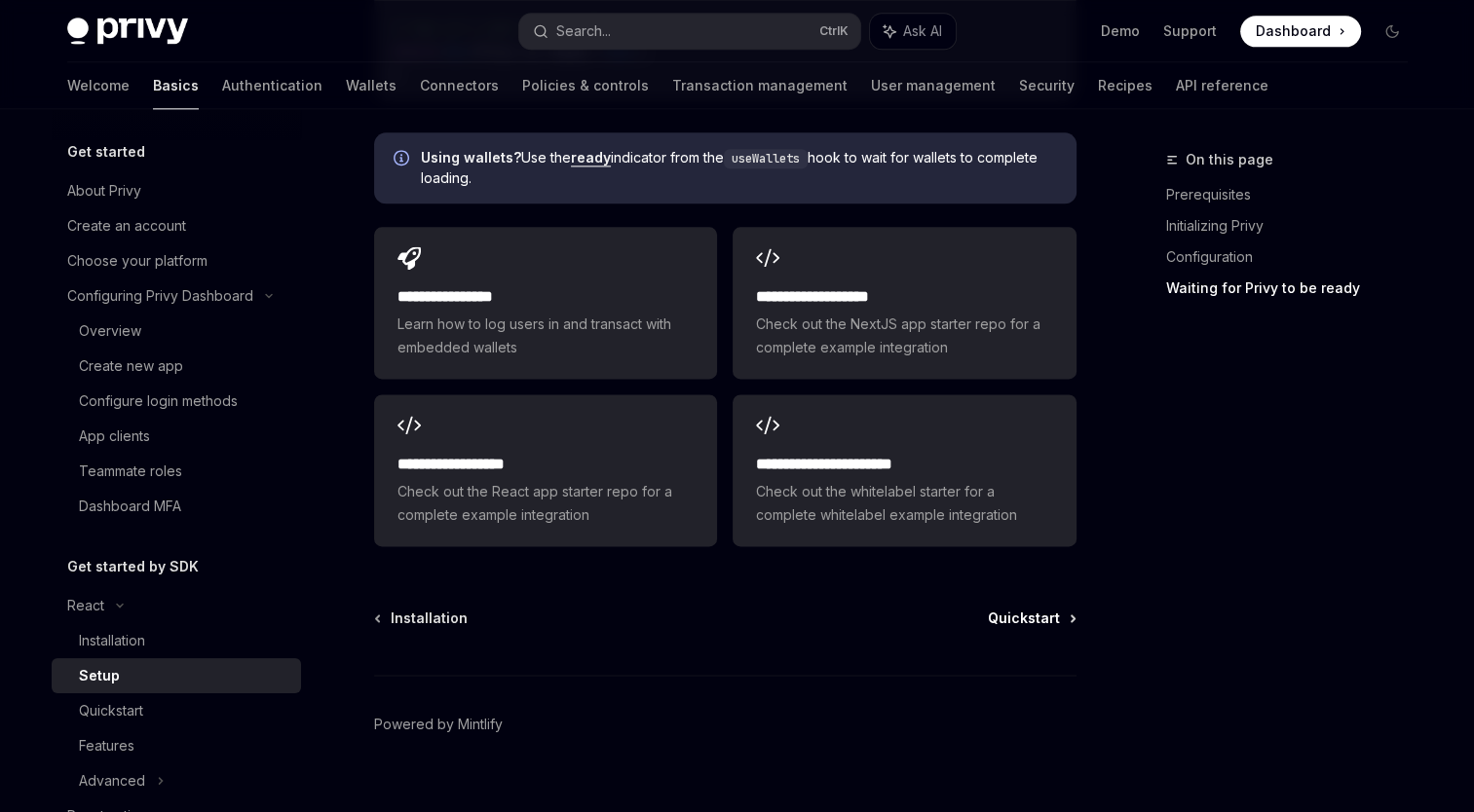
click at [1045, 609] on span "Quickstart" at bounding box center [1023, 618] width 73 height 20
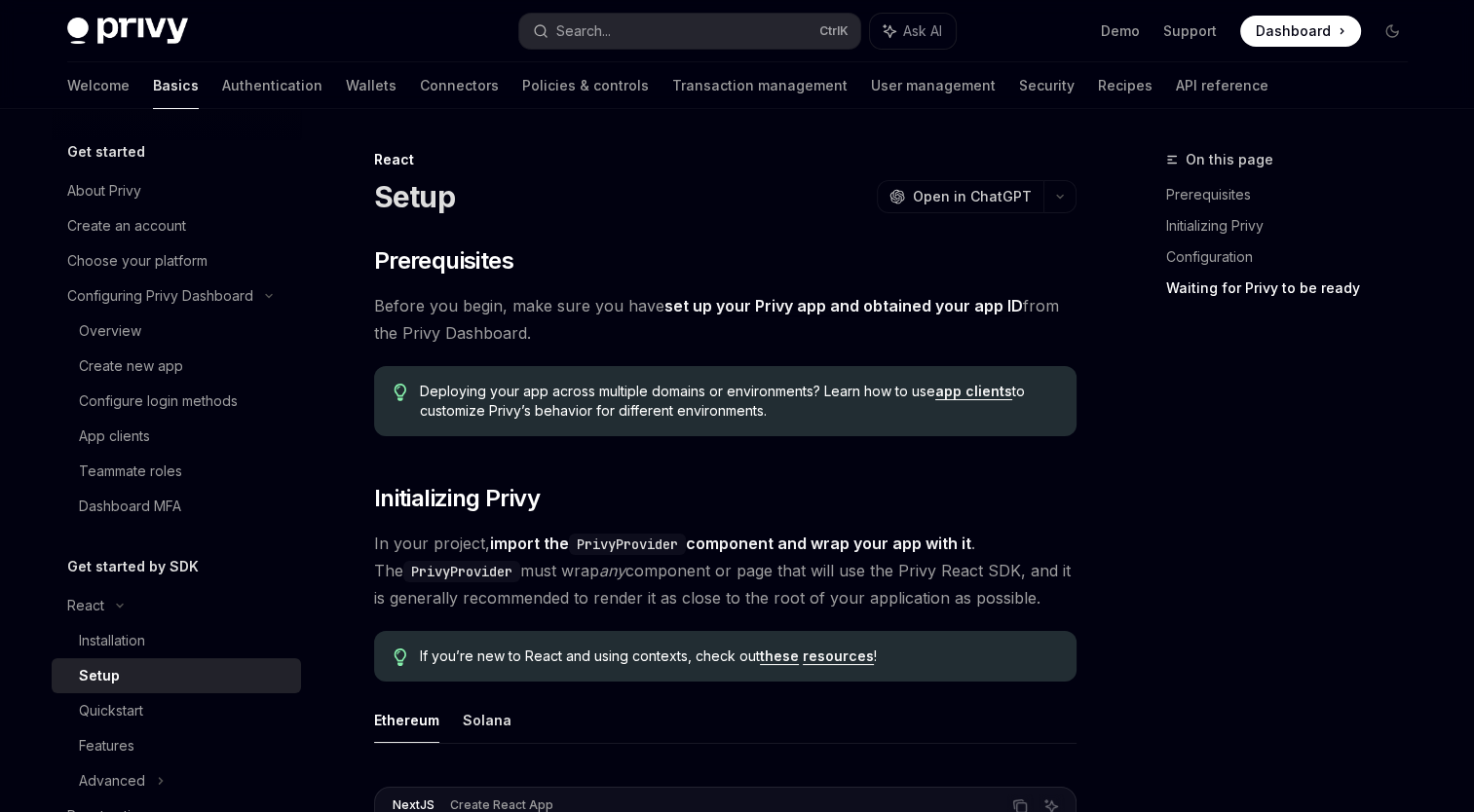
type textarea "*"
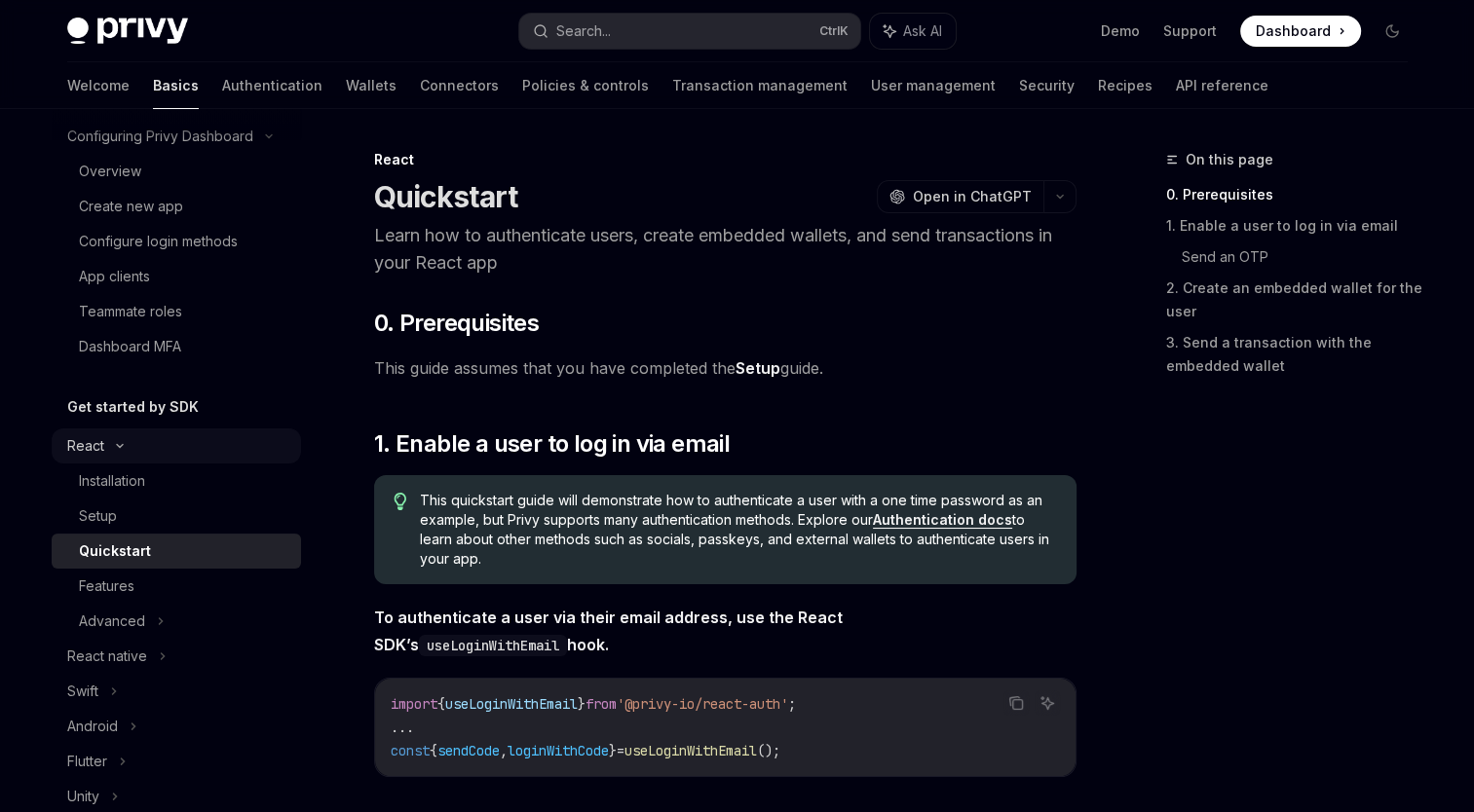
scroll to position [389, 0]
